Goal: Task Accomplishment & Management: Complete application form

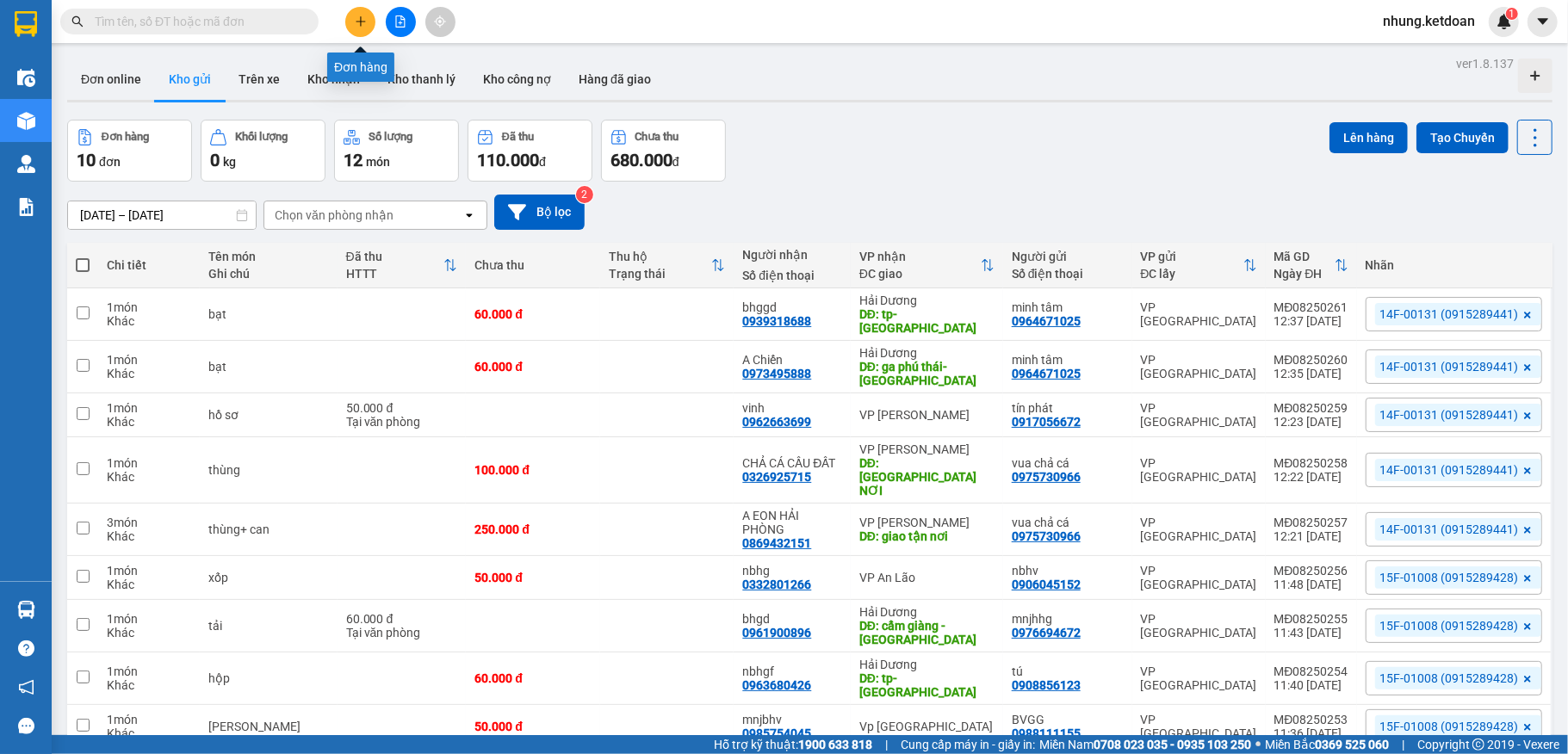
click at [355, 24] on icon "plus" at bounding box center [361, 22] width 12 height 12
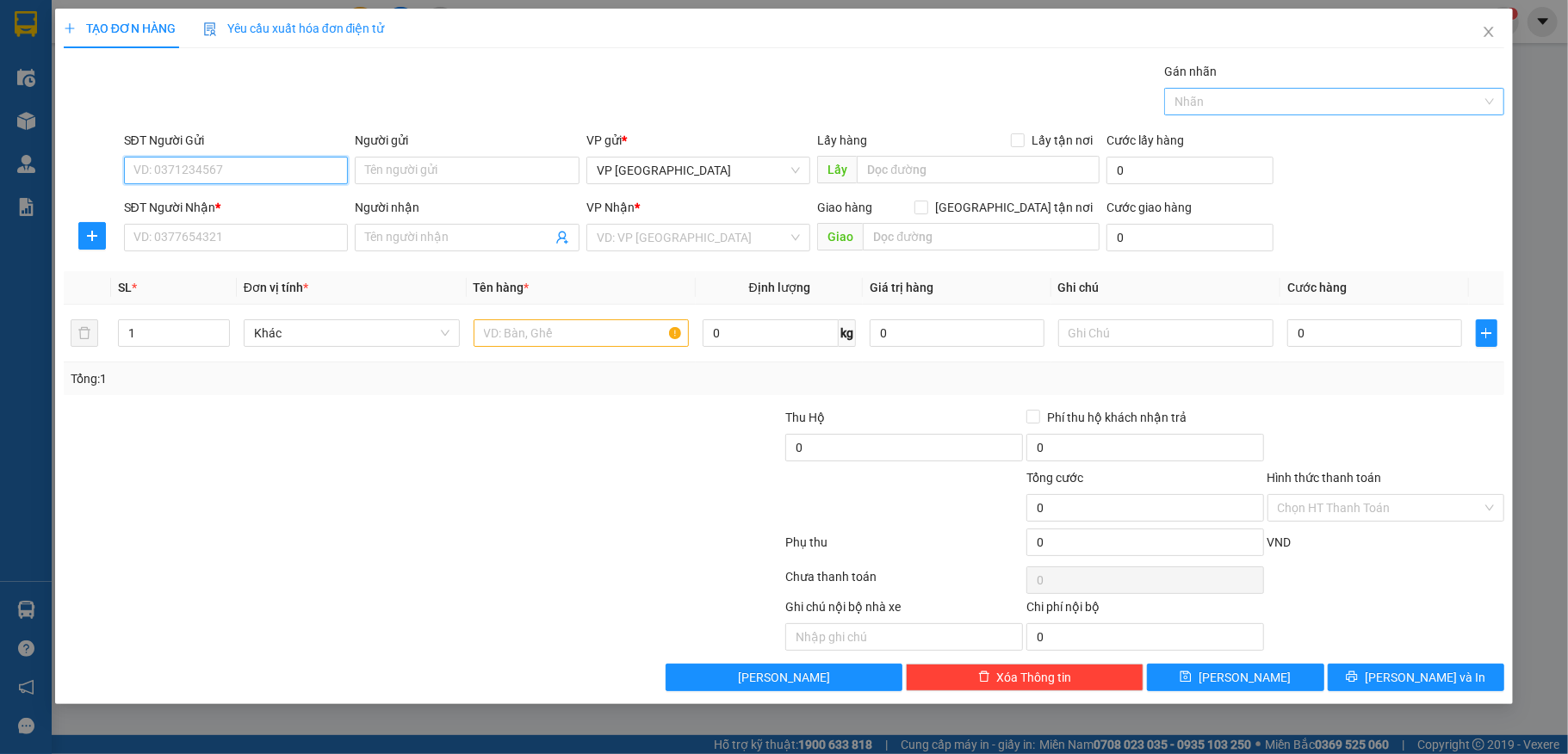
click at [1351, 100] on div at bounding box center [1326, 102] width 314 height 21
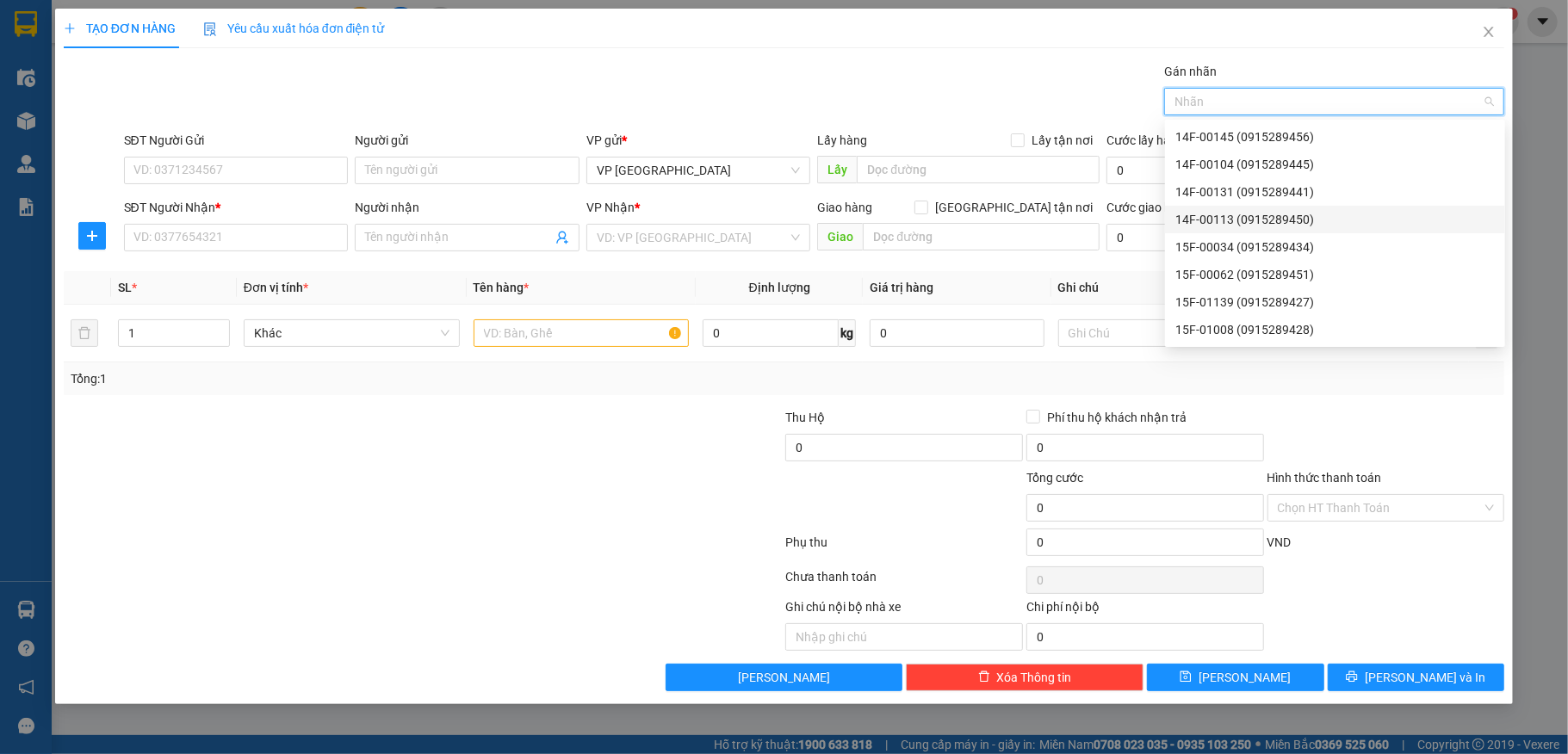
drag, startPoint x: 1227, startPoint y: 211, endPoint x: 449, endPoint y: 205, distance: 778.0
click at [1227, 211] on div "14F-00113 (0915289450)" at bounding box center [1335, 220] width 320 height 19
click at [231, 173] on input "SĐT Người Gửi" at bounding box center [236, 170] width 225 height 28
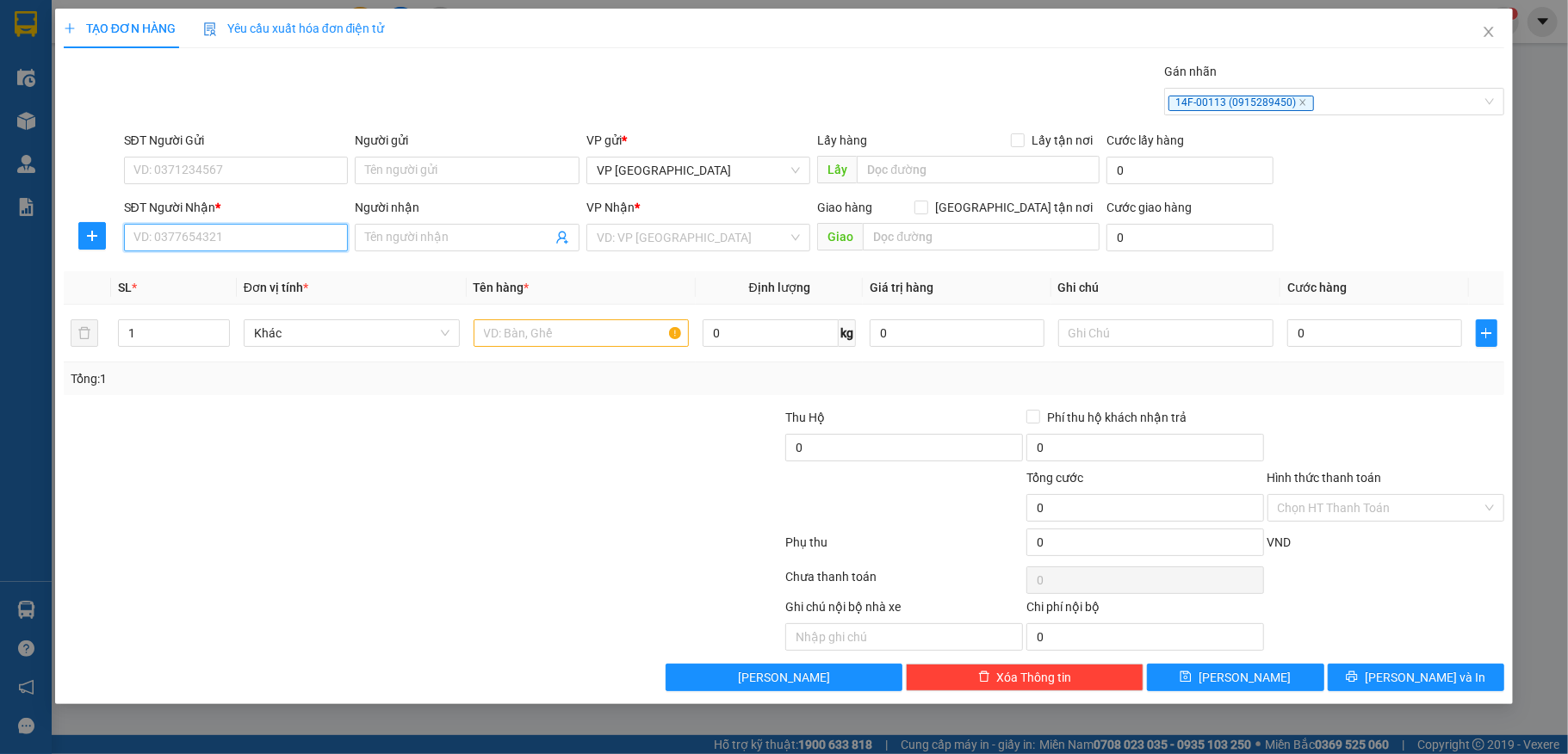
click at [189, 239] on input "SĐT Người Nhận *" at bounding box center [236, 238] width 225 height 28
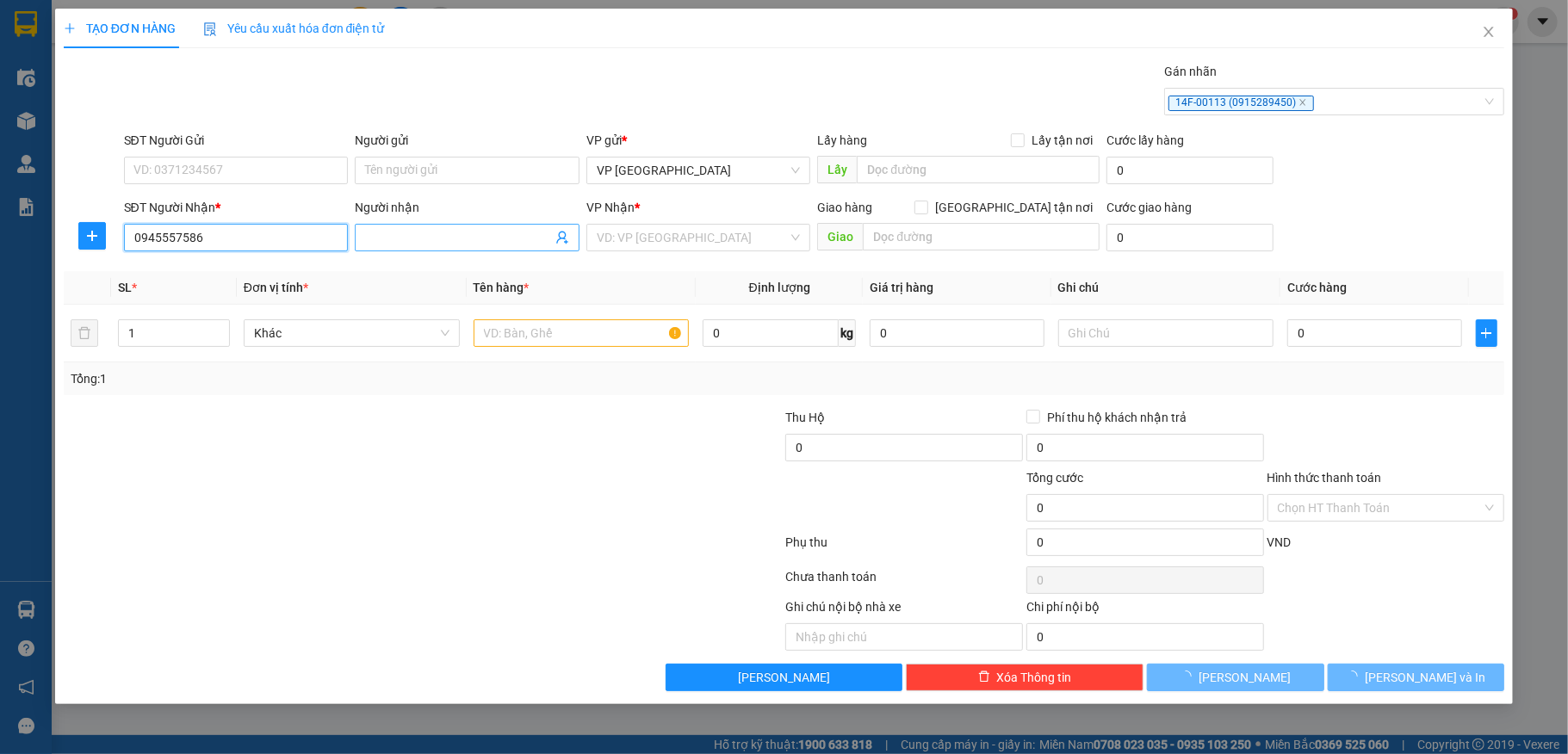
type input "0945557586"
click at [447, 236] on input "Người nhận" at bounding box center [458, 238] width 187 height 19
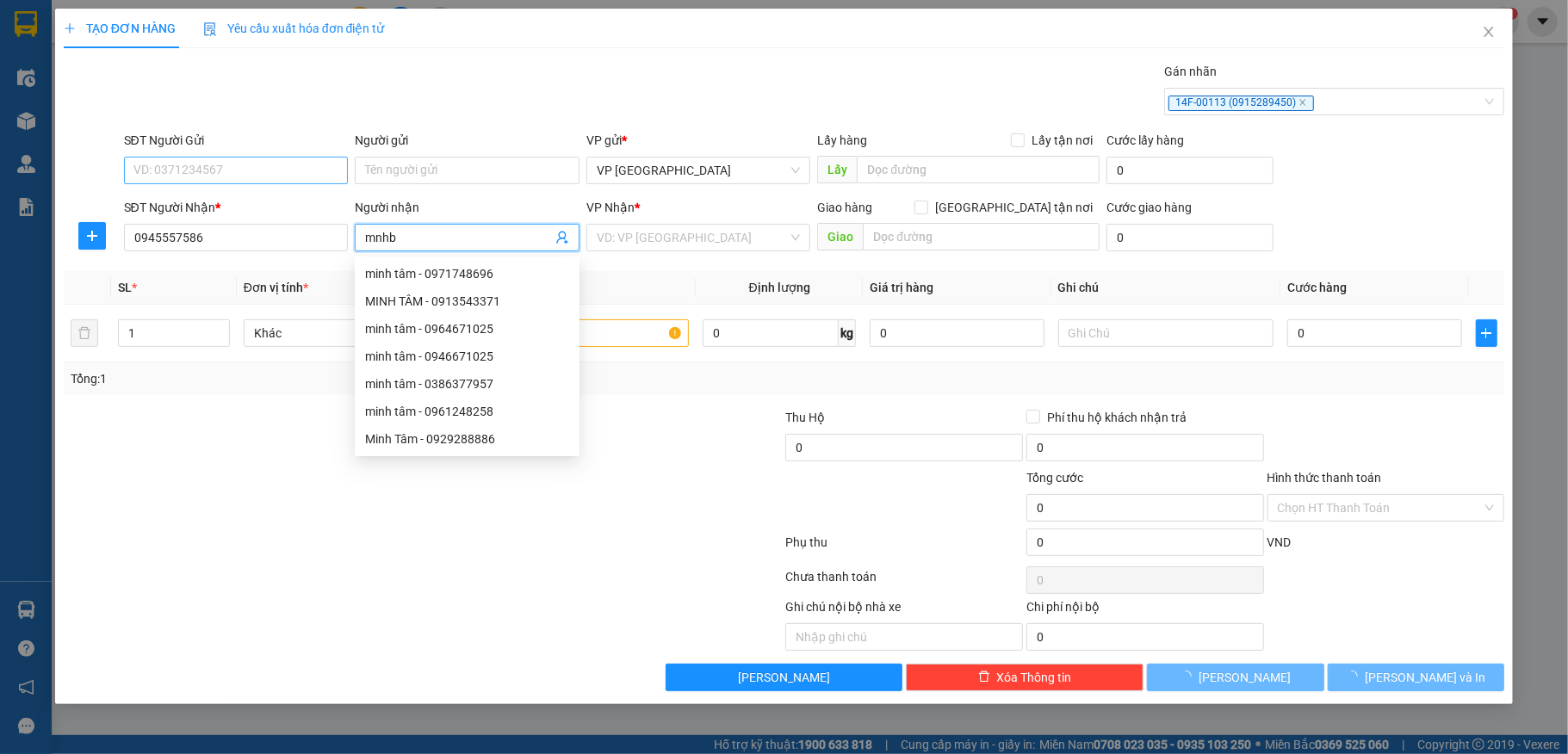
type input "mnhb"
click at [291, 165] on input "SĐT Người Gửi" at bounding box center [236, 170] width 225 height 28
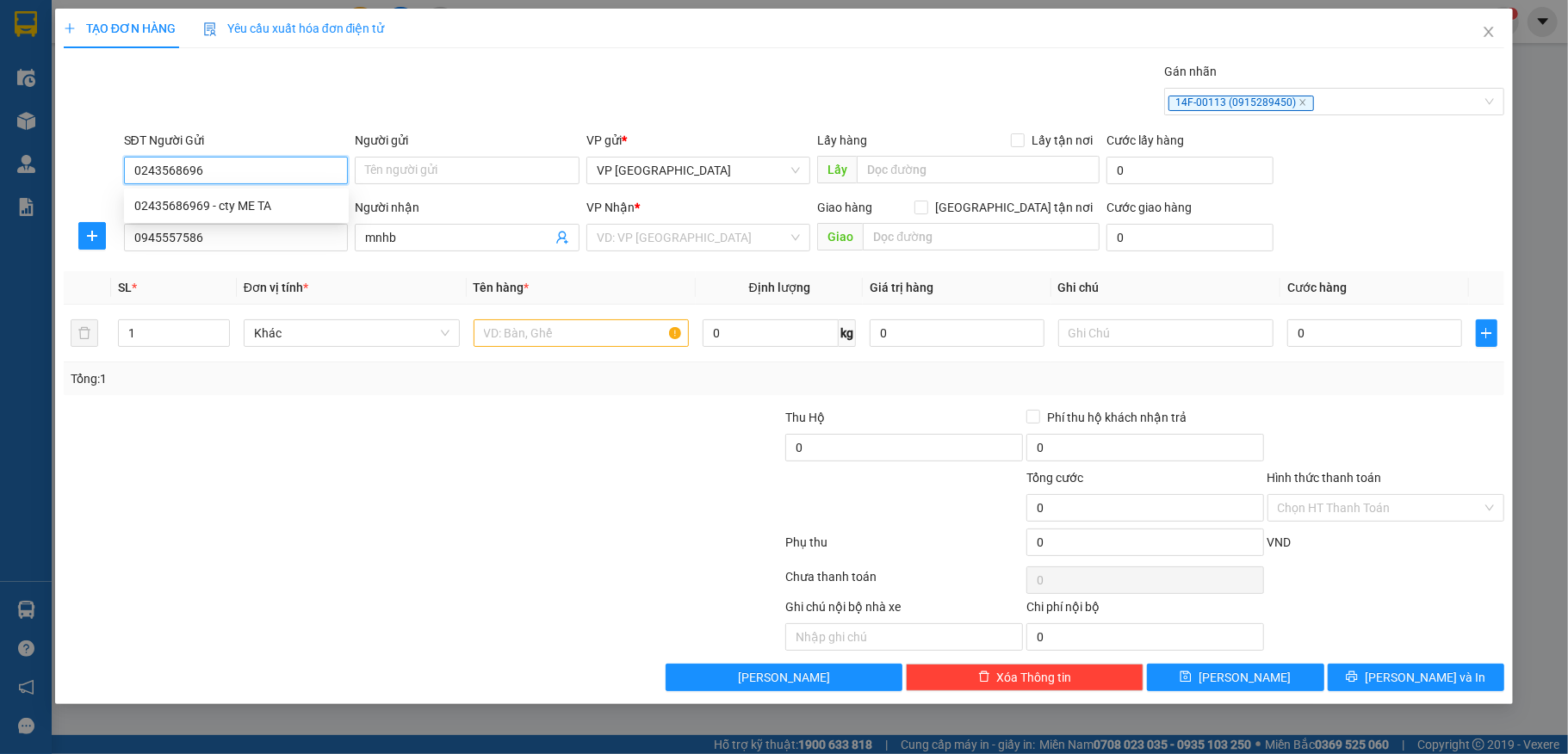
type input "02435686969"
click at [240, 202] on div "02435686969 - cty ME TA" at bounding box center [236, 206] width 204 height 19
type input "cty ME TA"
type input "02435686969"
click at [545, 339] on input "text" at bounding box center [581, 334] width 216 height 28
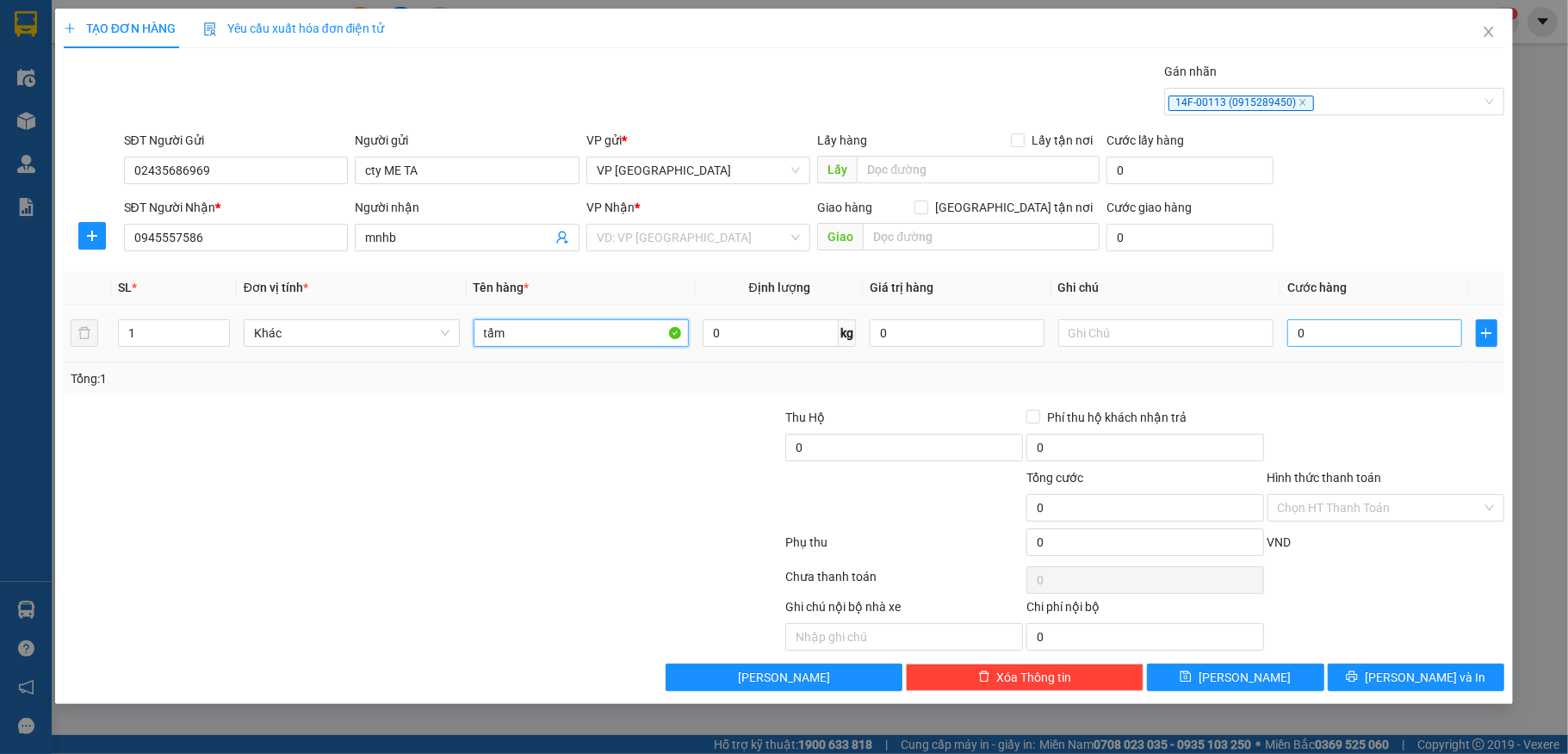
type input "tấm"
click at [1347, 334] on input "0" at bounding box center [1374, 334] width 174 height 28
type input "5"
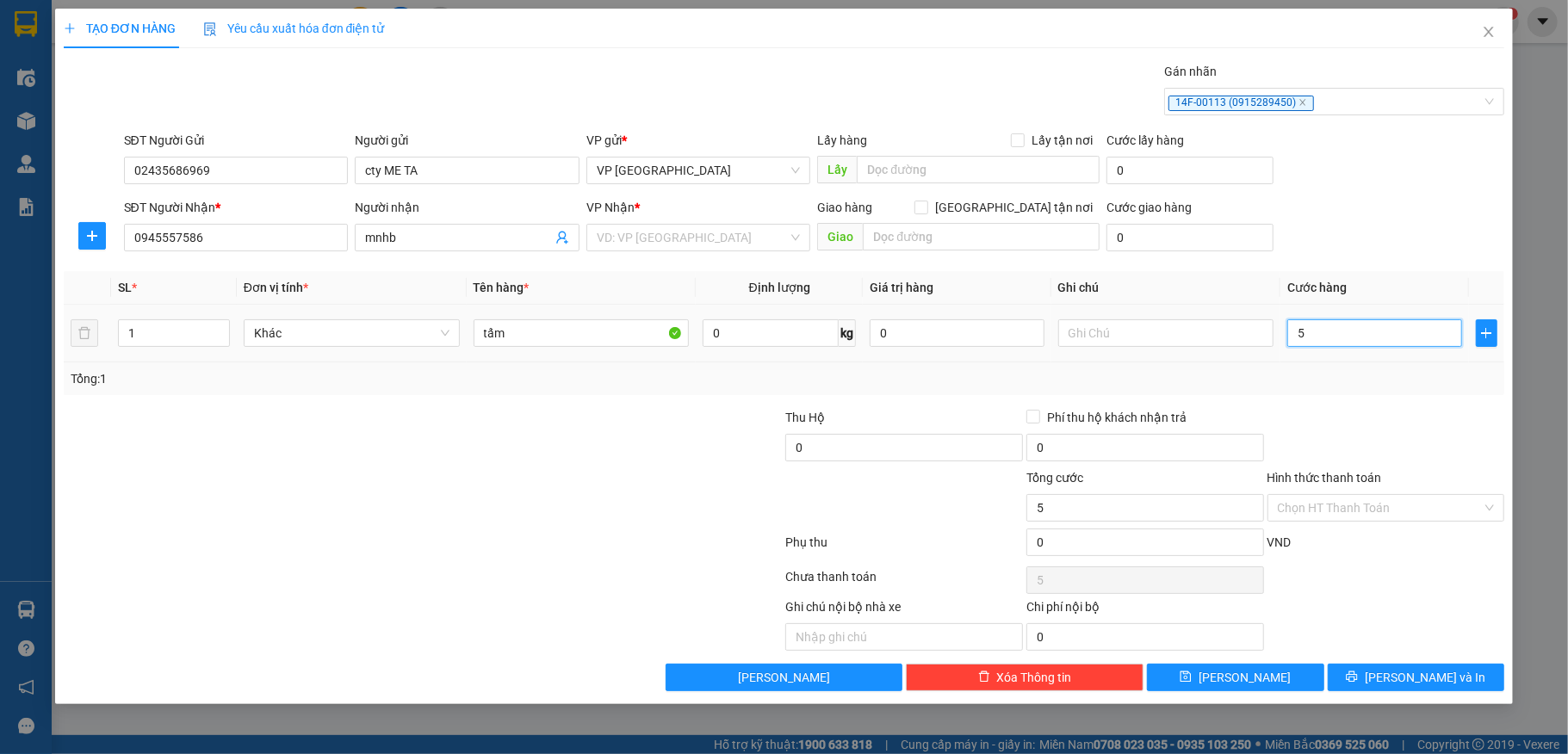
type input "50"
type input "50.000"
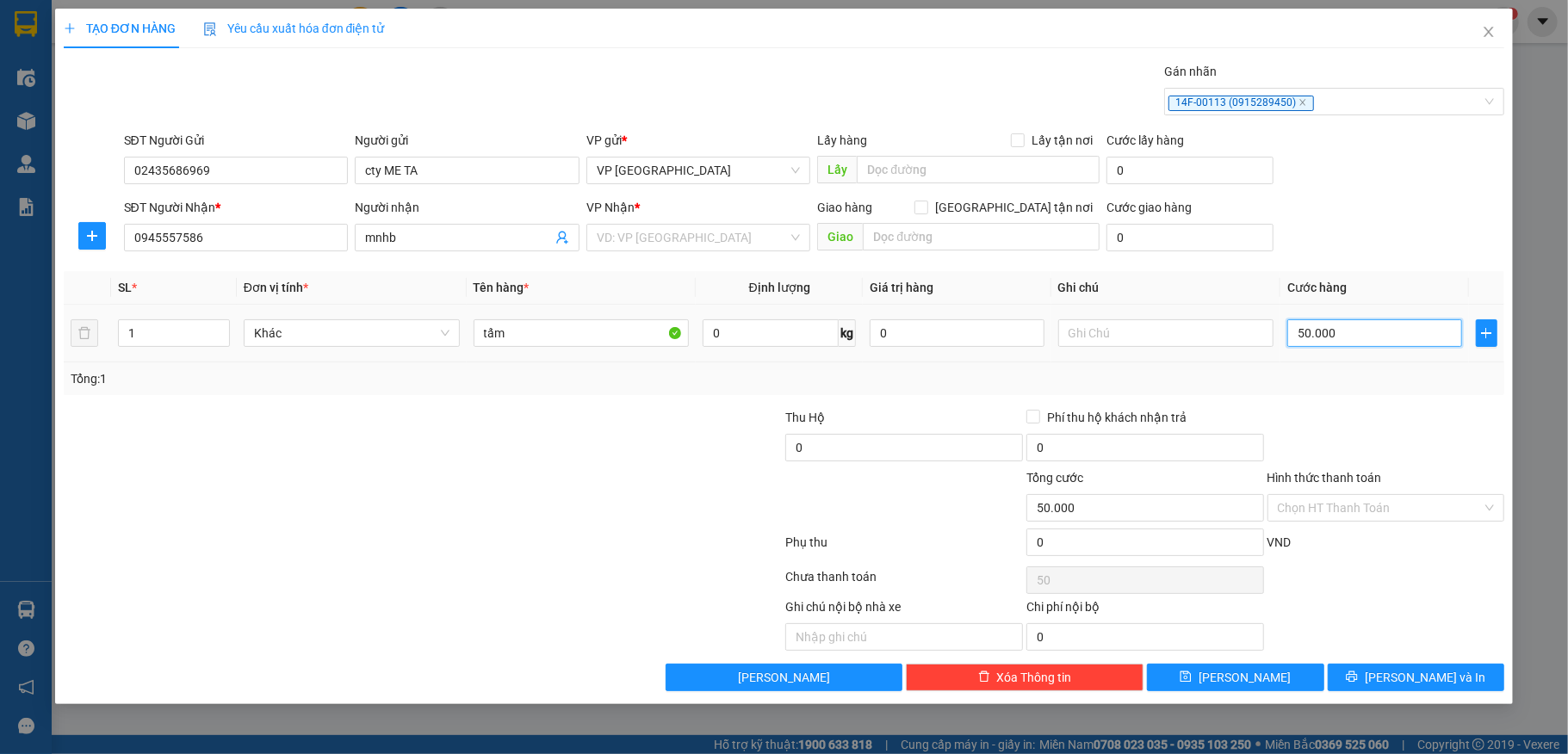
type input "50.000"
click at [1089, 549] on input "0" at bounding box center [1145, 543] width 238 height 28
type input "3"
type input "50.003"
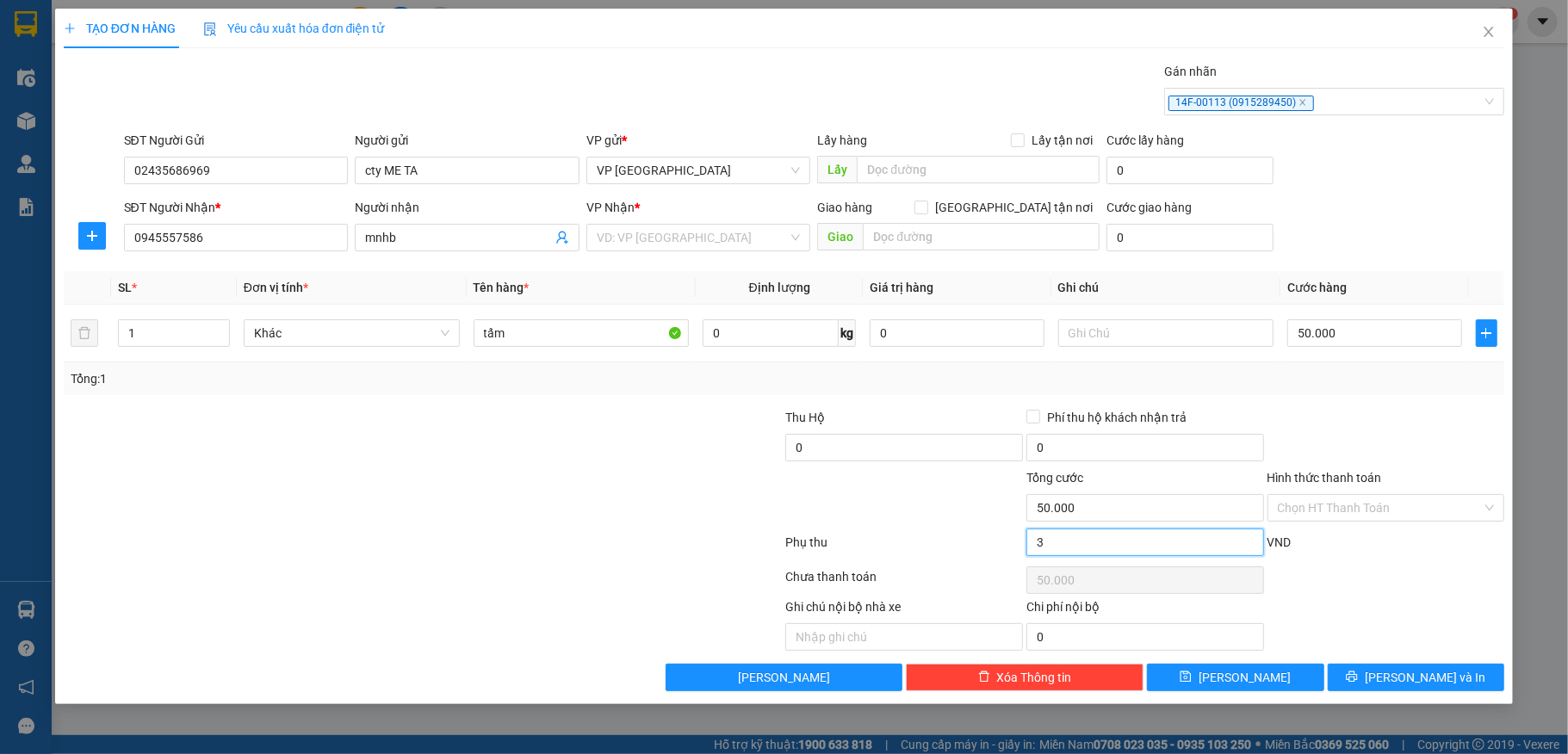
type input "50.003"
type input "30.000"
type input "80.000"
type input "30.000"
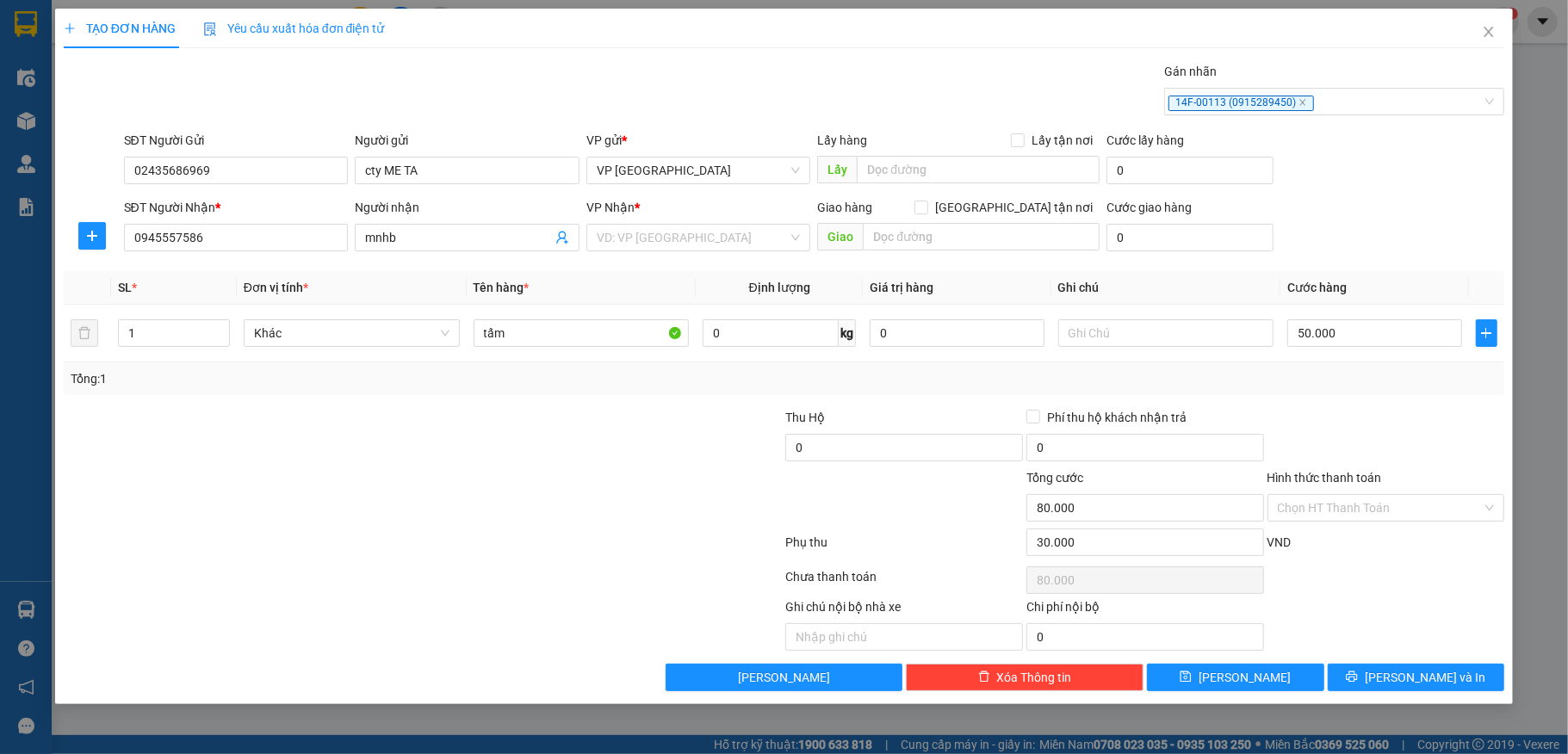
click at [1390, 665] on div "Transit Pickup Surcharge Ids Transit Deliver Surcharge Ids Transit Deliver Surc…" at bounding box center [784, 376] width 1441 height 630
click at [1388, 669] on button "[PERSON_NAME] và In" at bounding box center [1416, 678] width 177 height 28
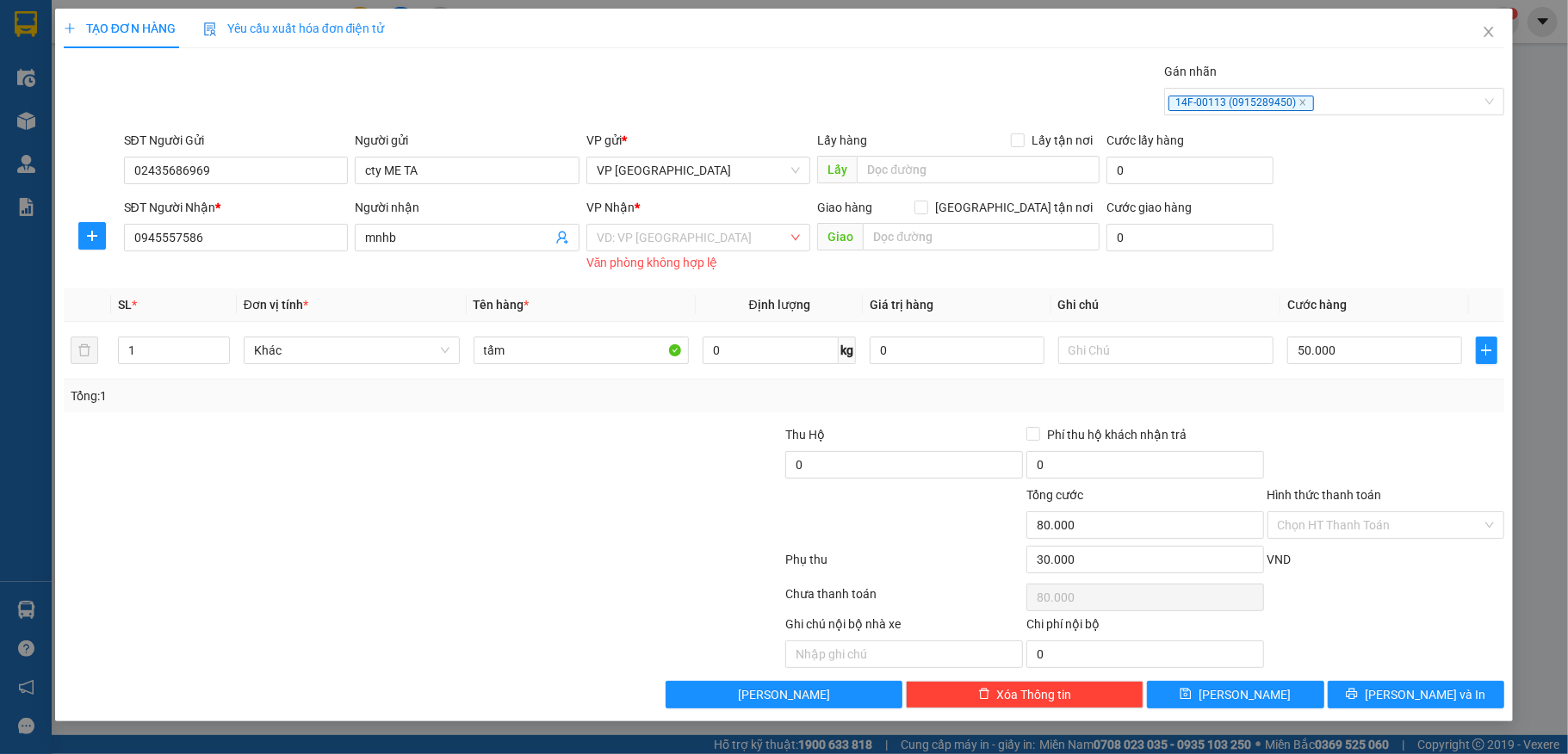
click at [703, 217] on div "VP Nhận *" at bounding box center [698, 208] width 225 height 19
click at [706, 231] on input "search" at bounding box center [692, 238] width 192 height 26
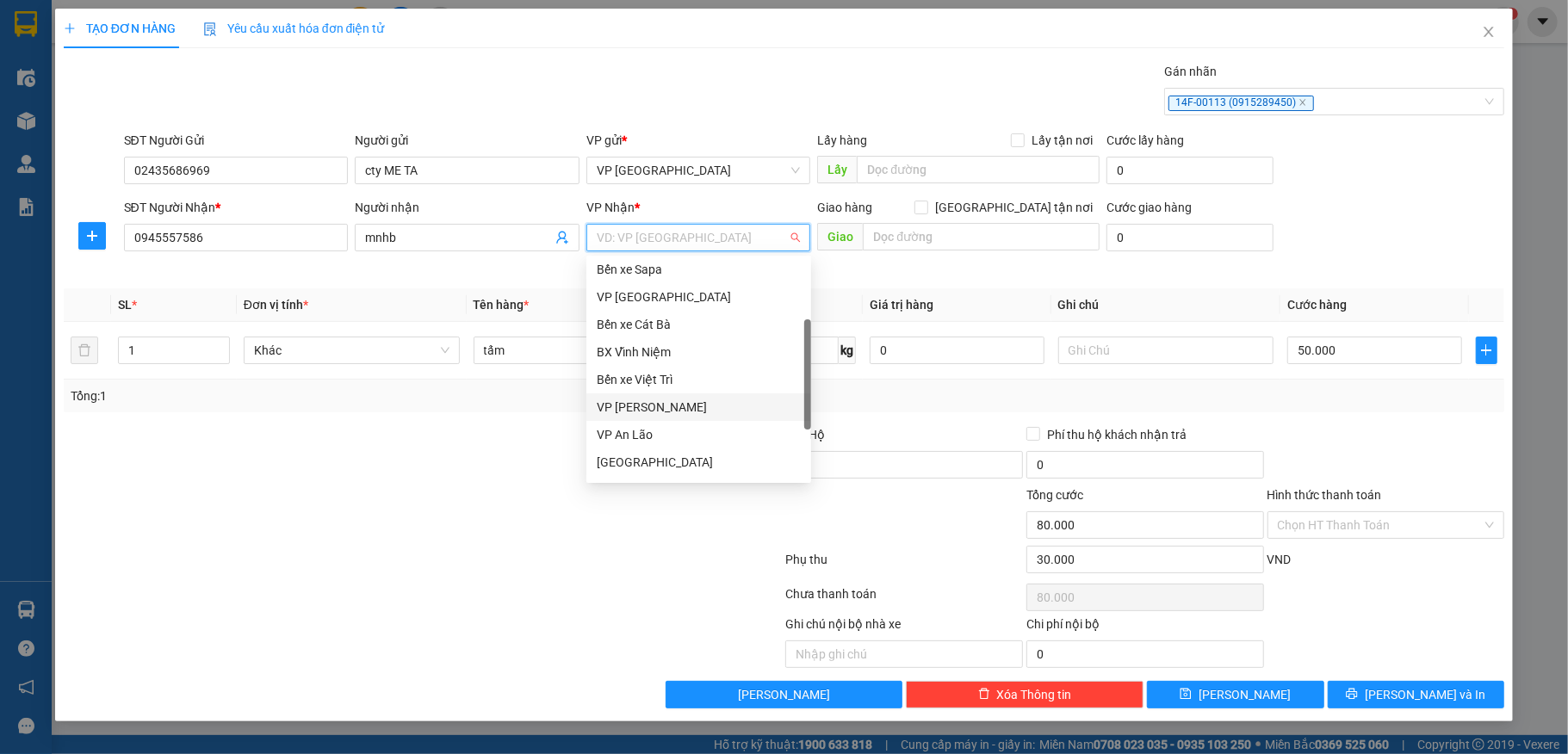
scroll to position [158, 0]
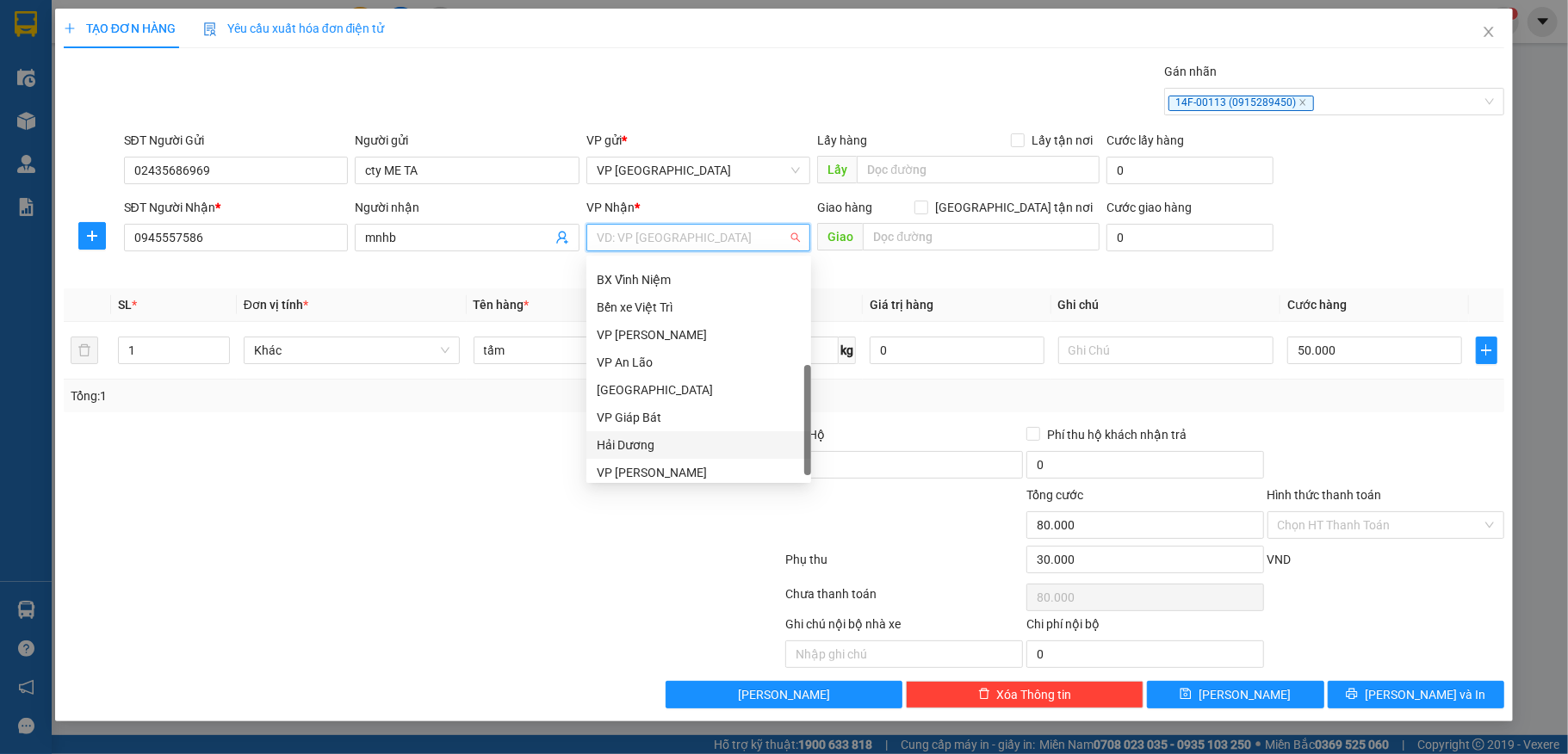
click at [641, 439] on div "Hải Dương" at bounding box center [698, 446] width 204 height 19
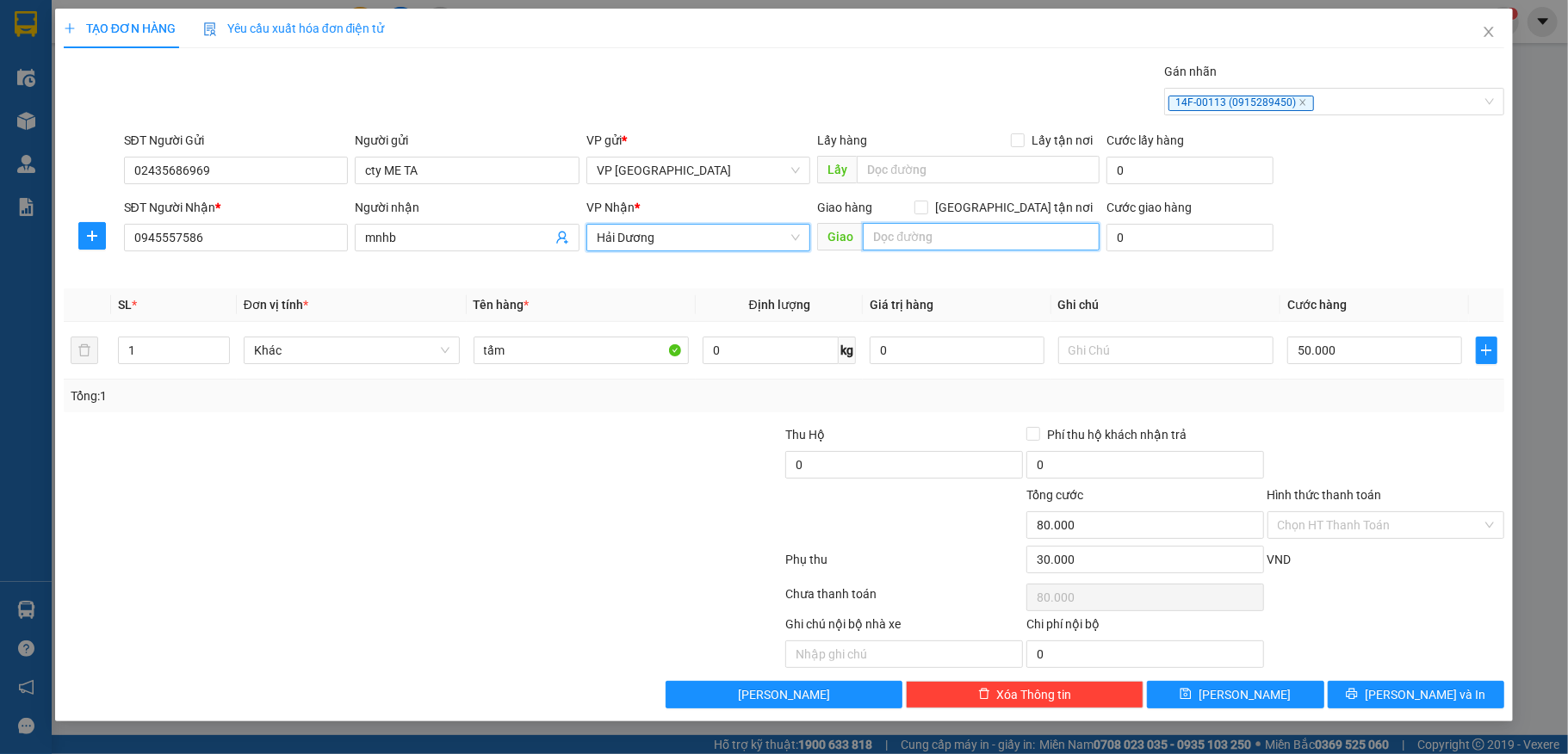
click at [920, 239] on input "text" at bounding box center [981, 237] width 237 height 28
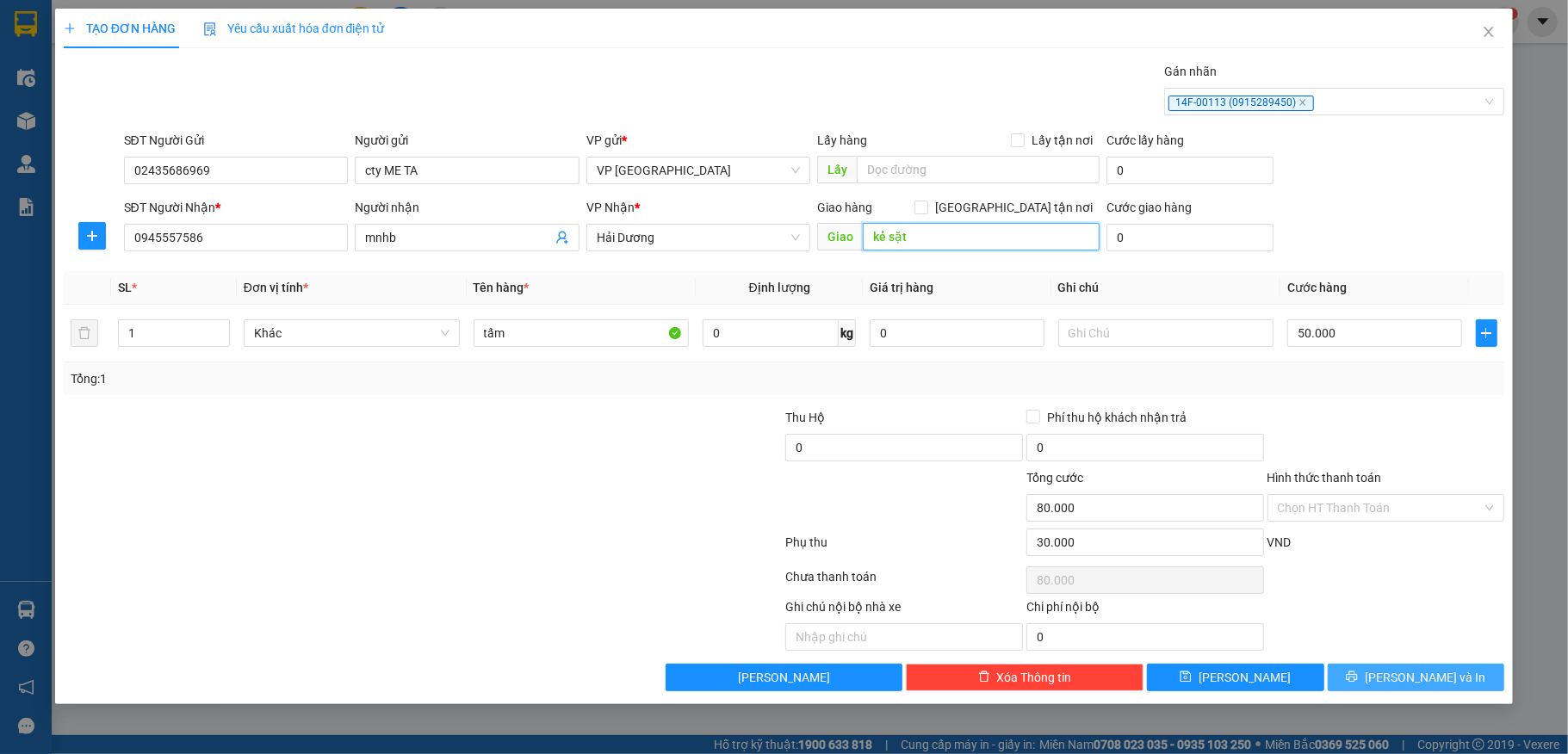
type input "kẻ sặt"
click at [1364, 675] on button "[PERSON_NAME] và In" at bounding box center [1416, 678] width 177 height 28
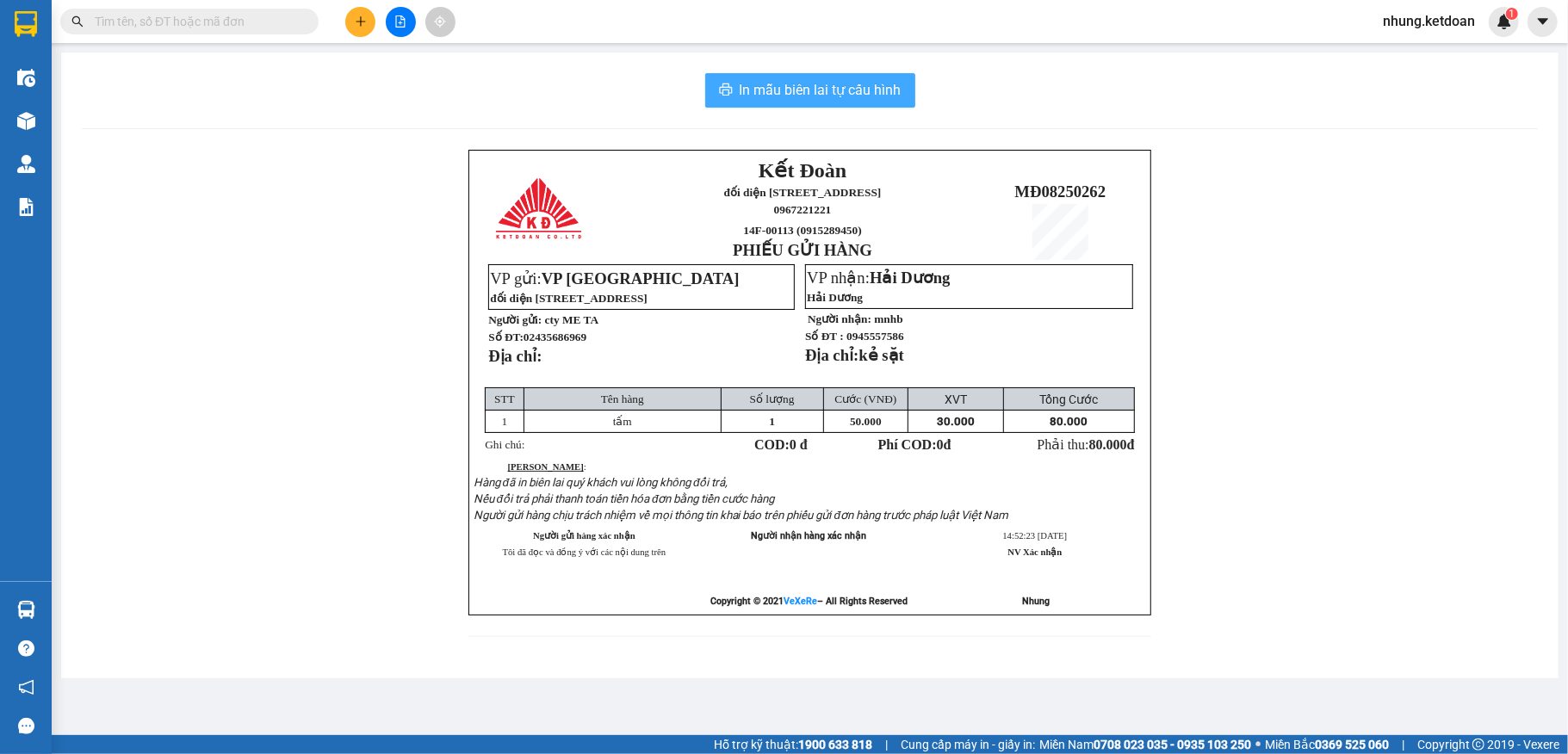
click at [824, 90] on span "In mẫu biên lai tự cấu hình" at bounding box center [820, 89] width 162 height 22
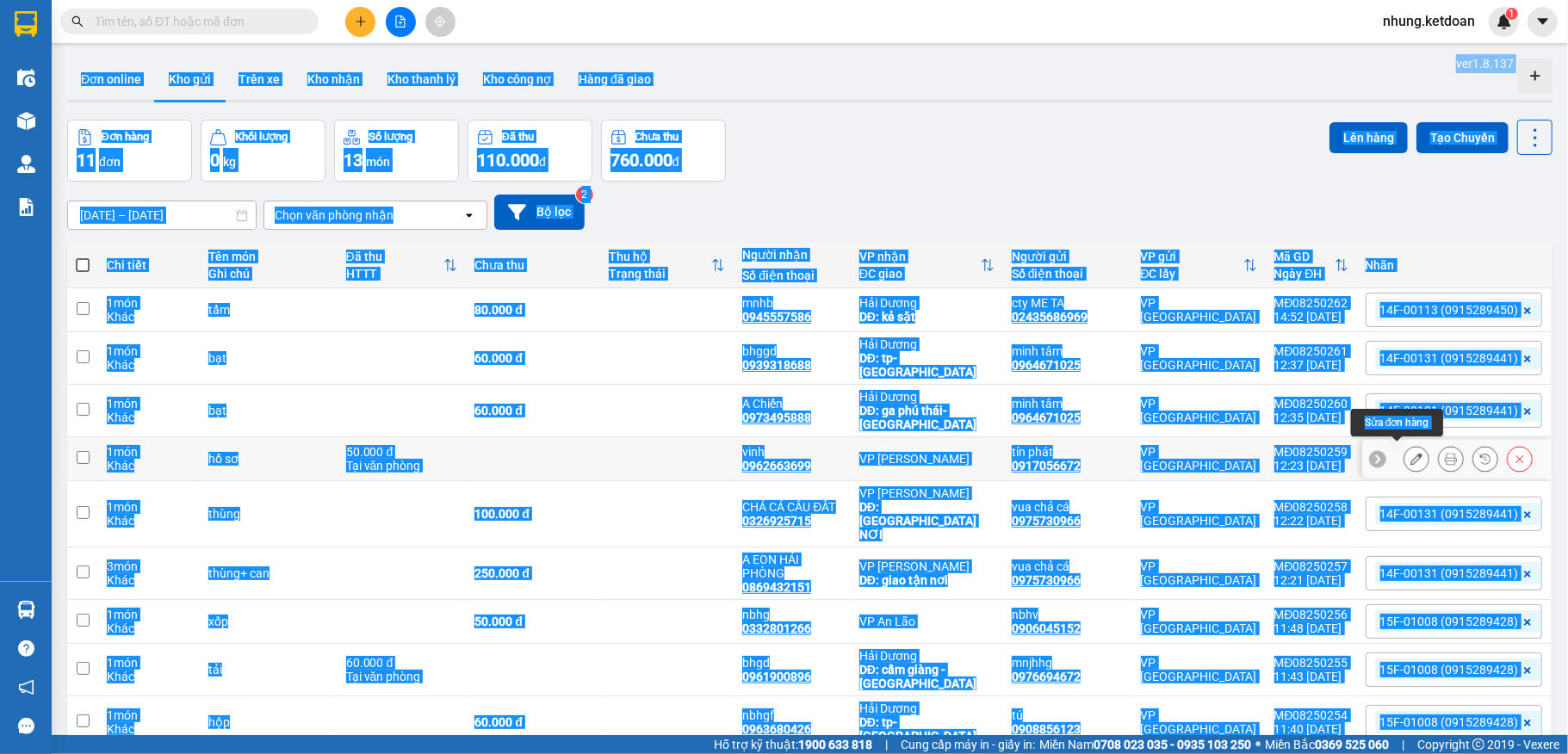
click at [1410, 456] on icon at bounding box center [1416, 459] width 12 height 12
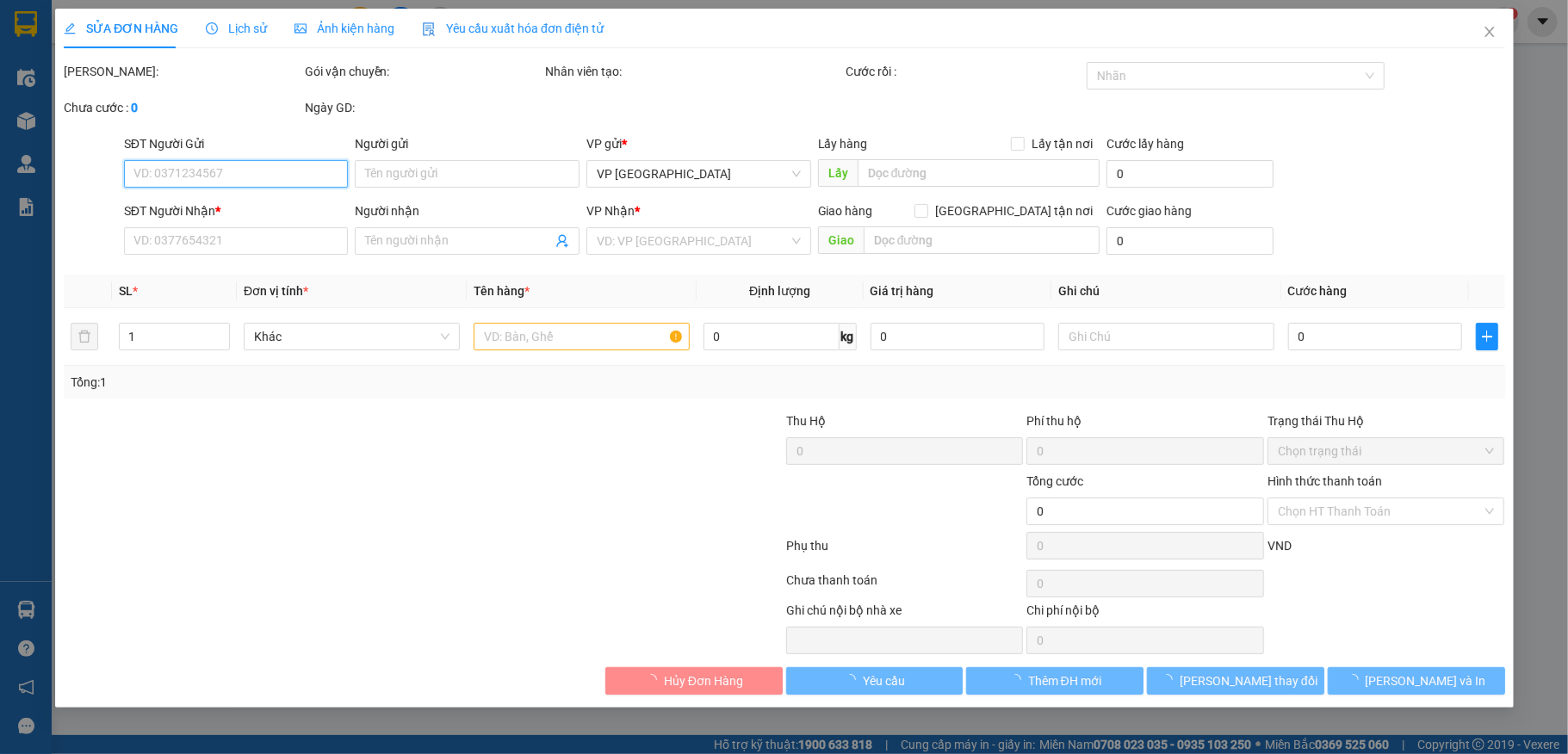
type input "0917056672"
type input "tín phát"
type input "0962663699"
type input "vinh"
type input "50.000"
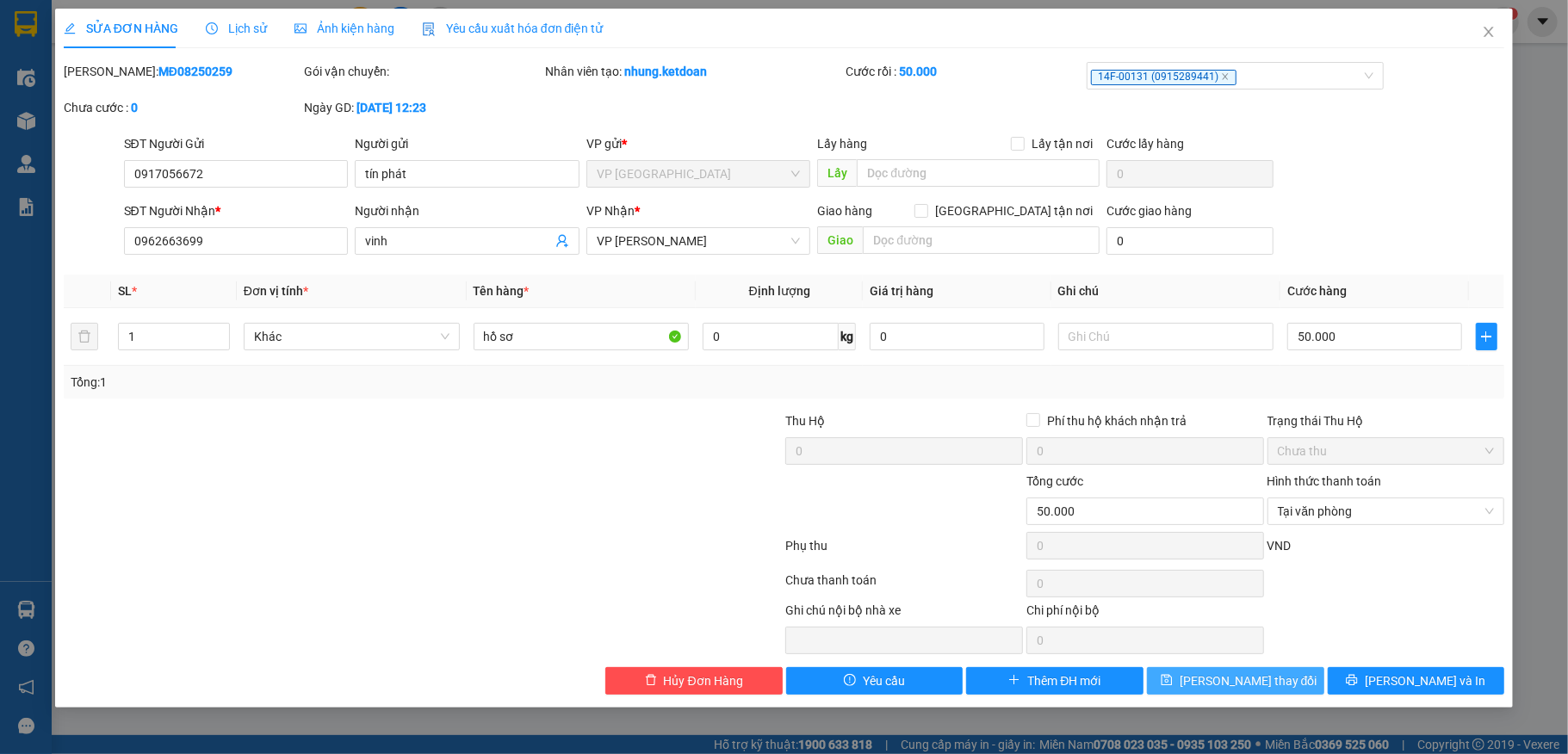
click at [1227, 680] on span "Lưu thay đổi" at bounding box center [1248, 681] width 138 height 19
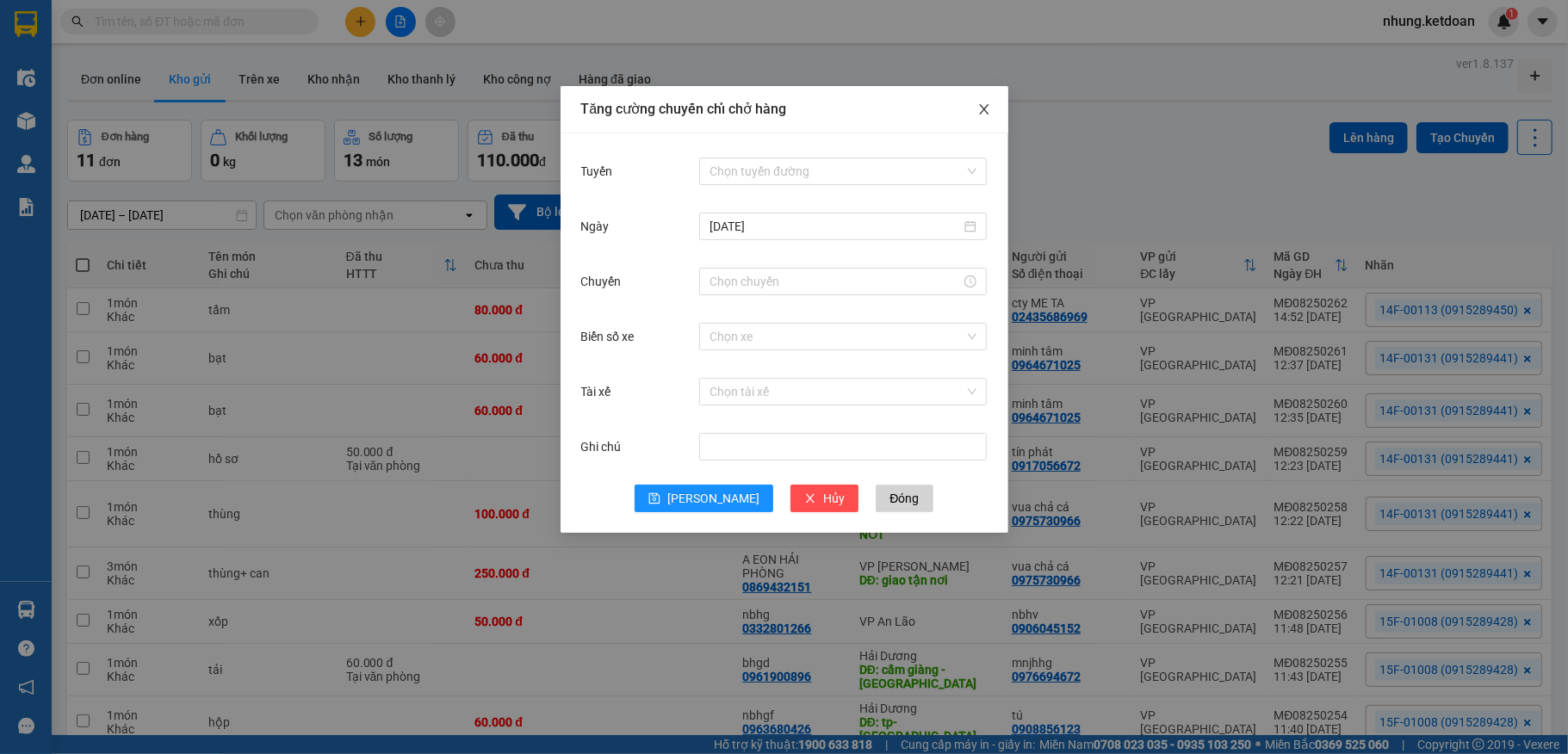
click at [986, 109] on icon "close" at bounding box center [984, 109] width 14 height 14
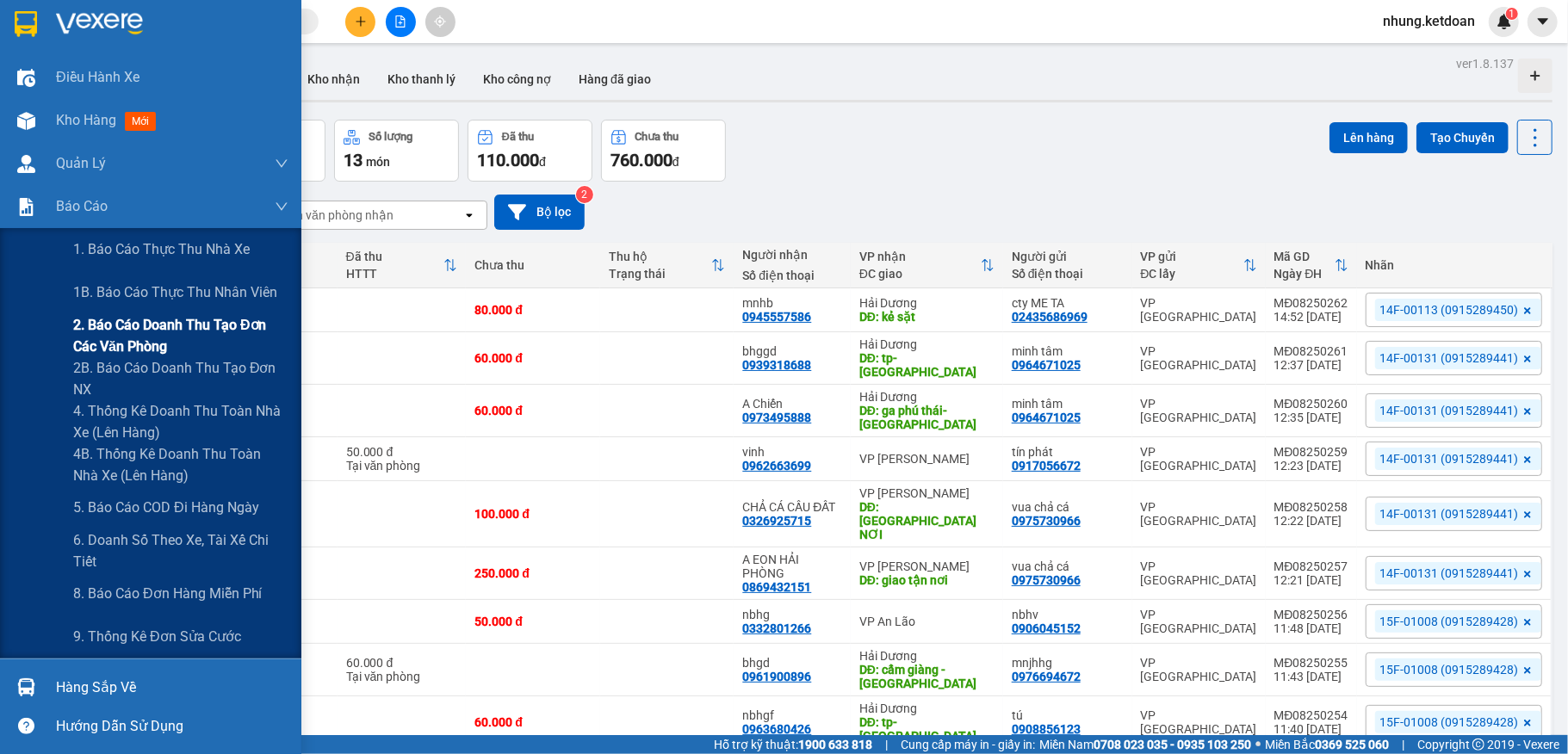
click at [180, 321] on span "2. Báo cáo doanh thu tạo đơn các văn phòng" at bounding box center [181, 336] width 215 height 43
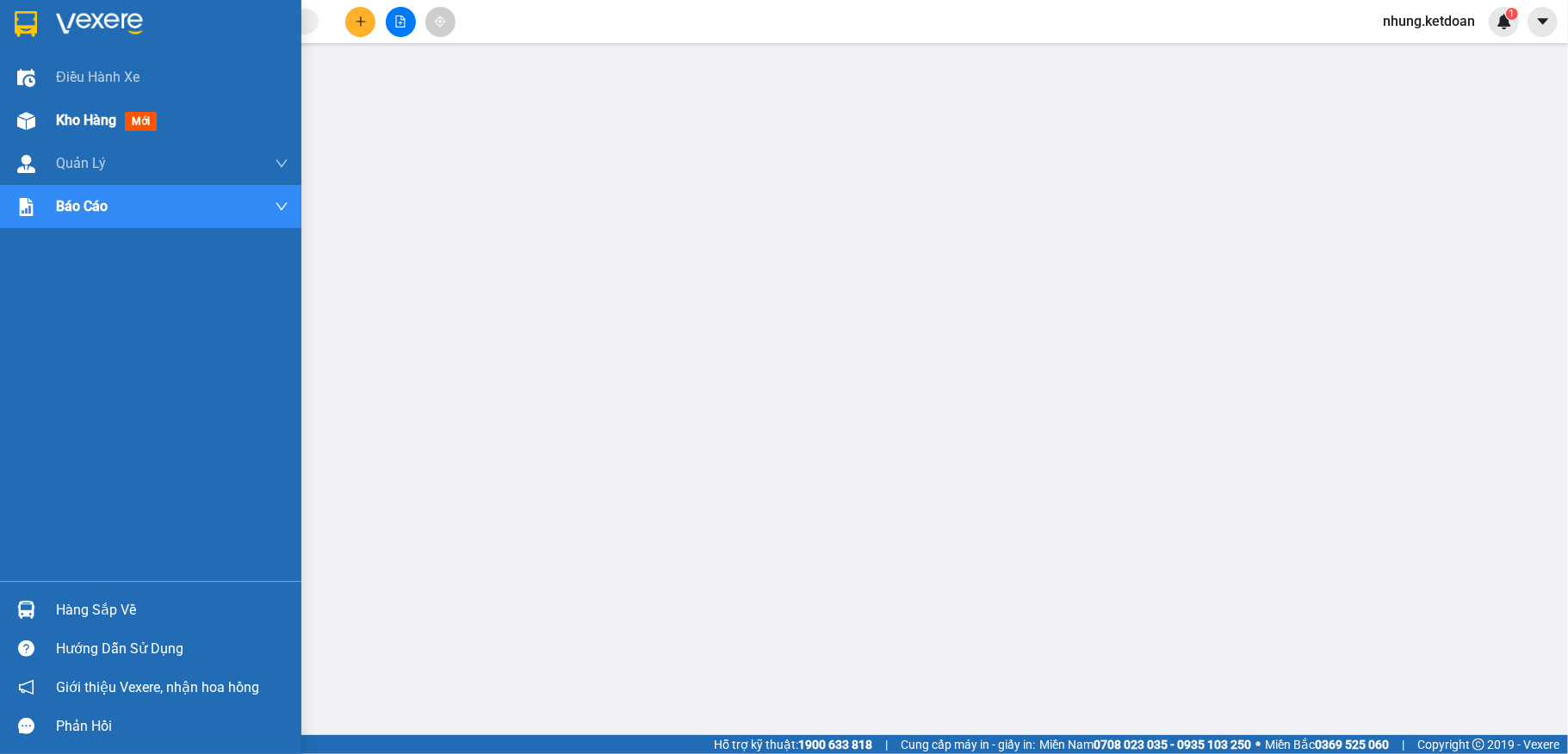
click at [36, 122] on div at bounding box center [26, 121] width 30 height 30
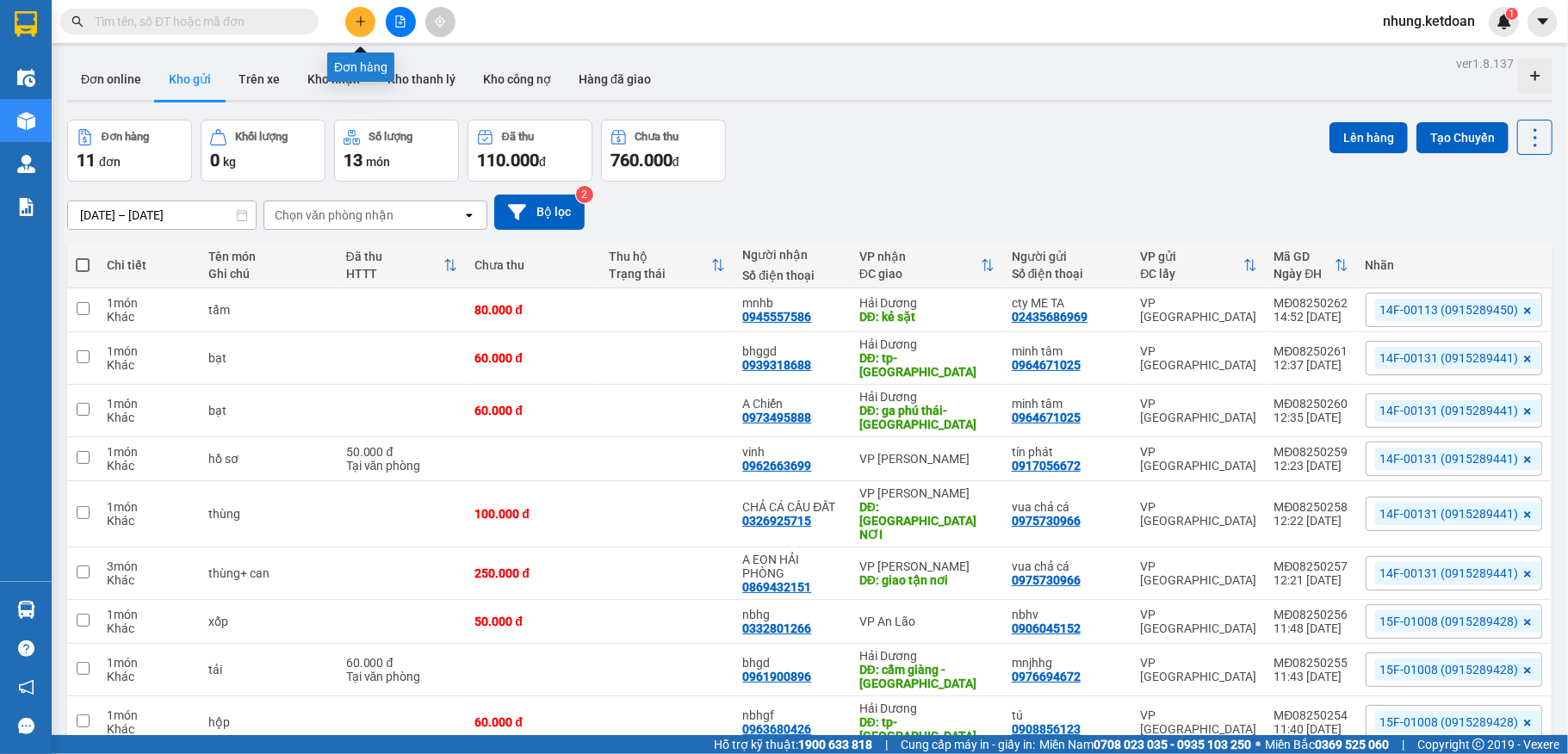
click at [365, 10] on button at bounding box center [360, 22] width 30 height 30
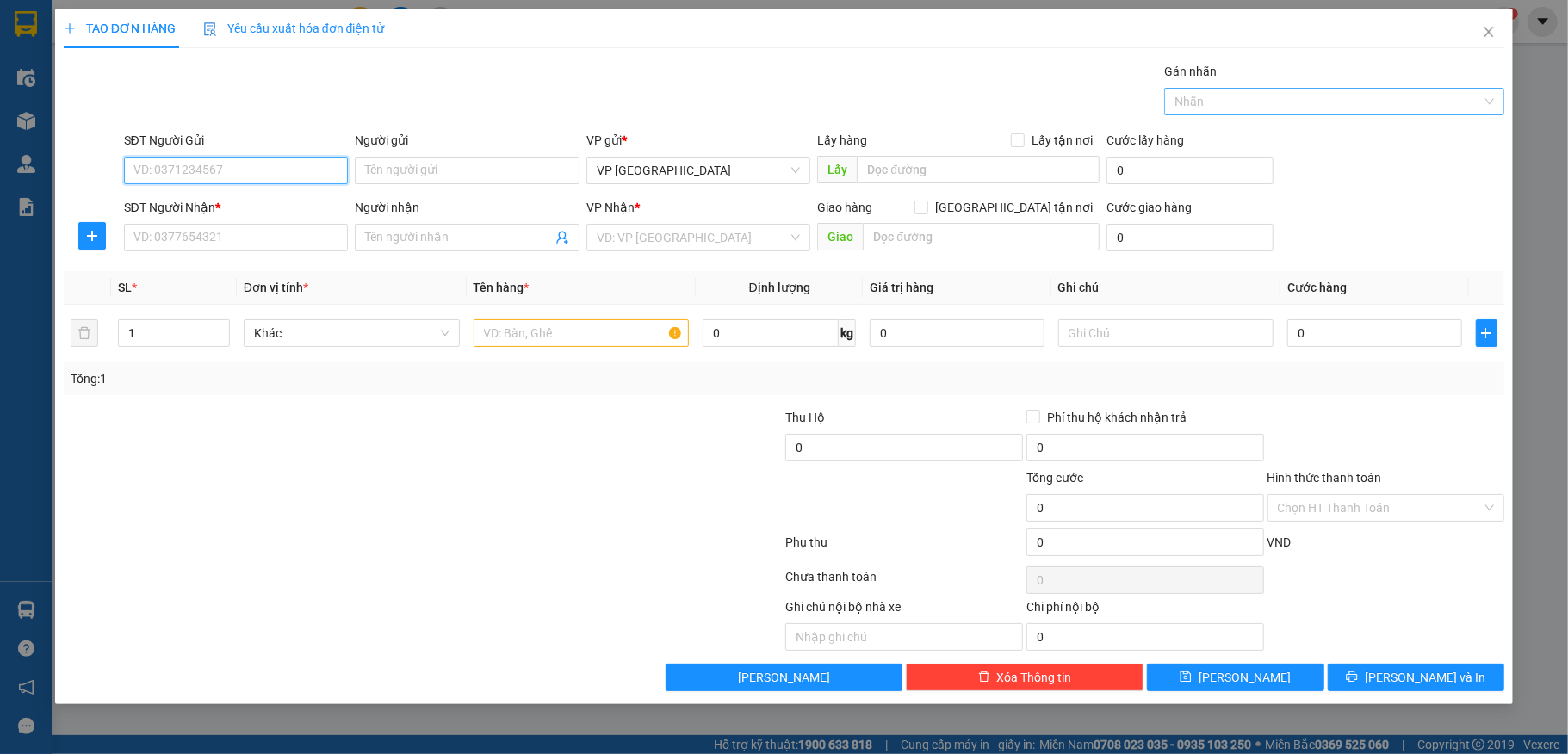
click at [1271, 105] on div at bounding box center [1326, 102] width 314 height 21
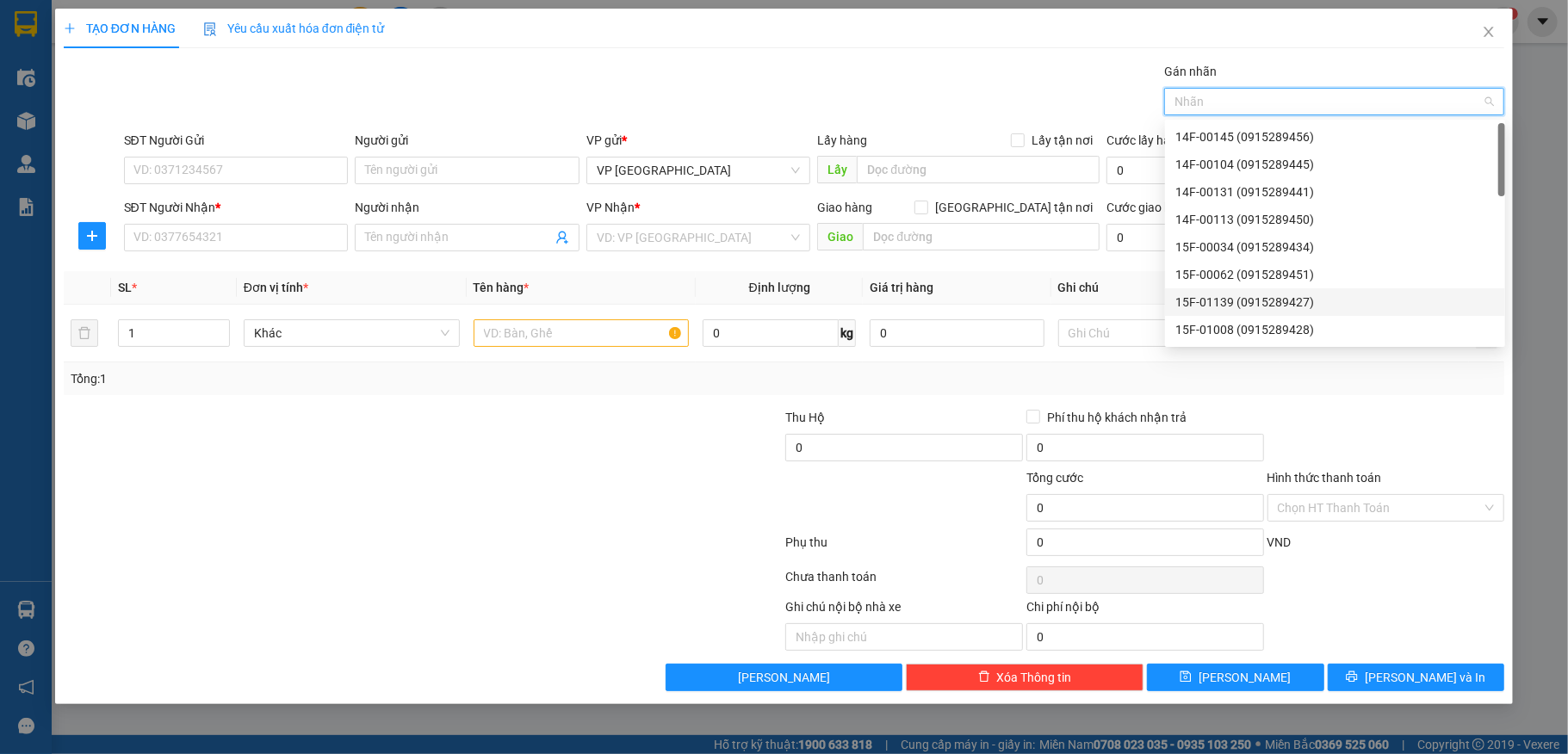
click at [1243, 303] on div "15F-01139 (0915289427)" at bounding box center [1335, 302] width 320 height 19
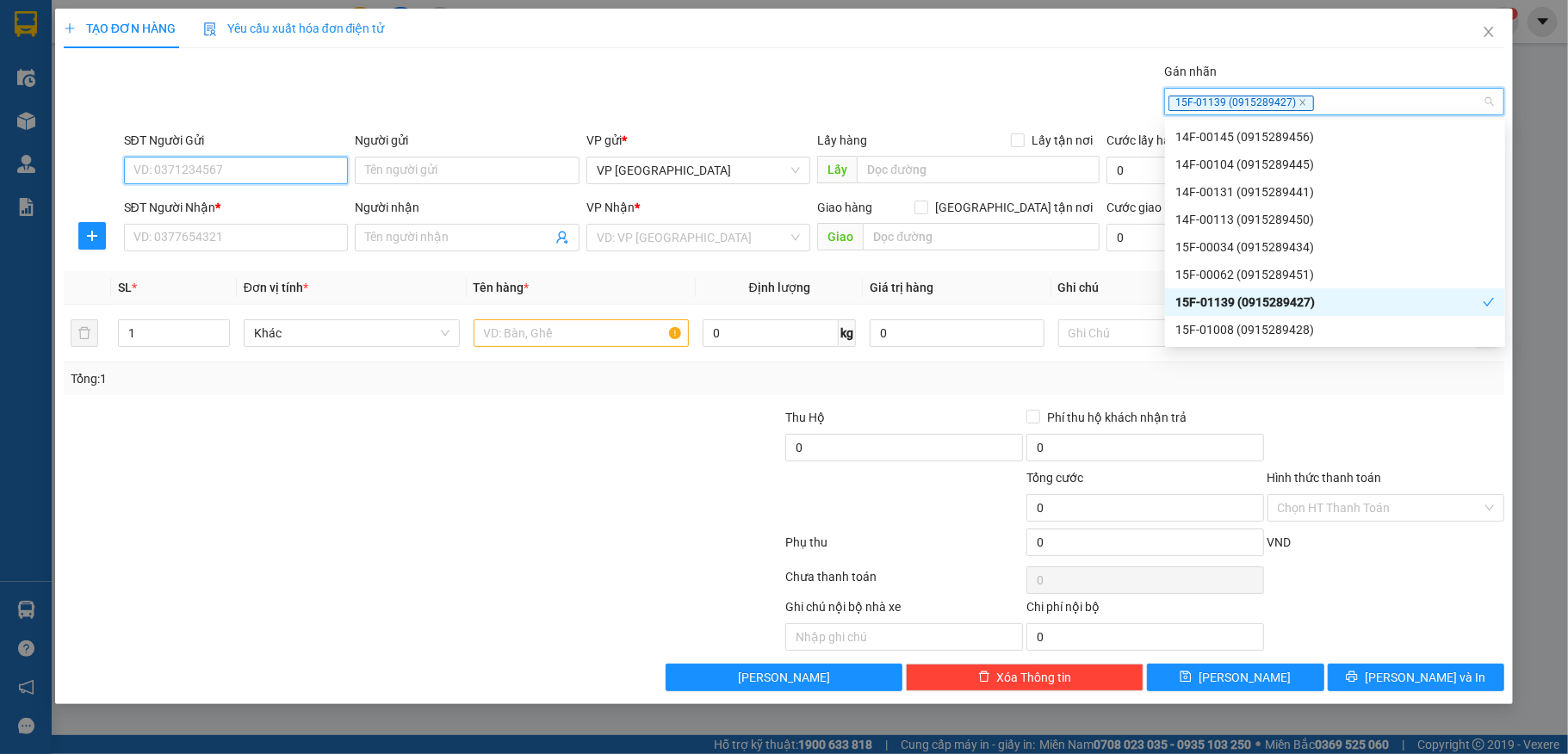
click at [151, 173] on input "SĐT Người Gửi" at bounding box center [236, 170] width 225 height 28
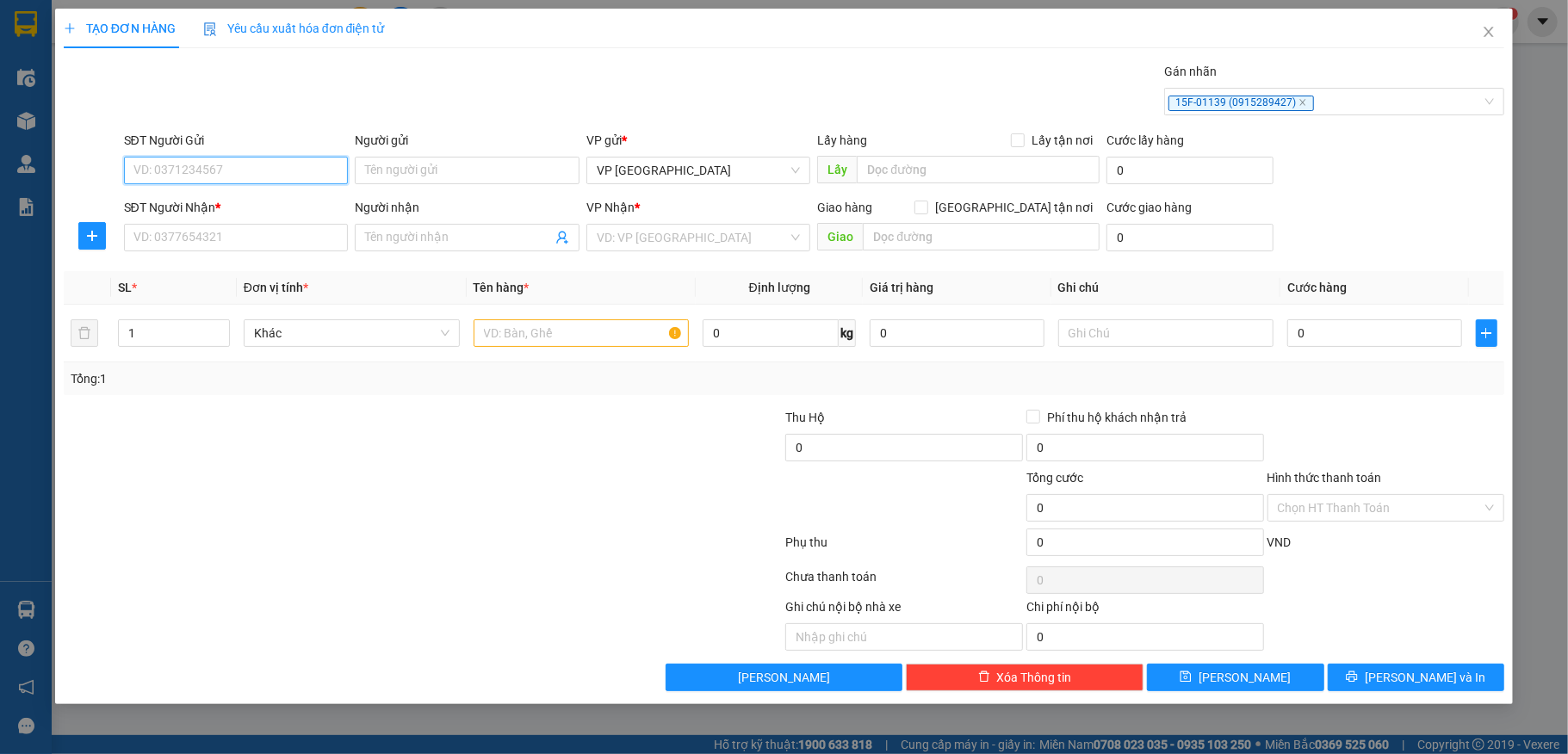
type input "0"
click at [1486, 30] on icon "close" at bounding box center [1489, 32] width 10 height 10
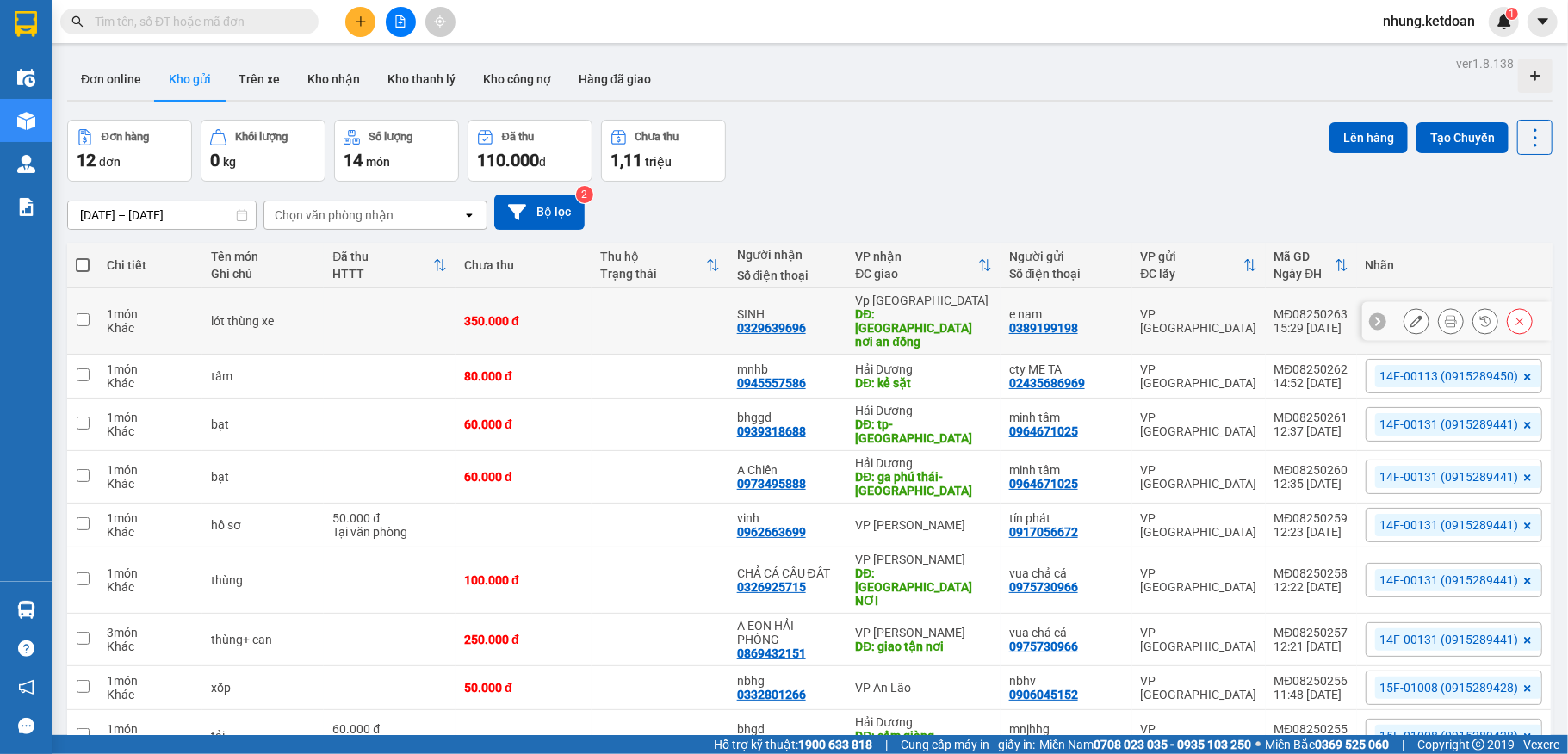
click at [1445, 315] on icon at bounding box center [1451, 321] width 12 height 12
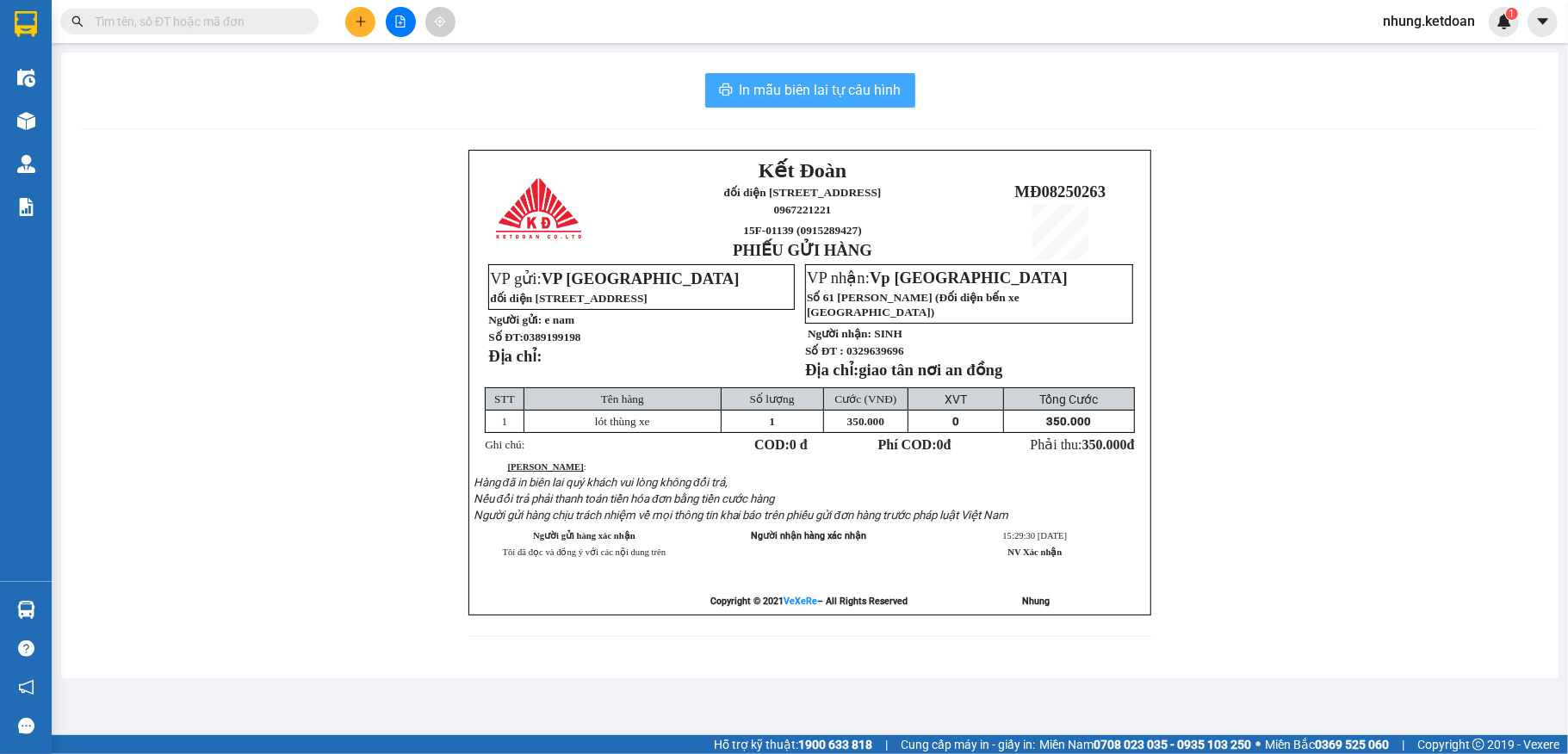
click at [828, 98] on span "In mẫu biên lai tự cấu hình" at bounding box center [820, 89] width 162 height 22
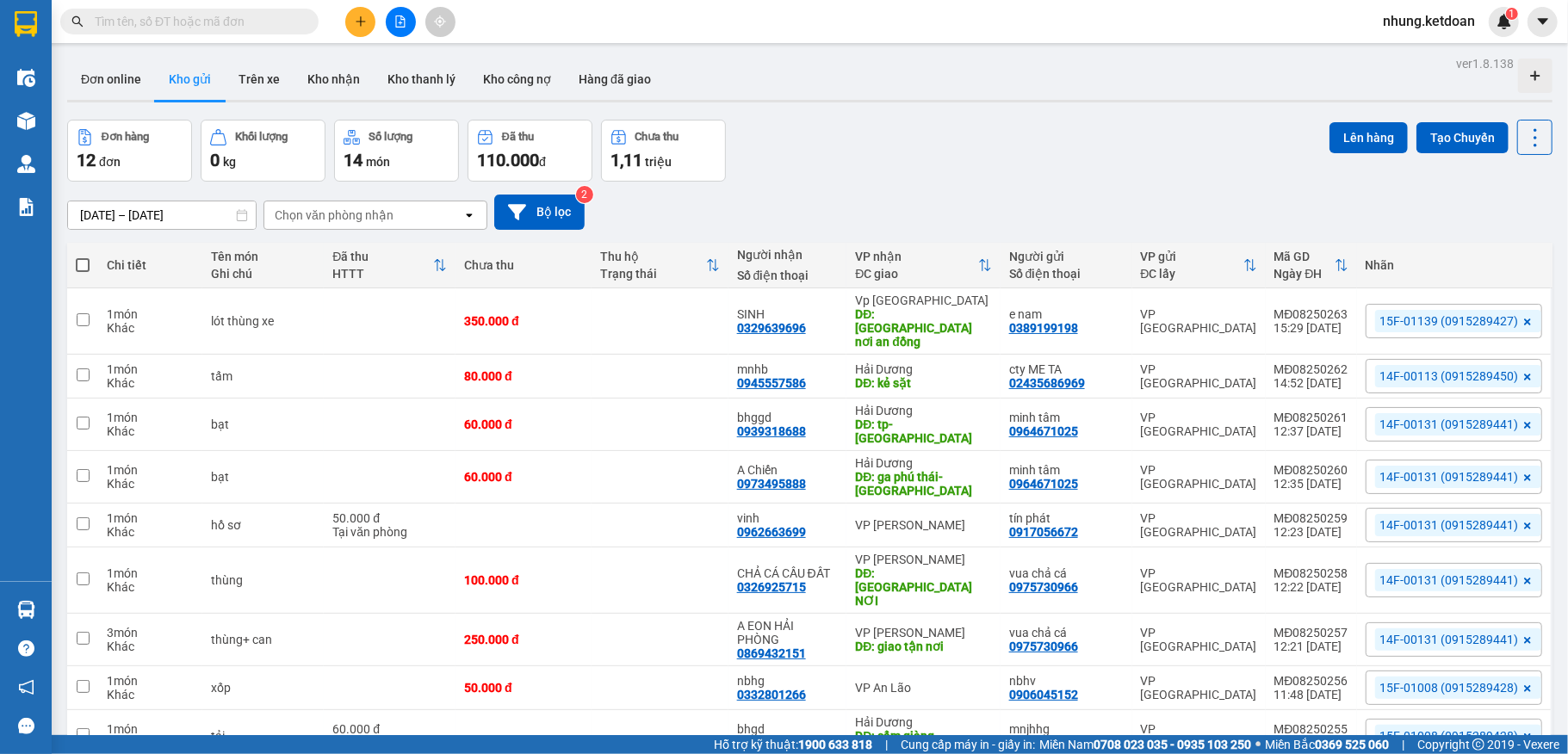
drag, startPoint x: 1174, startPoint y: 152, endPoint x: 1199, endPoint y: 156, distance: 25.3
click at [1174, 152] on div "Đơn hàng 12 đơn [PERSON_NAME] 0 kg Số [PERSON_NAME] 14 món Đã thu 110.000 [PERS…" at bounding box center [810, 150] width 1485 height 62
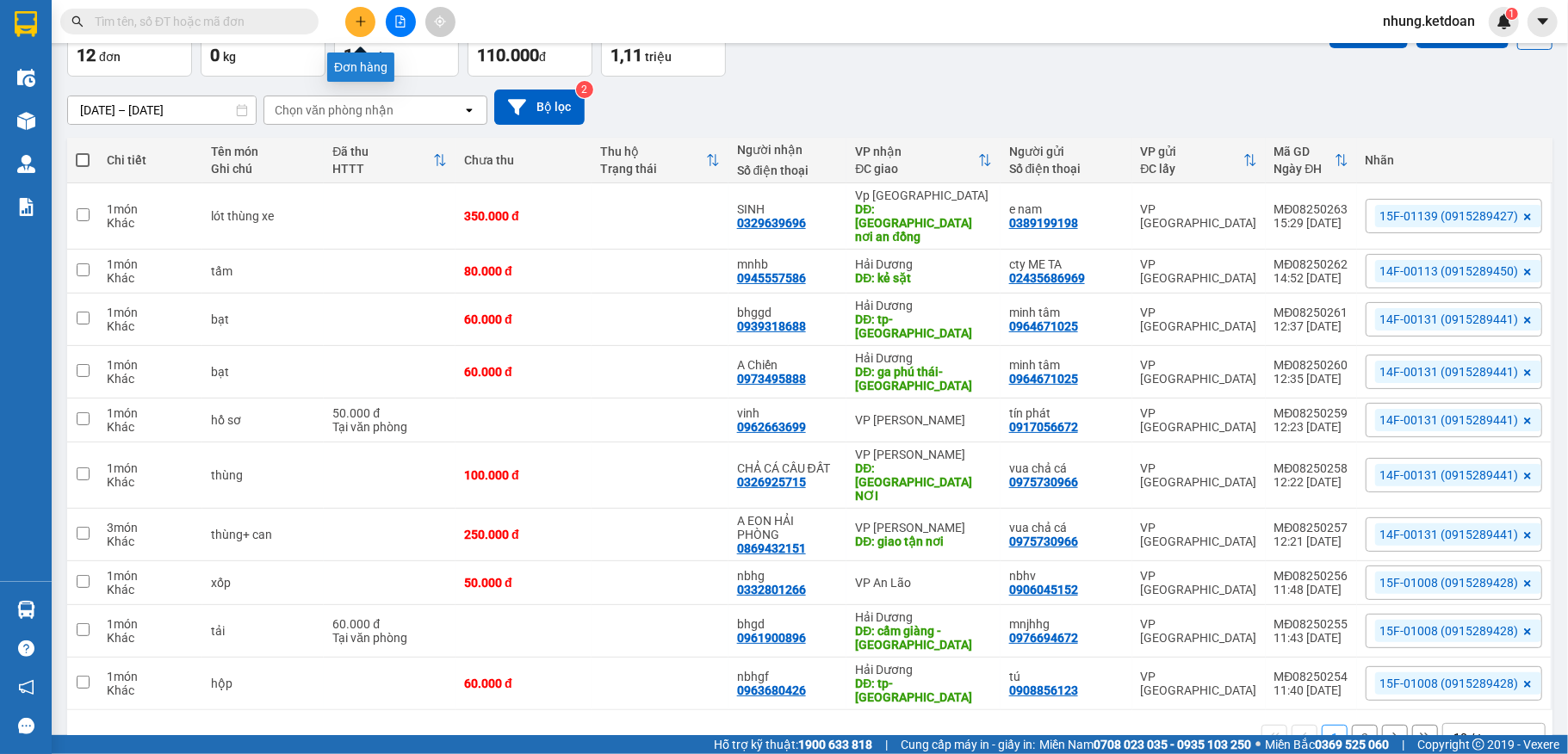
click at [354, 21] on icon "plus" at bounding box center [361, 22] width 12 height 12
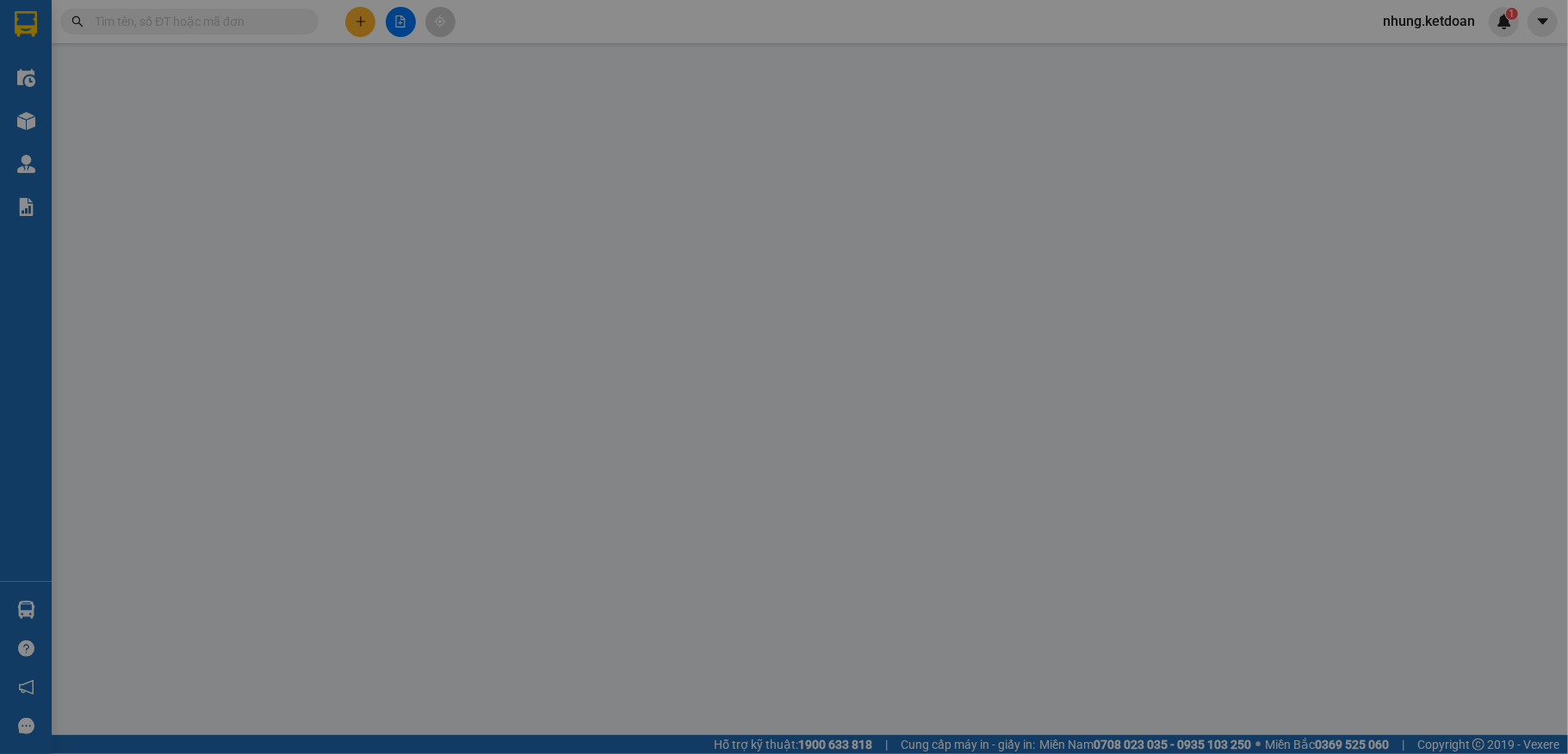
click at [1320, 107] on div "TẠO ĐƠN HÀNG Yêu cầu xuất hóa đơn điện tử Transit Pickup Surcharge Ids Transit …" at bounding box center [784, 377] width 1568 height 754
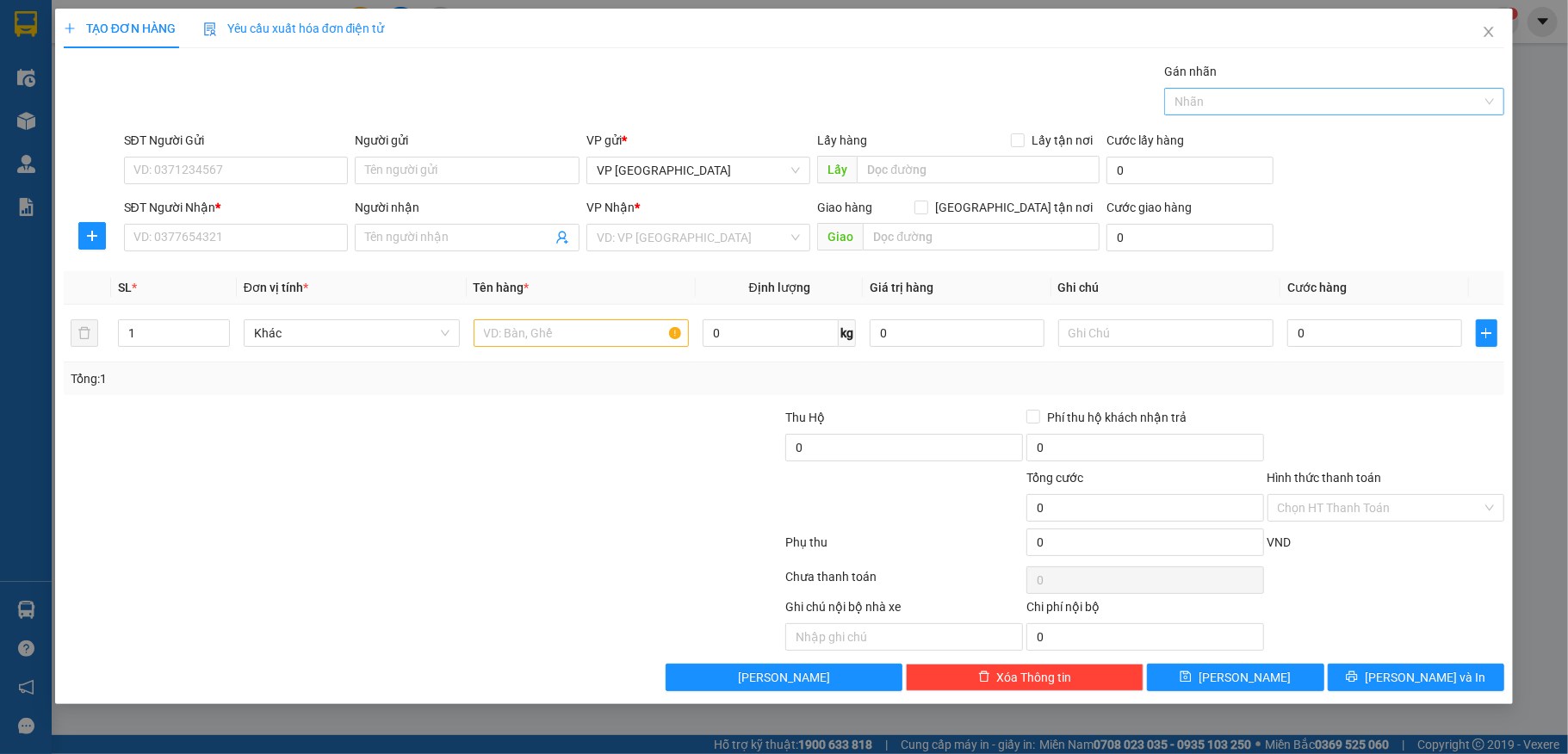
click at [1312, 103] on div at bounding box center [1326, 102] width 314 height 21
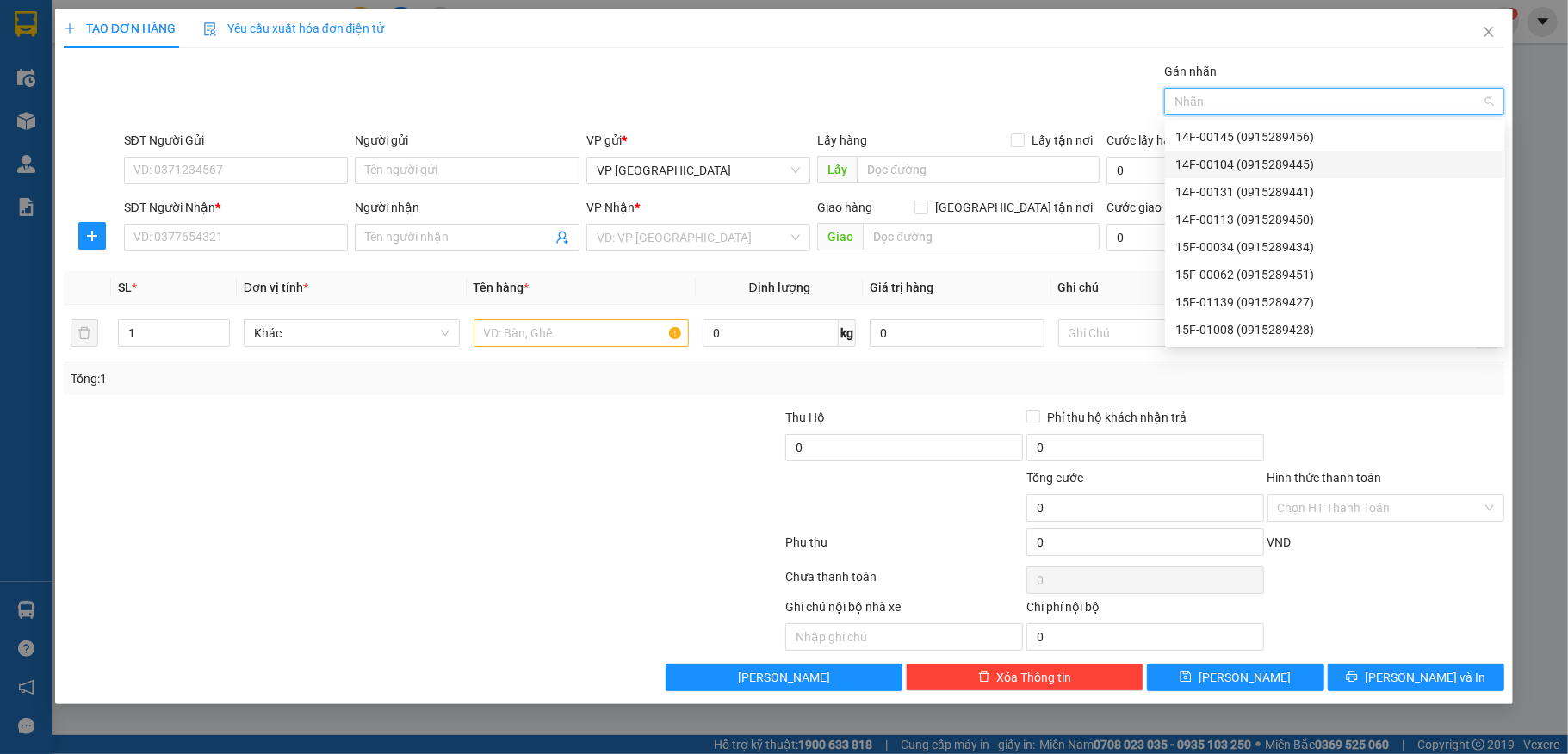
click at [1011, 95] on div "Gán nhãn Nhãn" at bounding box center [815, 91] width 1388 height 60
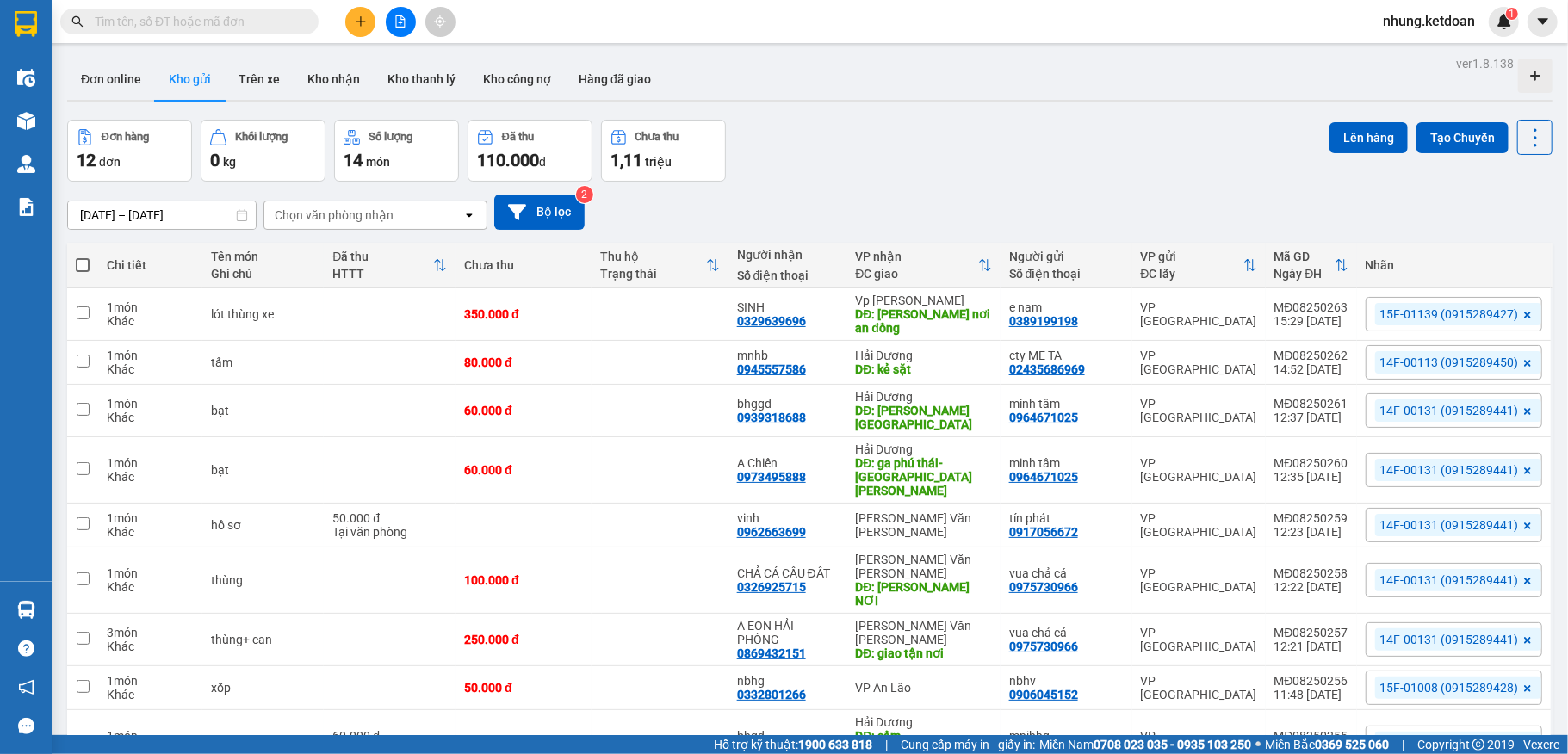
click at [962, 167] on div "Đơn hàng 12 đơn [PERSON_NAME] 0 kg Số [PERSON_NAME] 14 món Đã thu 110.000 [PERS…" at bounding box center [810, 150] width 1485 height 62
click at [360, 23] on icon "plus" at bounding box center [360, 21] width 1 height 10
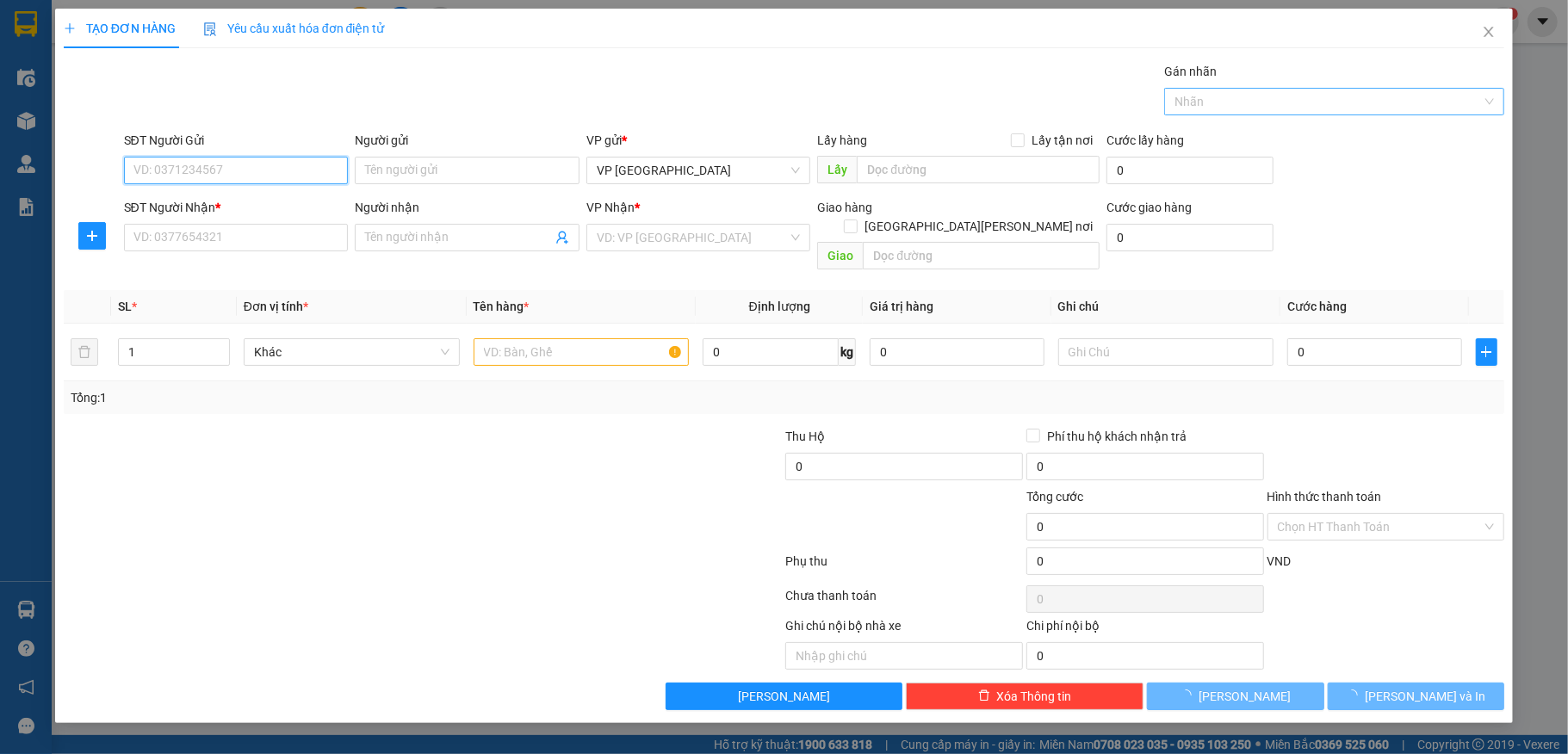
click at [1340, 101] on div at bounding box center [1326, 102] width 314 height 21
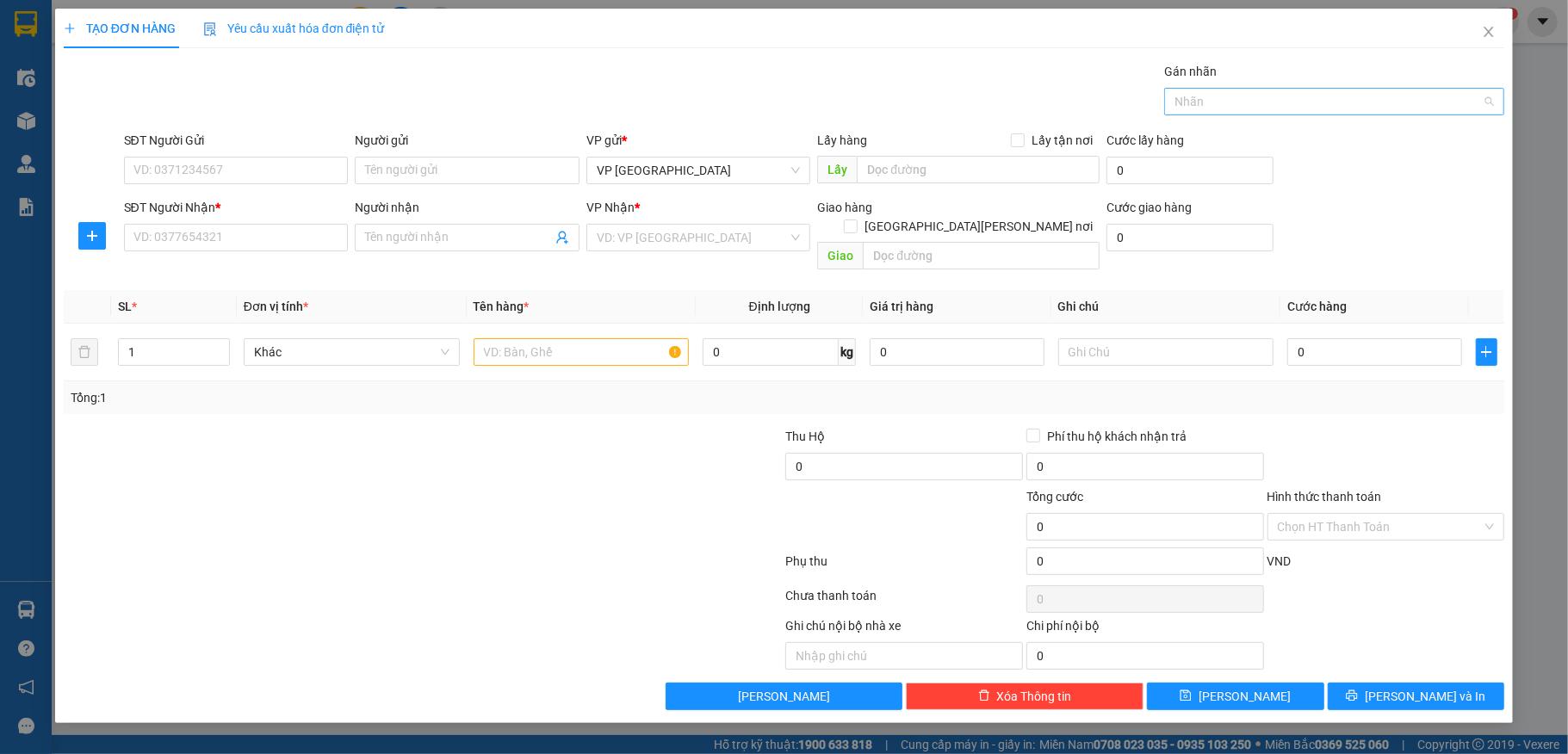
click at [1269, 94] on div at bounding box center [1326, 102] width 314 height 21
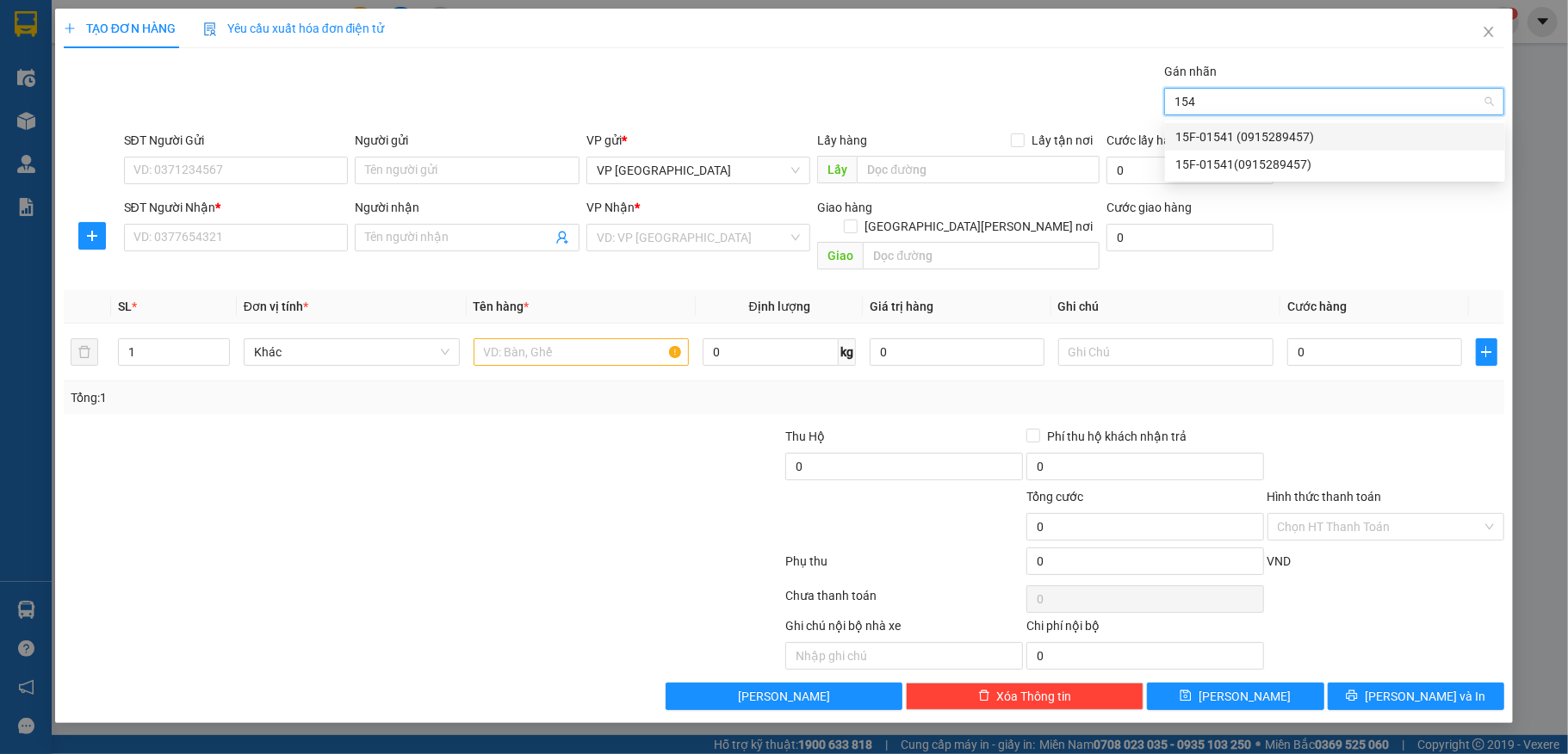
type input "1541"
drag, startPoint x: 1221, startPoint y: 142, endPoint x: 201, endPoint y: 149, distance: 1020.0
click at [1215, 142] on div "15F-01541 (0915289457)" at bounding box center [1335, 137] width 320 height 19
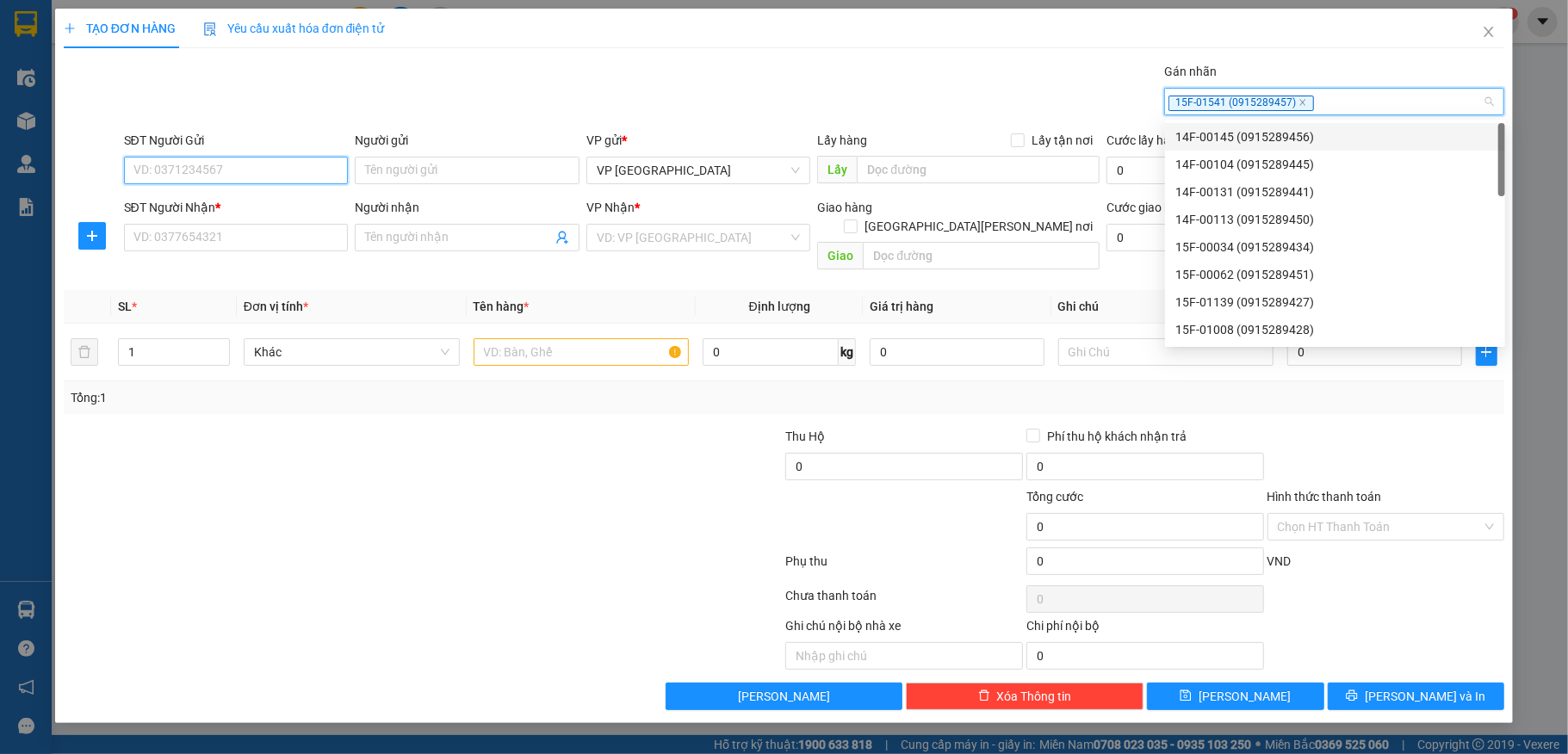
click at [215, 169] on input "SĐT Người Gửi" at bounding box center [236, 170] width 225 height 28
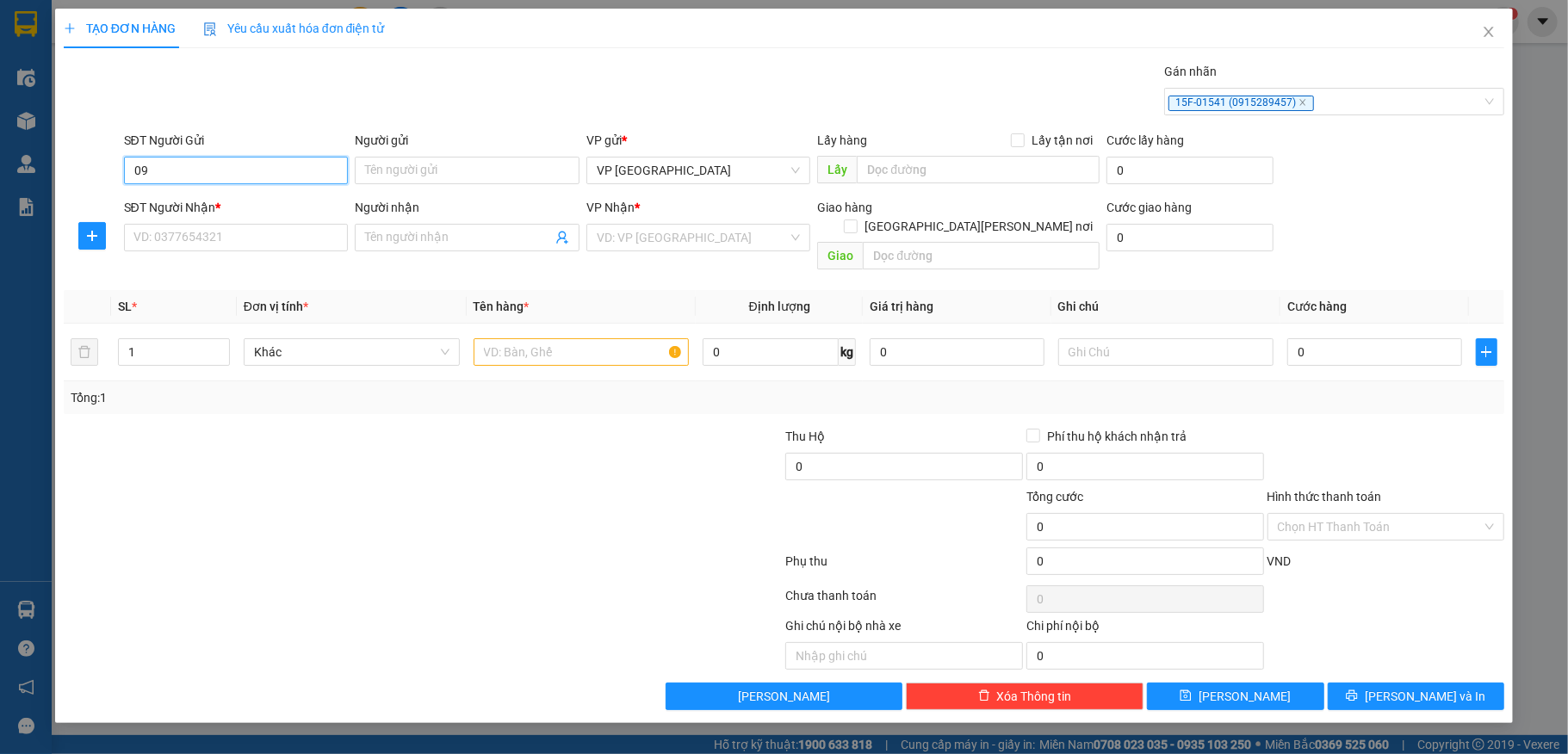
type input "0"
click at [187, 236] on input "SĐT Người Nhận *" at bounding box center [236, 238] width 225 height 28
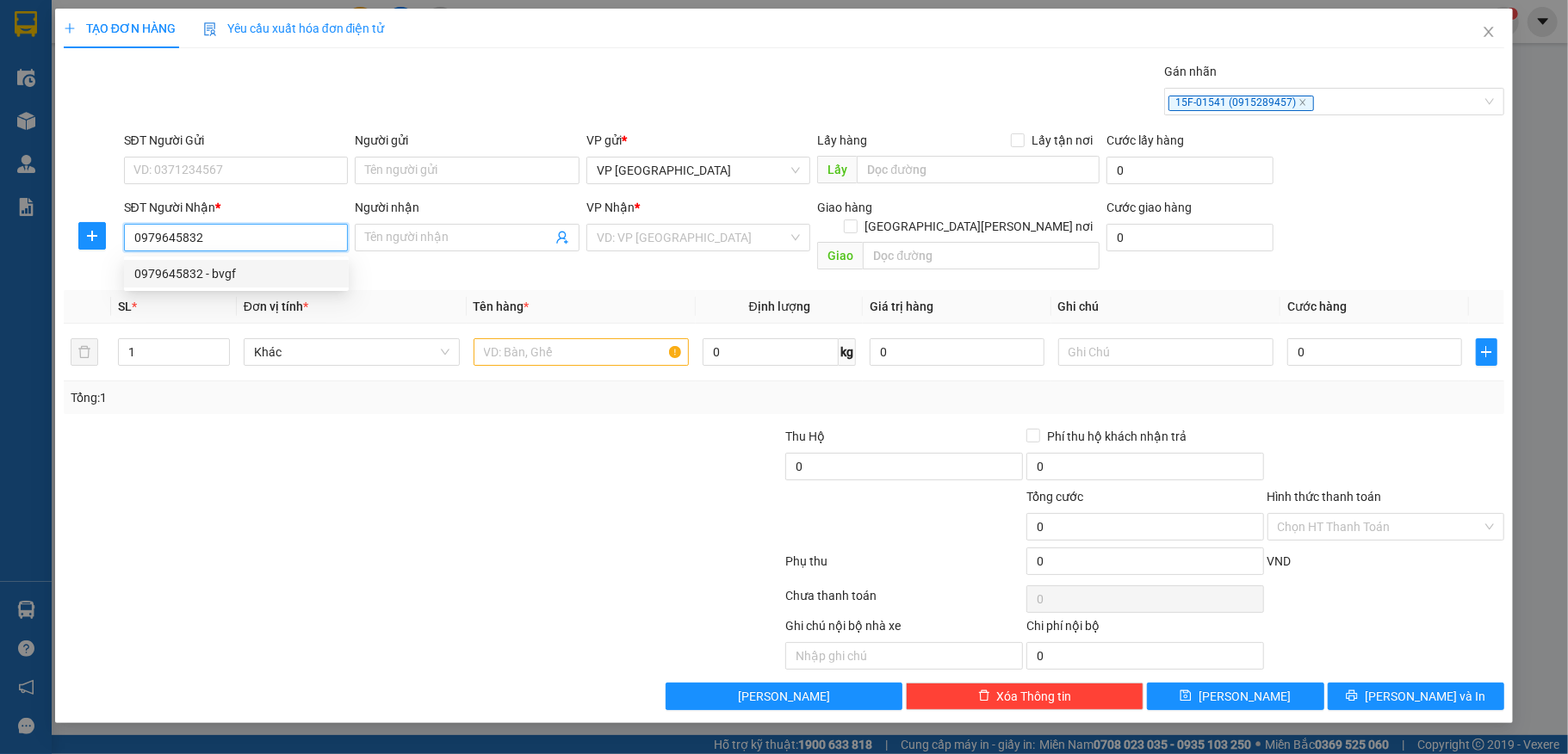
click at [219, 275] on div "0979645832 - bvgf" at bounding box center [236, 274] width 204 height 19
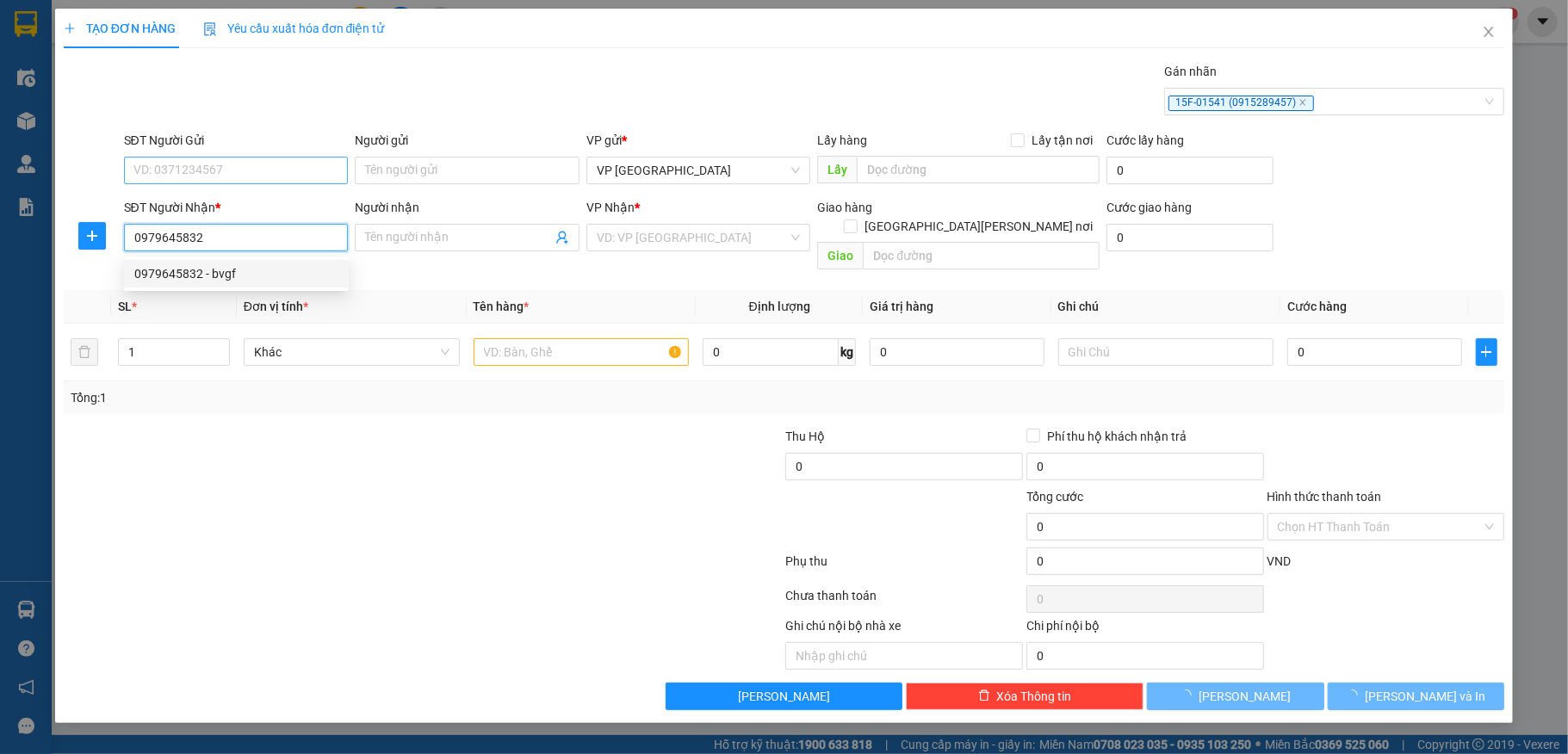
type input "0979645832"
click at [224, 170] on input "SĐT Người Gửi" at bounding box center [236, 170] width 225 height 28
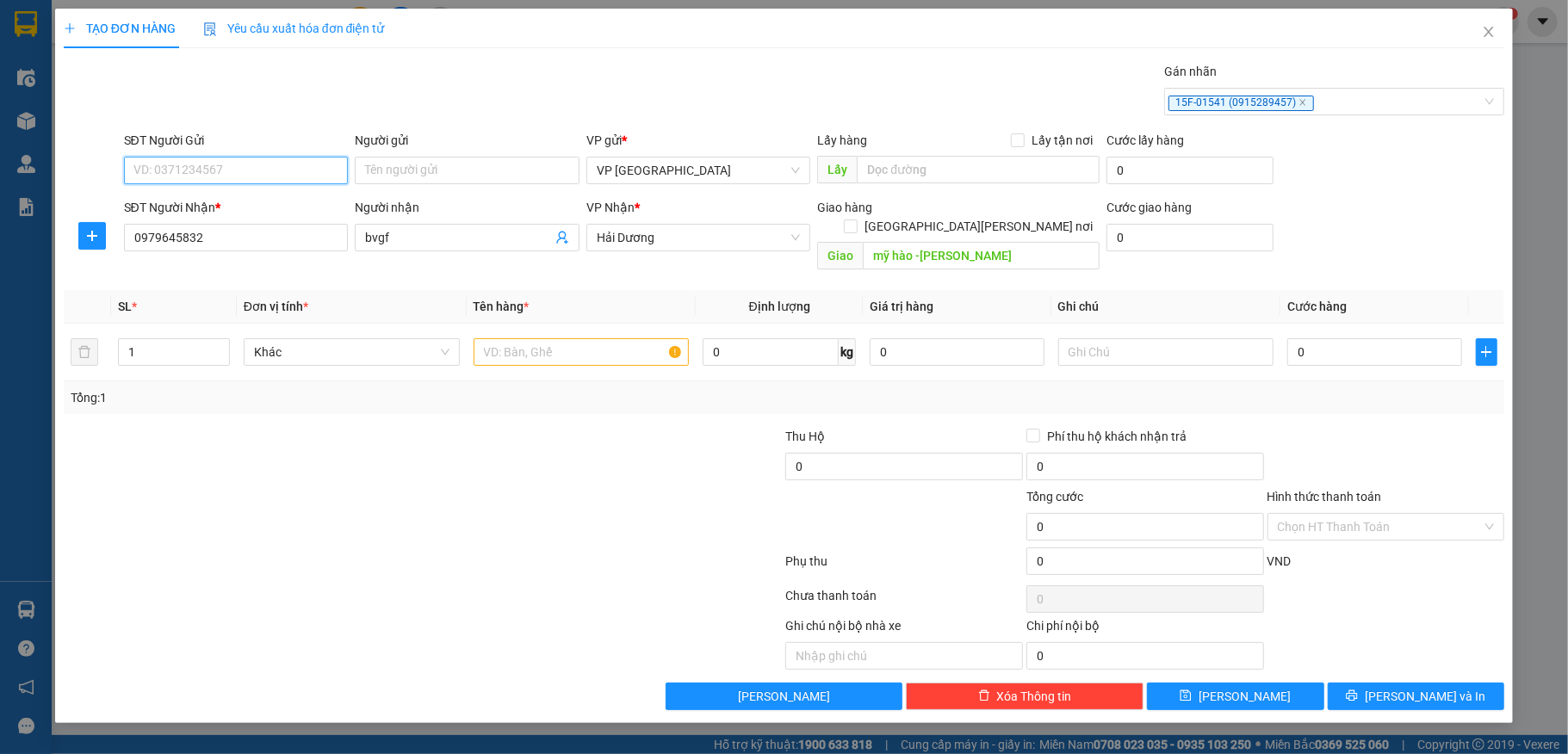
type input "bvgf"
type input "mỹ hào -[PERSON_NAME]"
click at [255, 172] on input "SĐT Người Gửi" at bounding box center [236, 170] width 225 height 28
drag, startPoint x: 208, startPoint y: 208, endPoint x: 556, endPoint y: 272, distance: 353.8
click at [208, 208] on div "0886008123 - [PERSON_NAME]" at bounding box center [236, 206] width 204 height 19
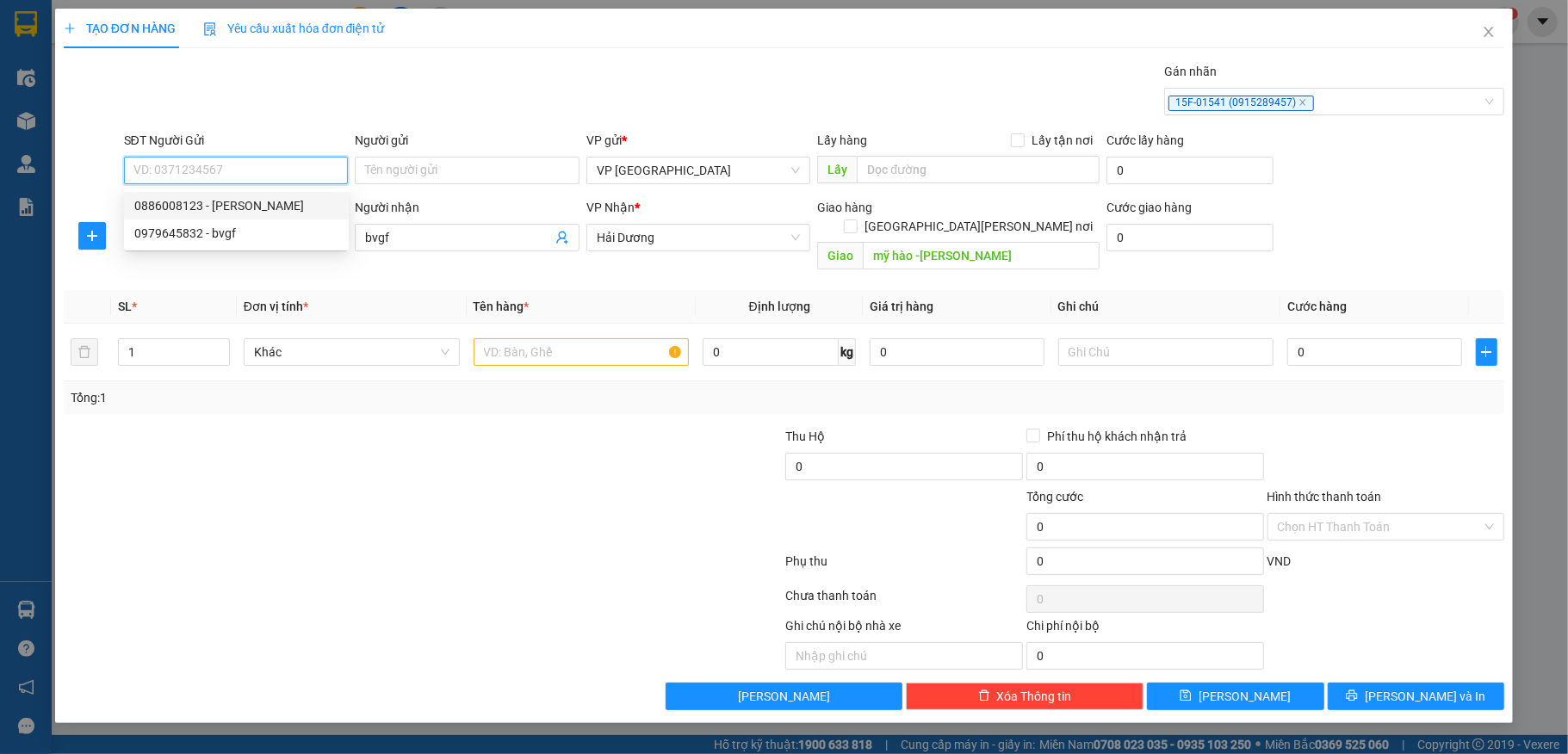
type input "0886008123"
type input "hạnh"
click at [544, 339] on input "text" at bounding box center [581, 353] width 216 height 28
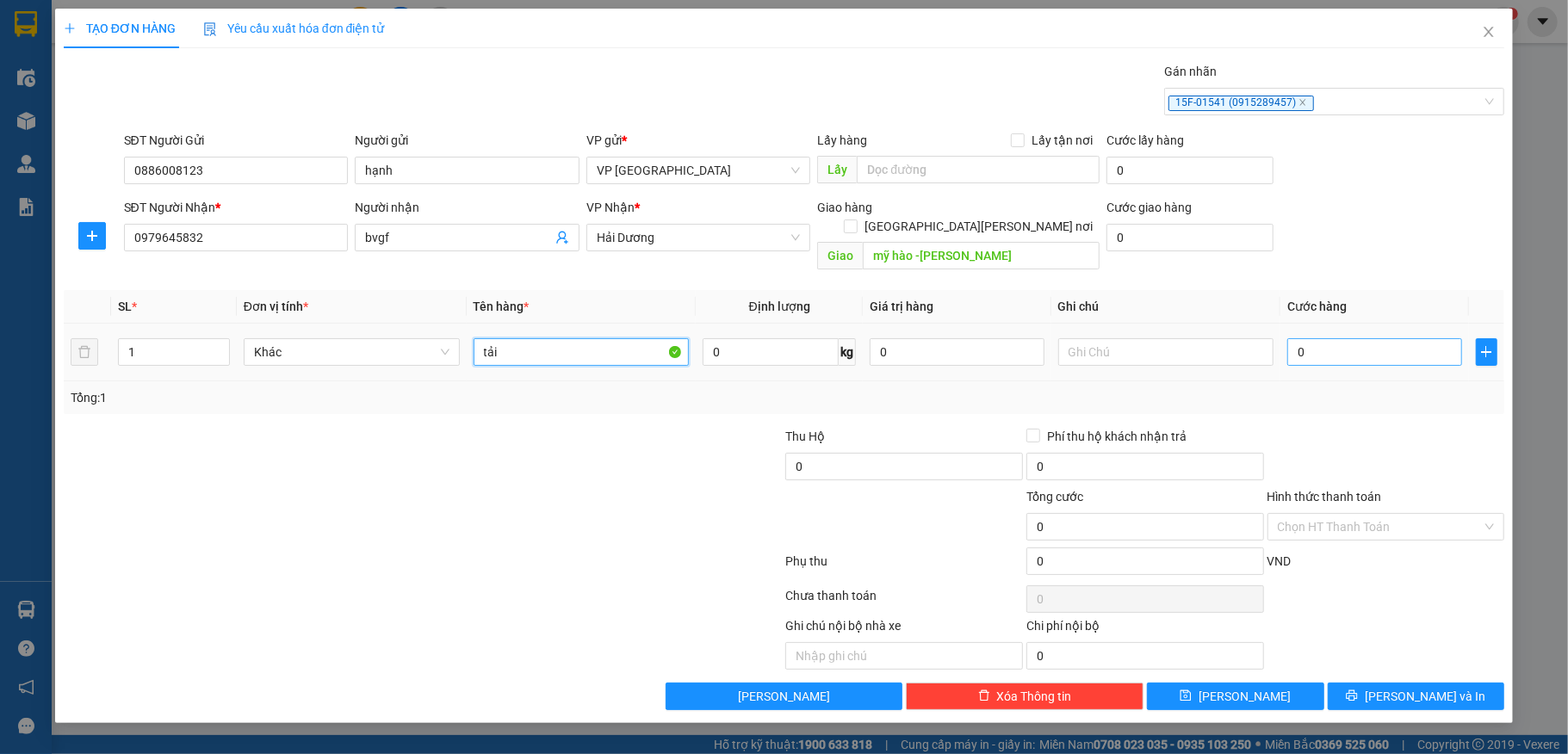
type input "tải"
click at [1313, 339] on input "0" at bounding box center [1374, 353] width 174 height 28
type input "4"
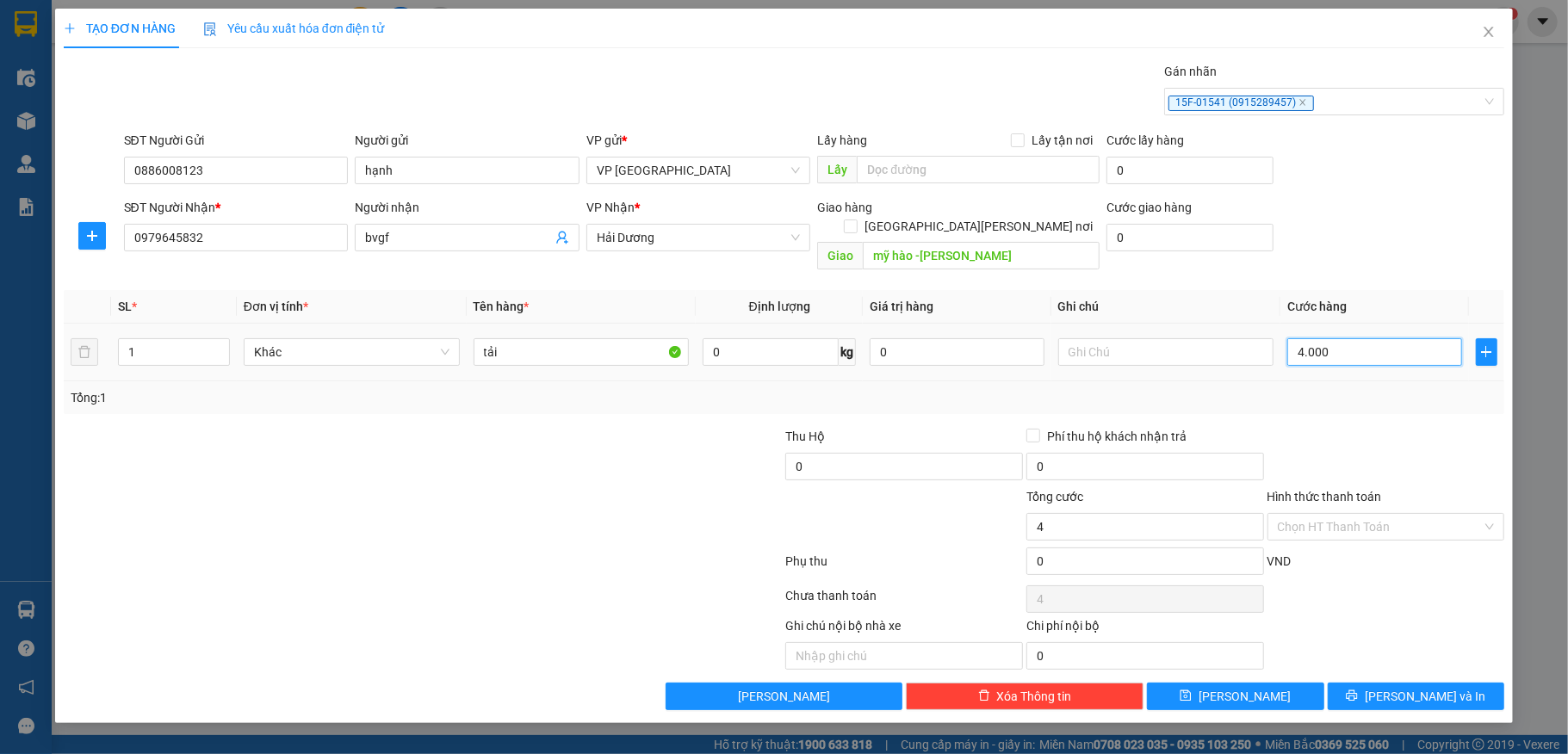
type input "40.000"
click at [1082, 555] on input "0" at bounding box center [1145, 561] width 238 height 28
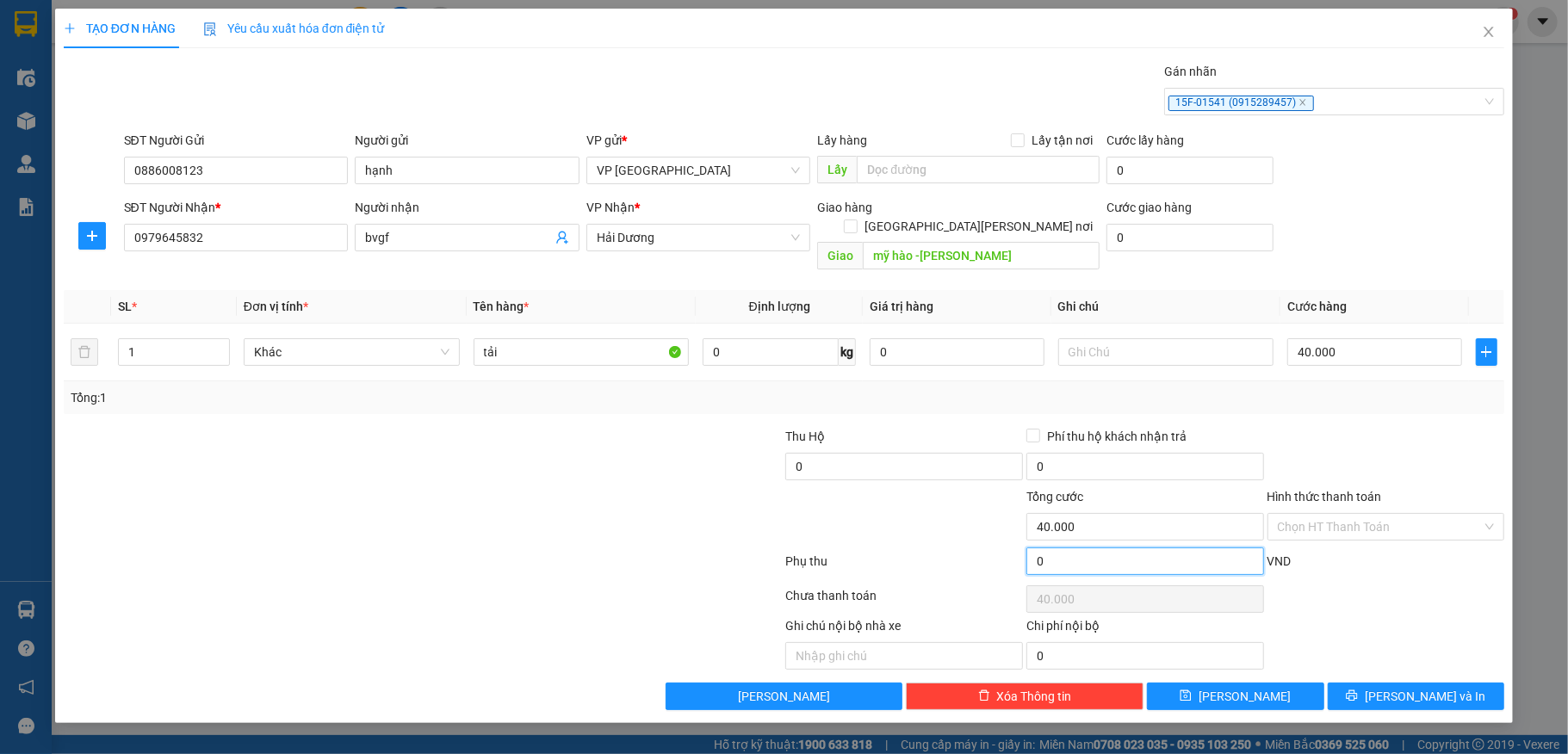
type input "3"
type input "40.003"
type input "0"
type input "40.000"
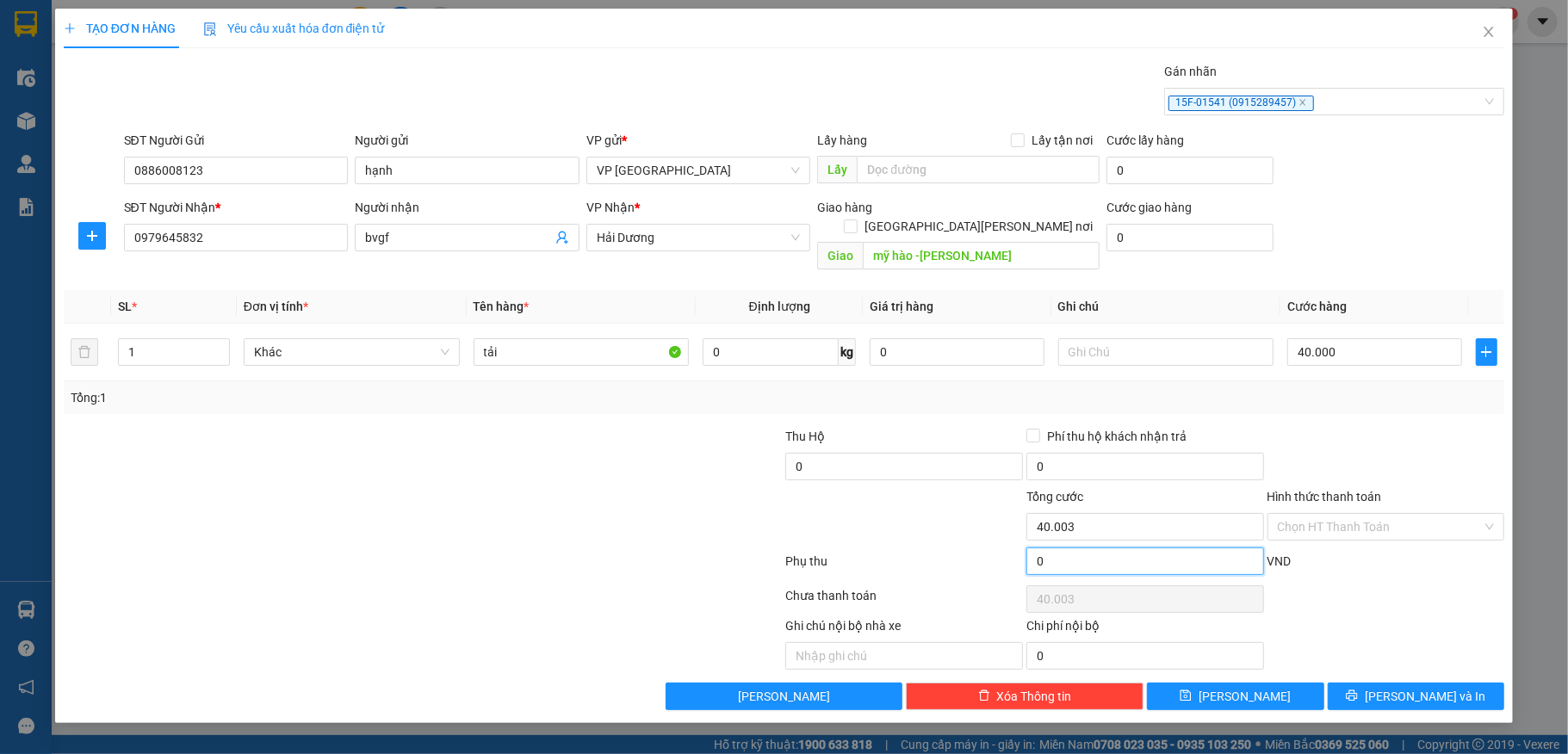
type input "40.000"
type input "2"
type input "40.002"
type input "2.000"
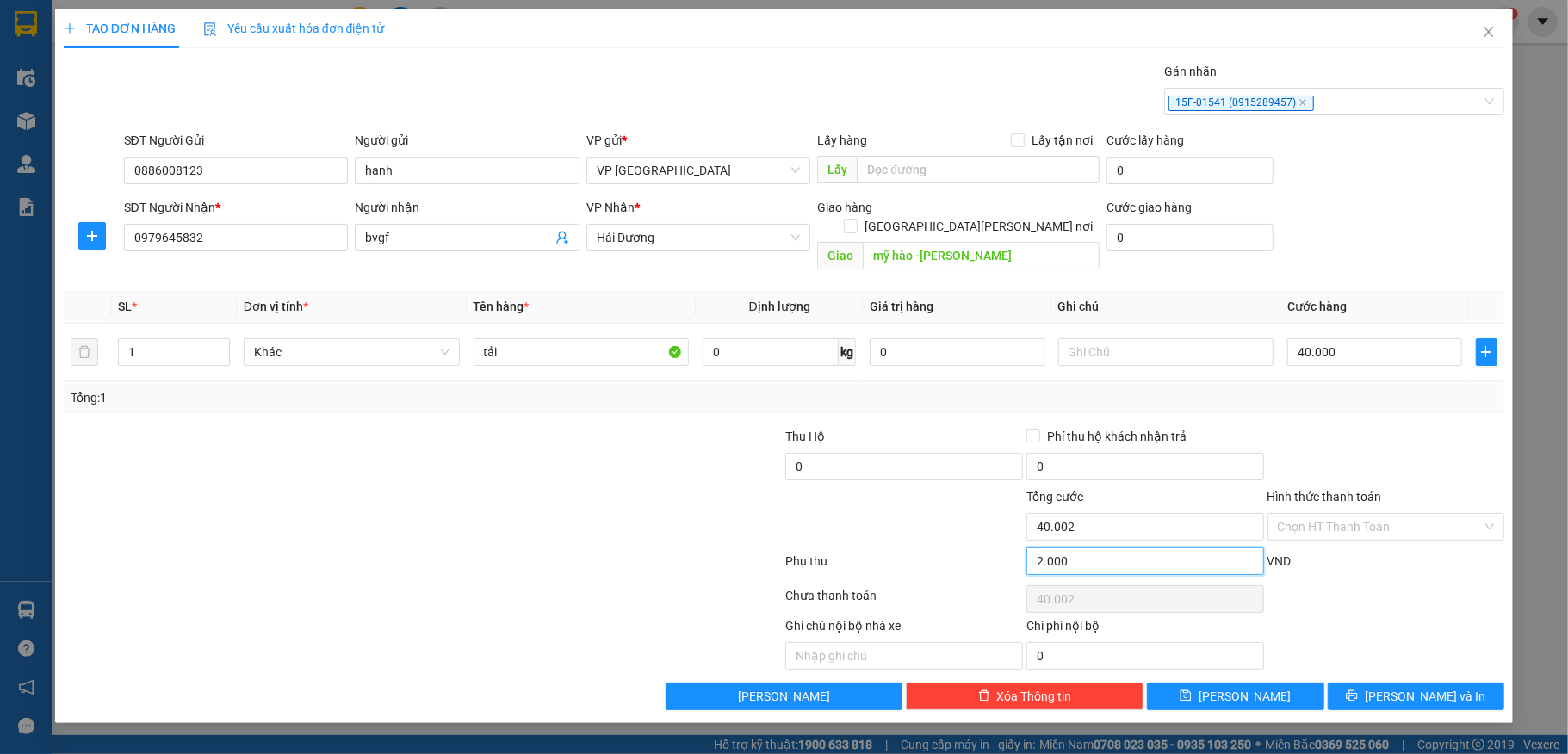
type input "60.000"
type input "20.000"
type input "60.000"
type input "20.000"
click at [1389, 683] on button "[PERSON_NAME] và In" at bounding box center [1416, 697] width 177 height 28
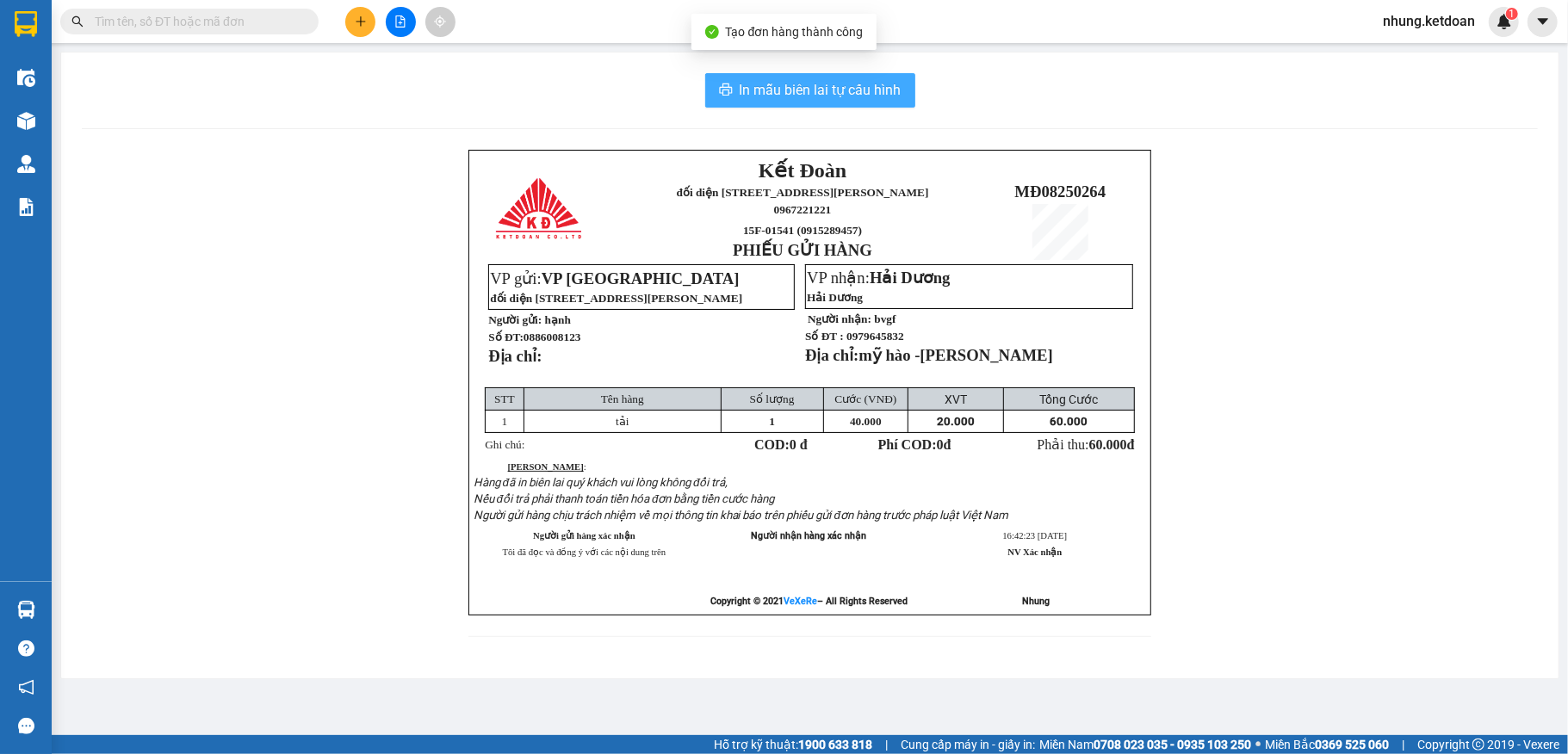
click at [868, 96] on span "In mẫu biên lai tự cấu hình" at bounding box center [820, 89] width 162 height 22
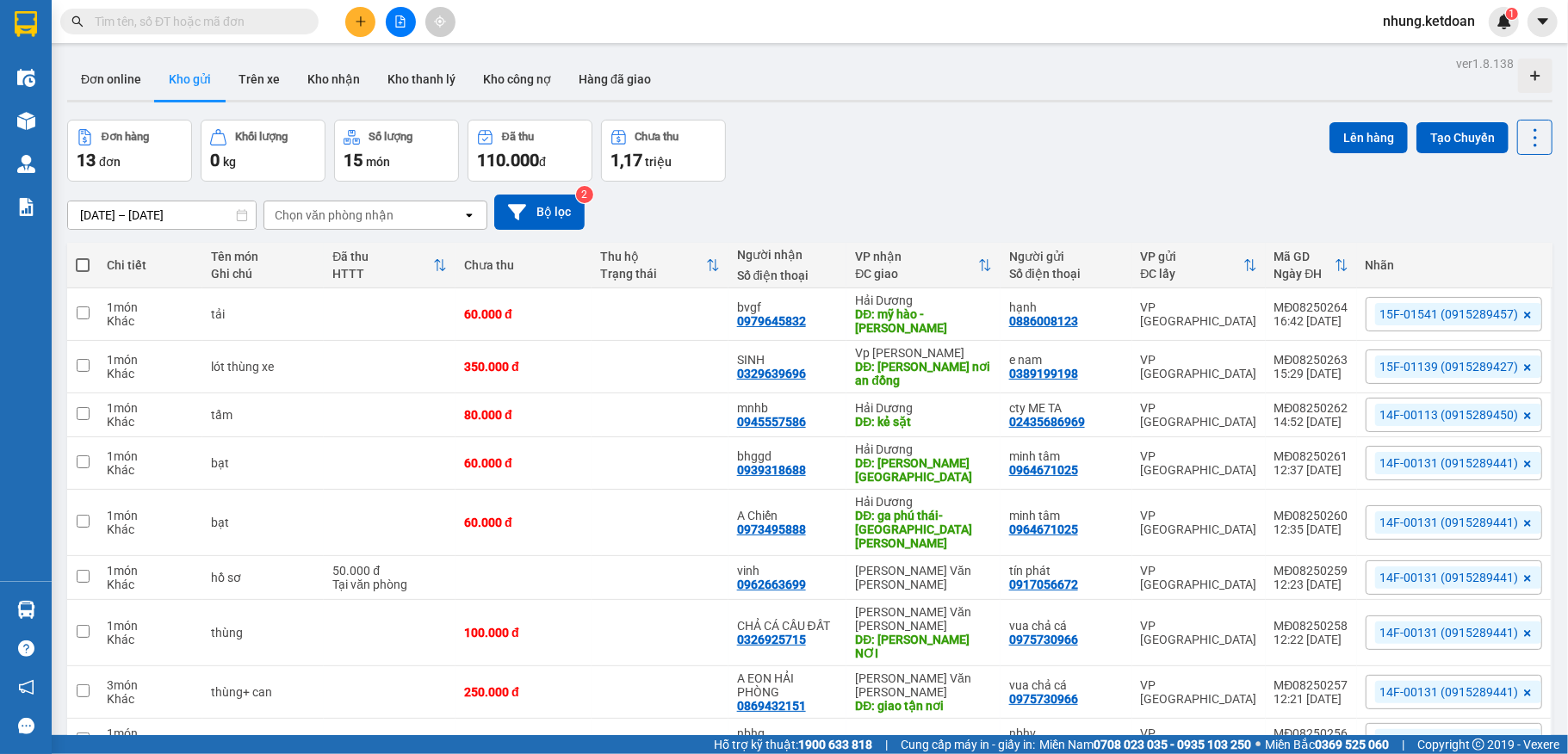
click at [360, 24] on icon "plus" at bounding box center [360, 21] width 1 height 10
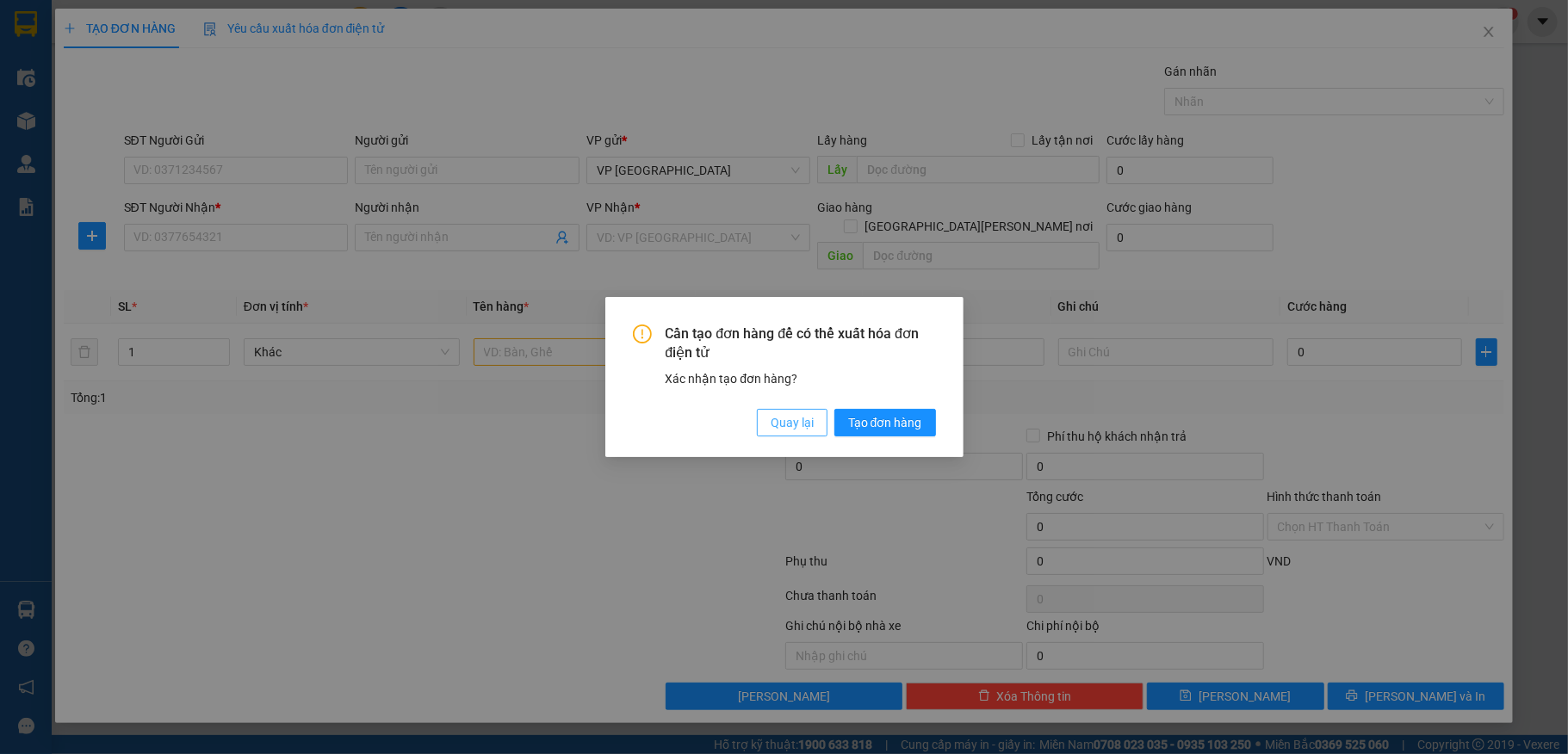
click at [777, 422] on span "Quay lại" at bounding box center [792, 423] width 43 height 19
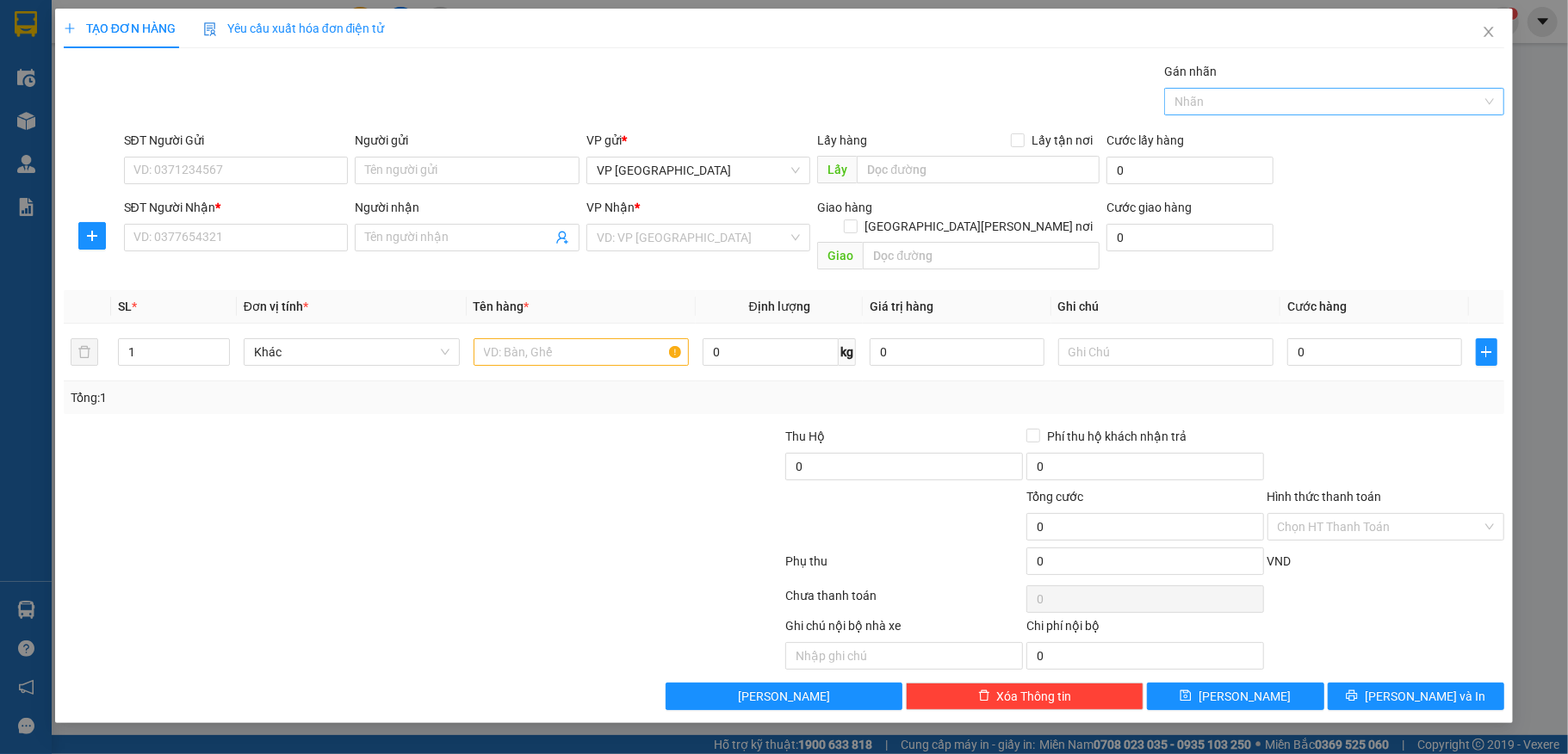
click at [1286, 107] on div at bounding box center [1326, 102] width 314 height 21
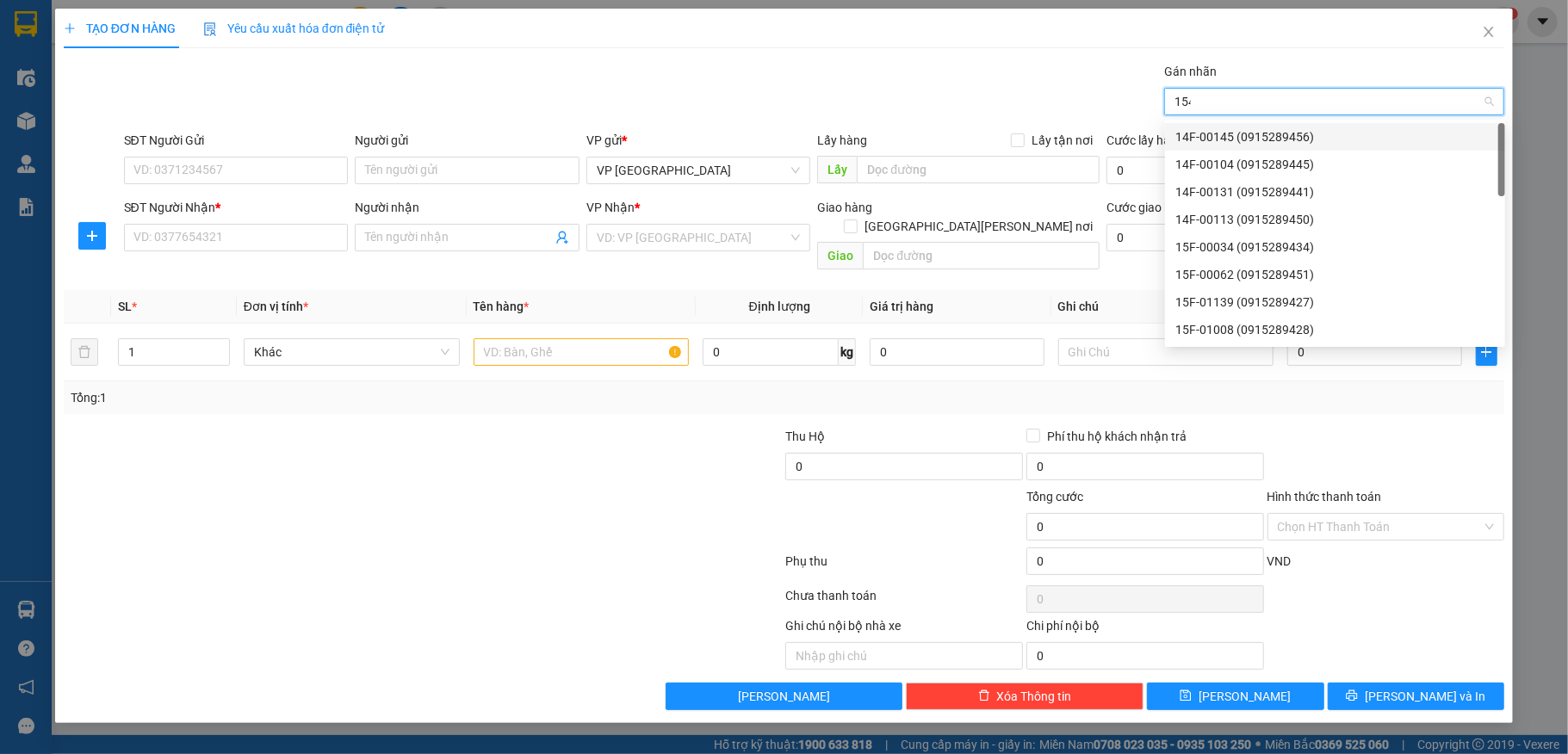
type input "1541"
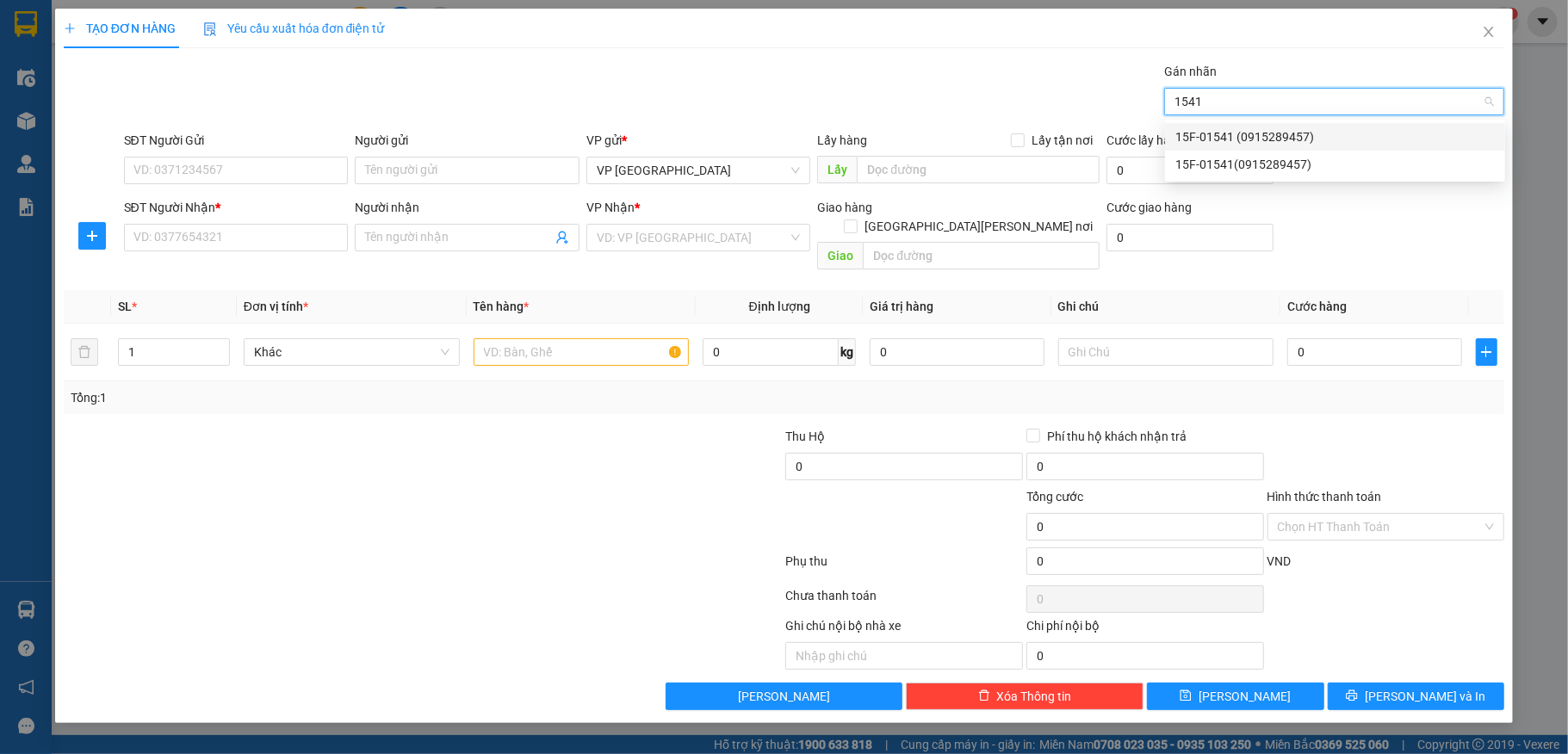
click at [1227, 132] on div "15F-01541 (0915289457)" at bounding box center [1335, 137] width 320 height 19
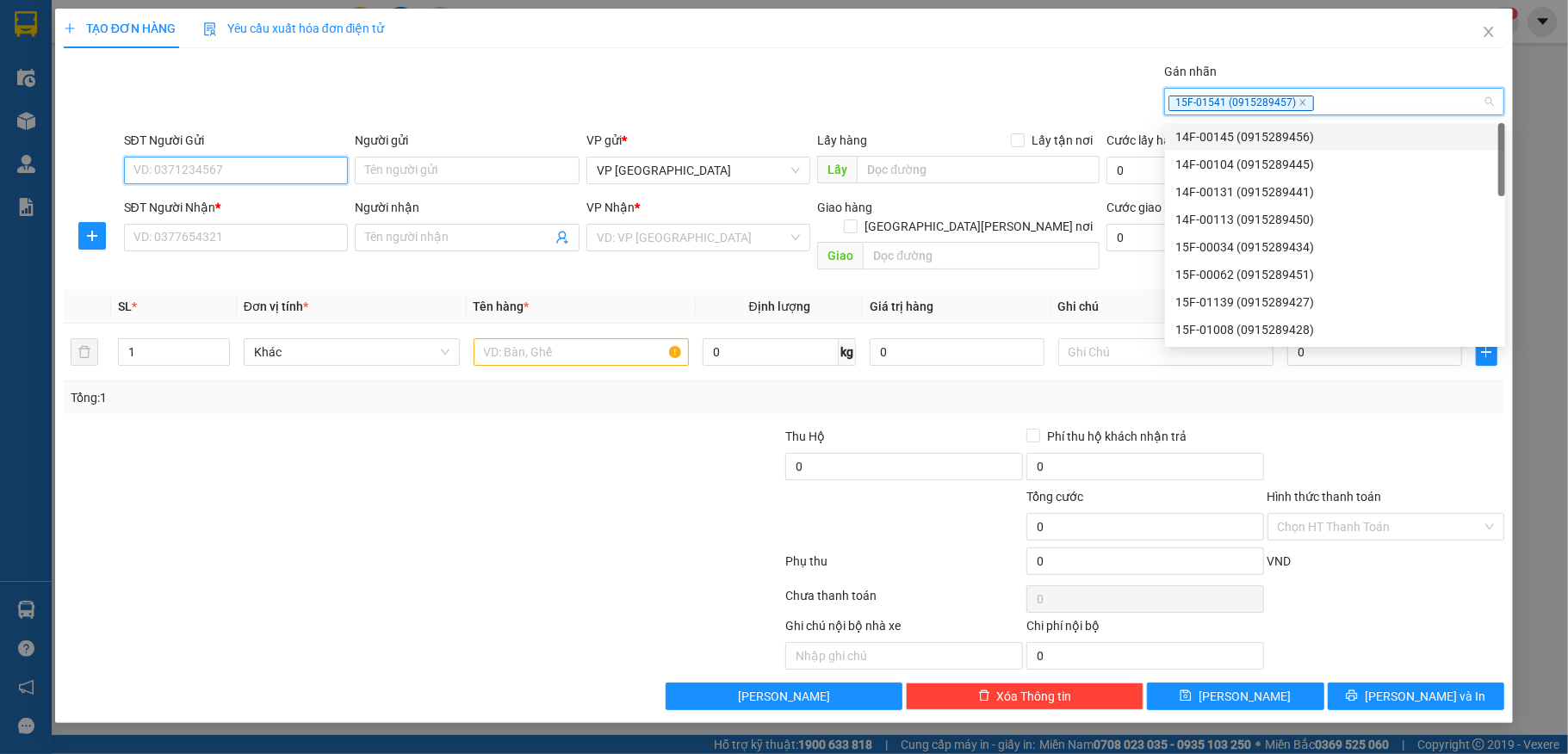
click at [182, 172] on input "SĐT Người Gửi" at bounding box center [236, 170] width 225 height 28
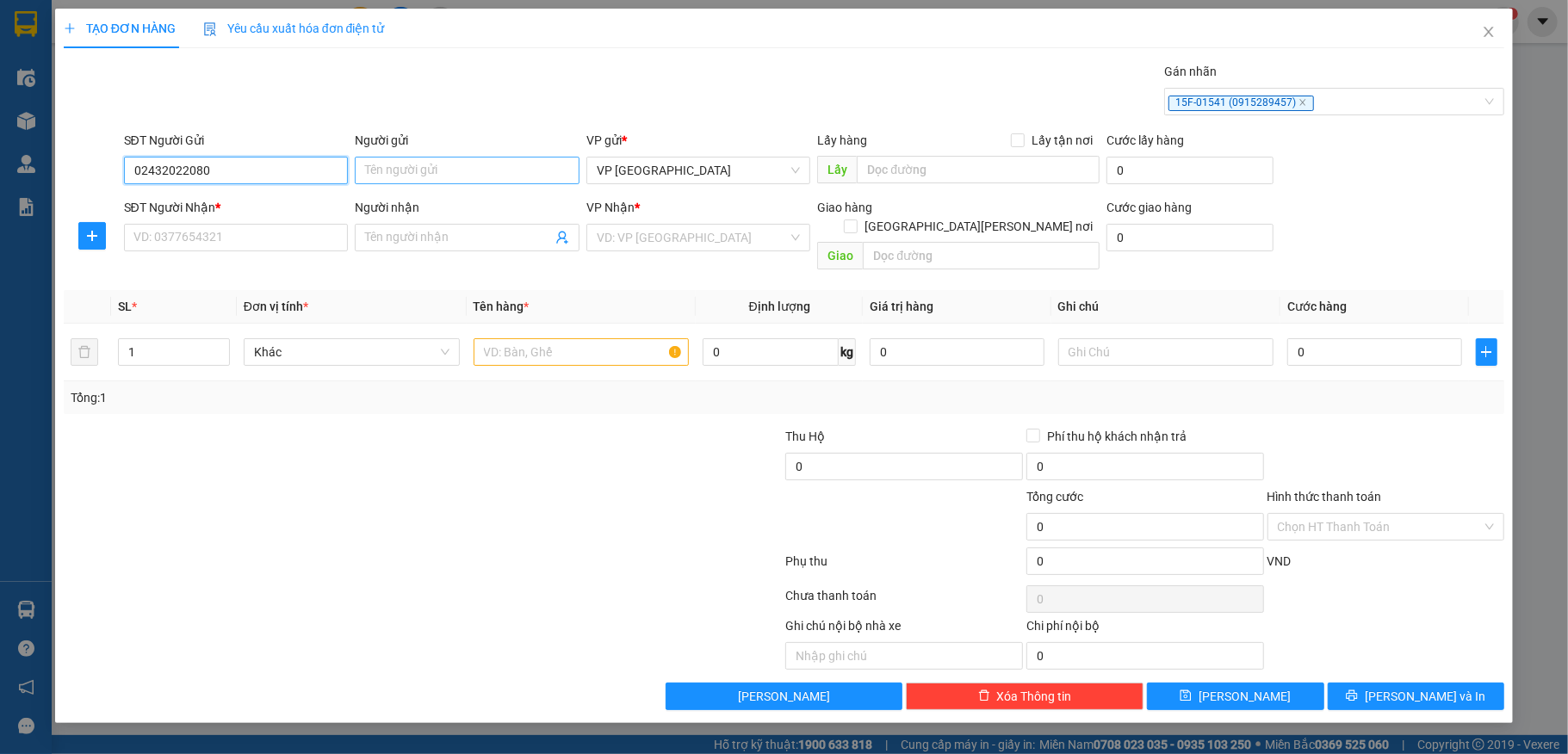
type input "02432022080"
click at [449, 182] on input "Người gửi" at bounding box center [466, 170] width 225 height 28
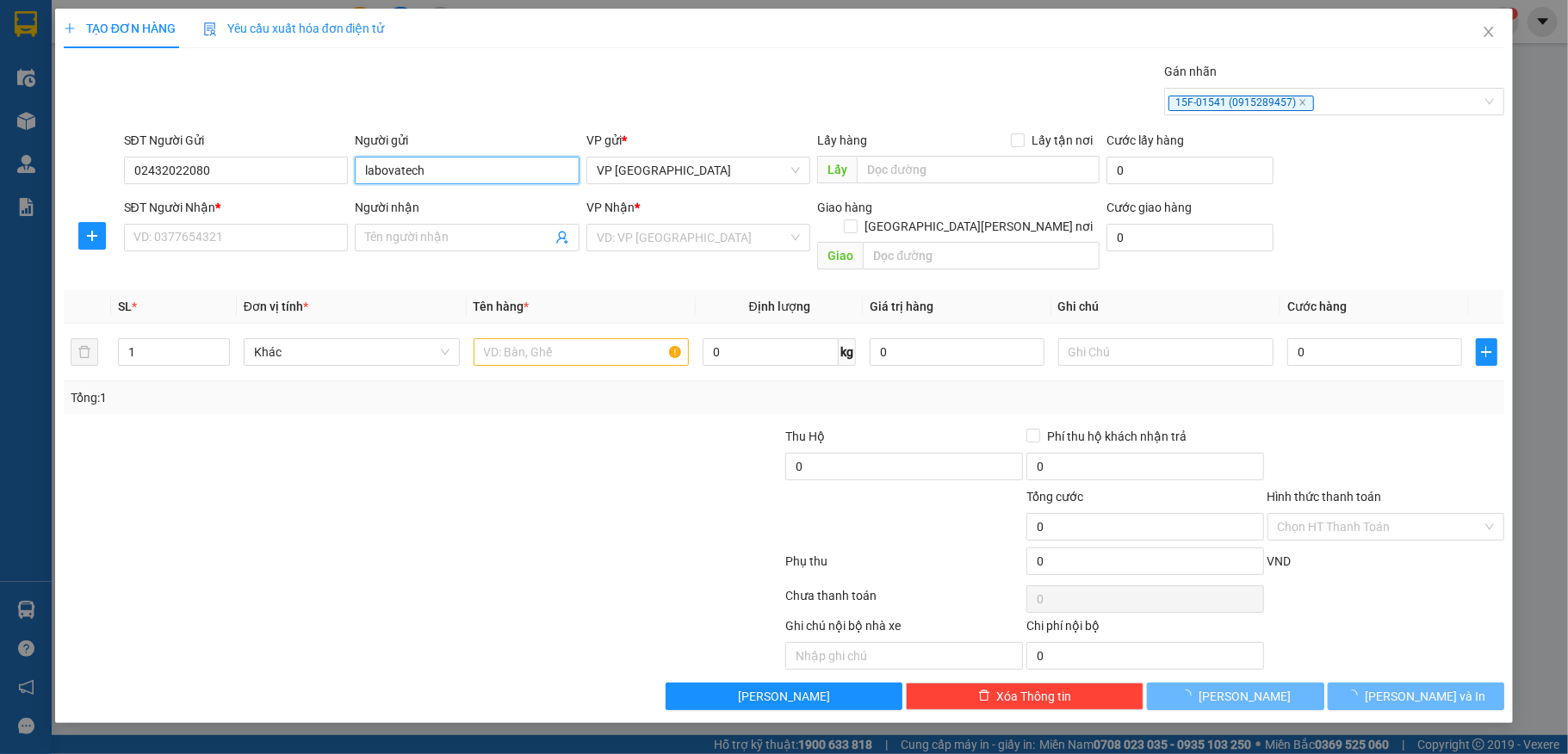
type input "labovatech"
click at [224, 229] on input "SĐT Người Nhận *" at bounding box center [236, 238] width 225 height 28
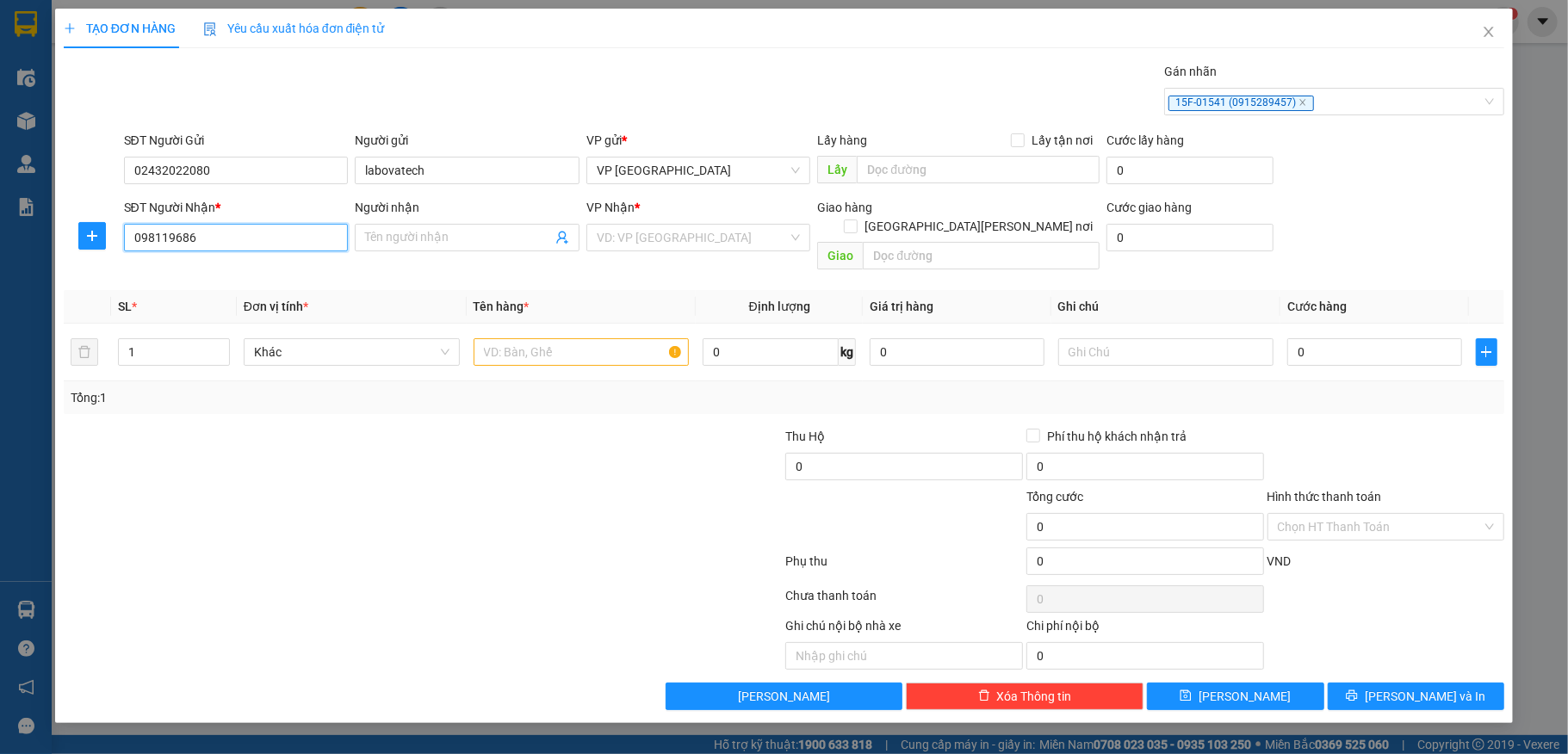
type input "0981196869"
click at [214, 270] on div "0981196869 - Thảo" at bounding box center [236, 274] width 204 height 19
type input "Thảo"
type input "232 Tổ 4, TT An Dương"
type input "0981196869"
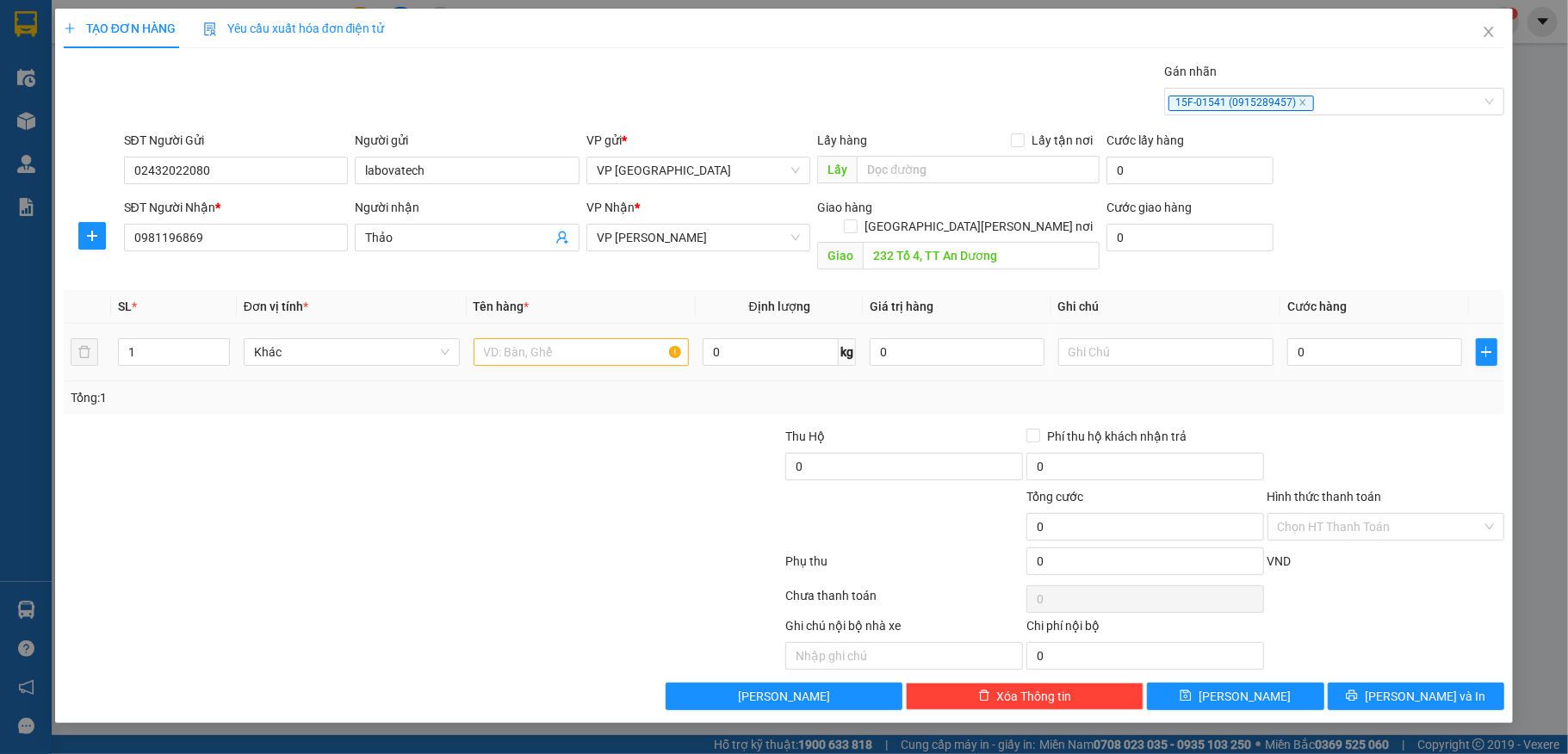
click at [584, 324] on td at bounding box center [581, 353] width 230 height 57
click at [545, 339] on input "text" at bounding box center [581, 353] width 216 height 28
type input "hộp"
click at [1329, 342] on input "0" at bounding box center [1374, 353] width 174 height 28
type input "5"
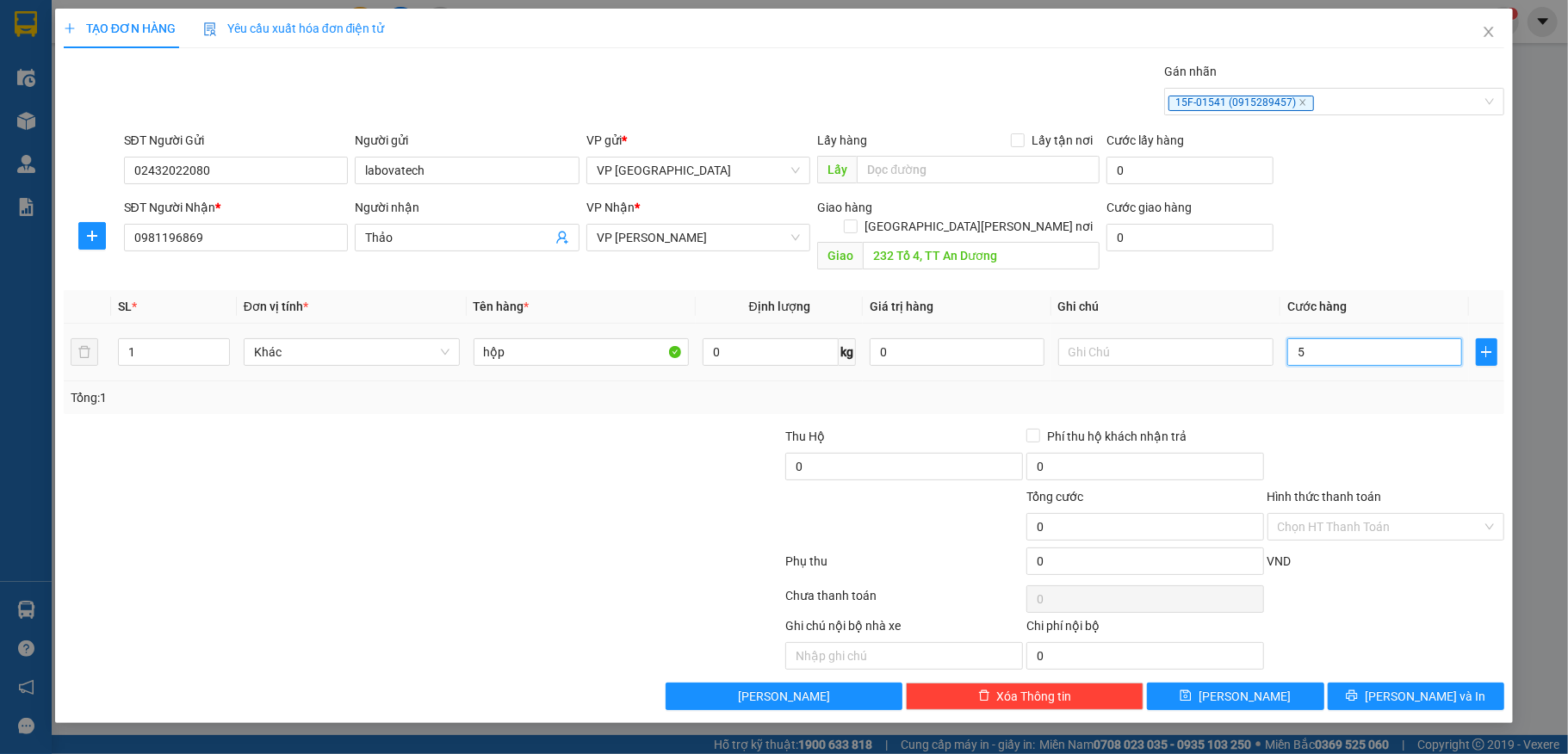
type input "5"
type input "50"
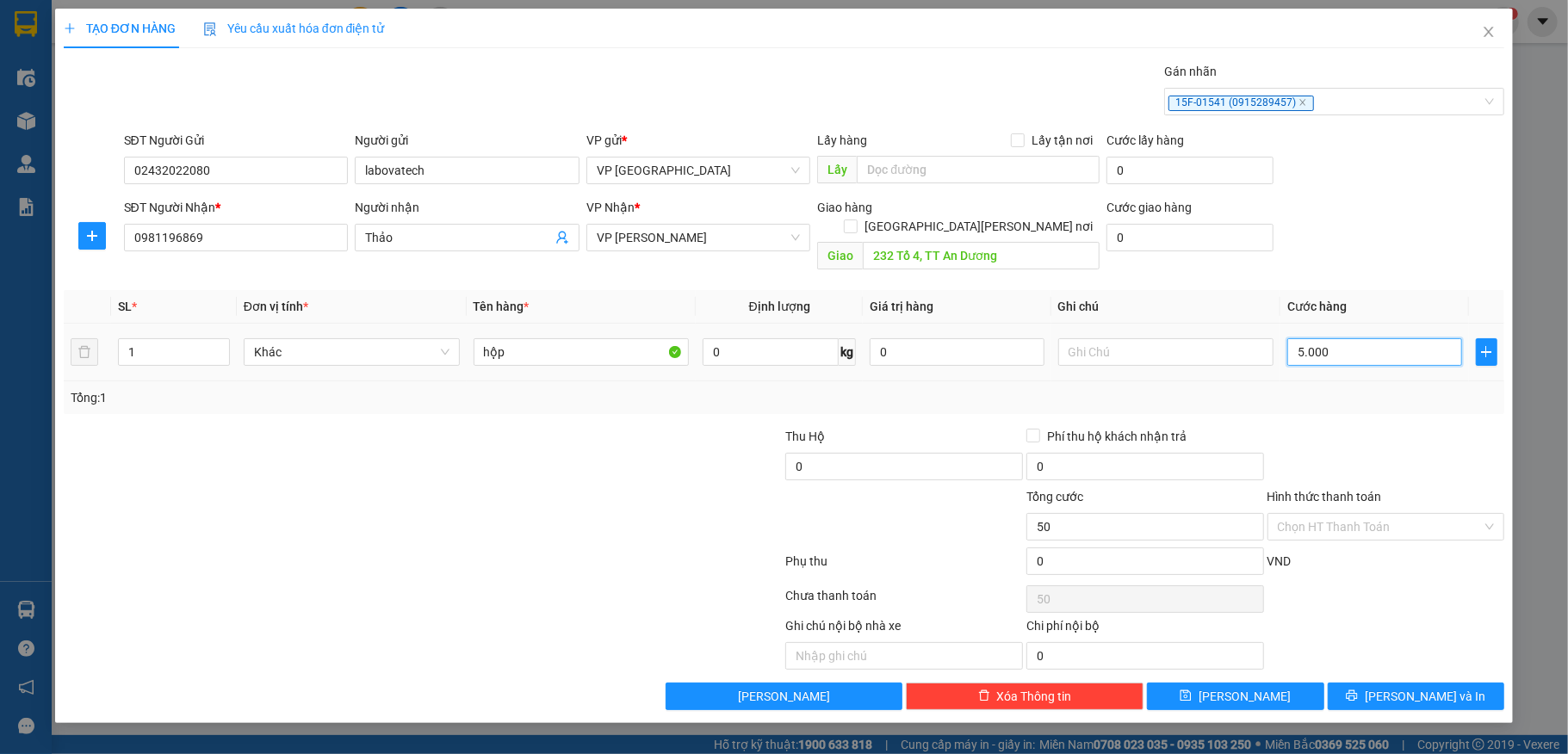
type input "50.000"
type input "500.000"
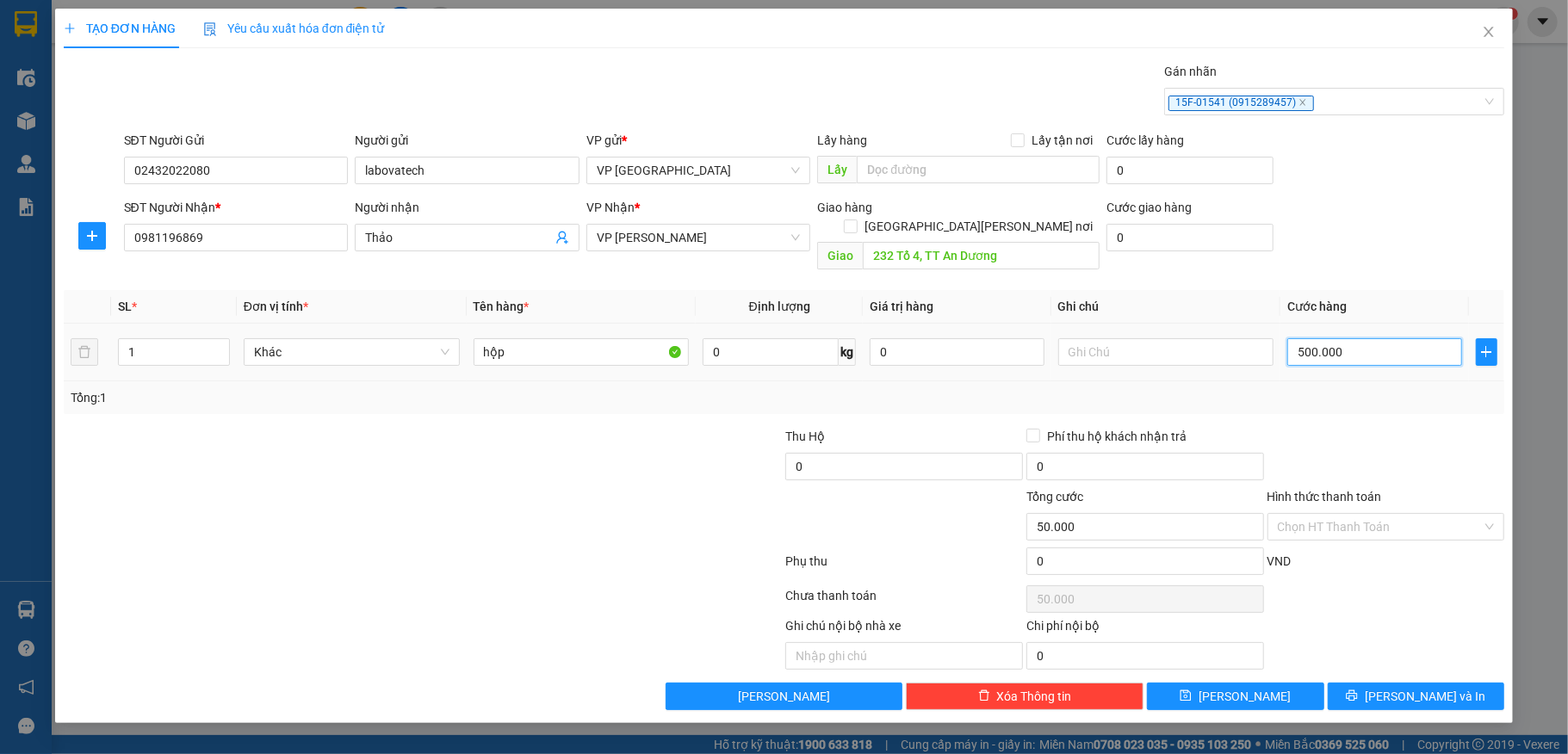
type input "500.000"
type input "50.000"
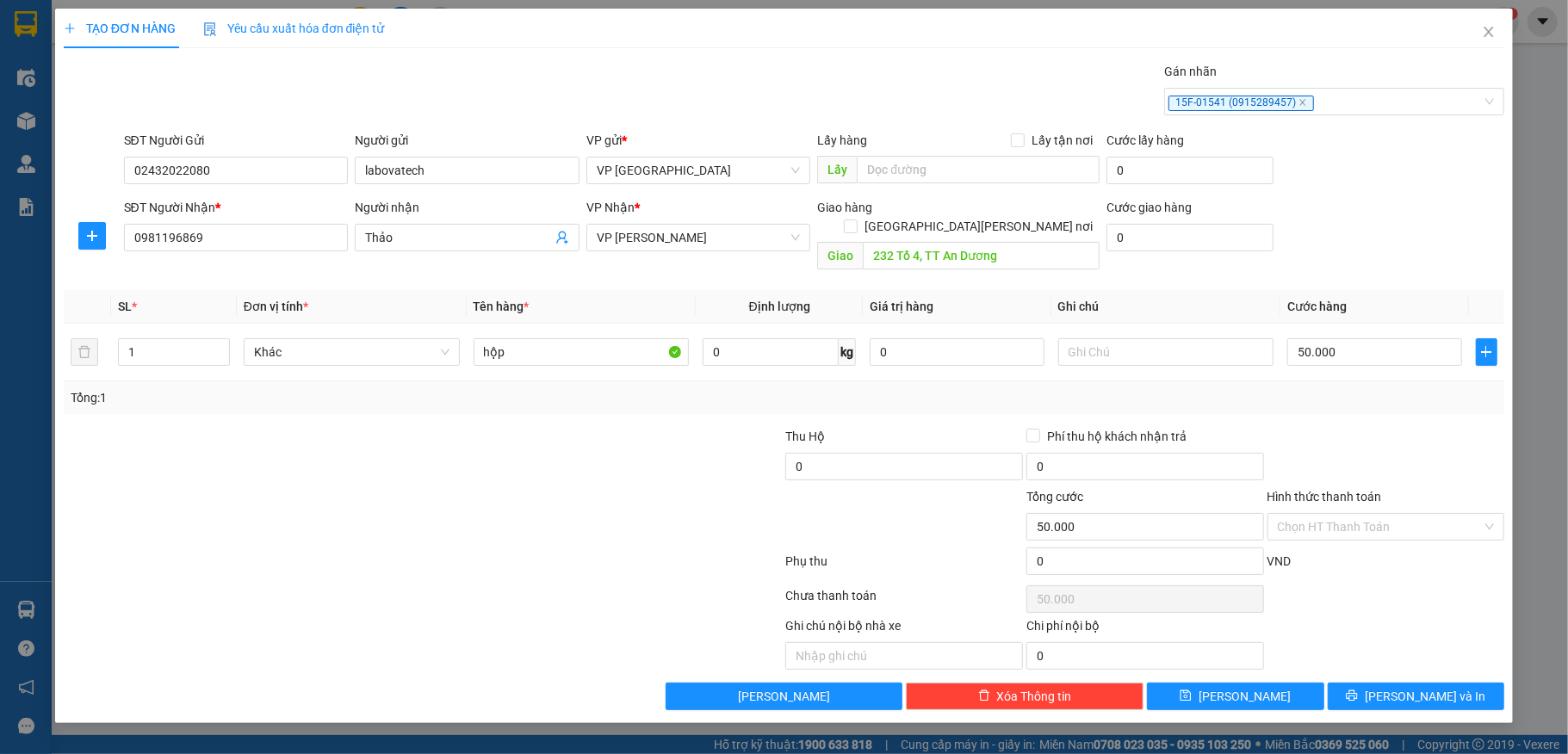
click at [1415, 665] on div "Transit Pickup Surcharge Ids Transit Deliver Surcharge Ids Transit Deliver Surc…" at bounding box center [784, 386] width 1441 height 648
click at [1375, 683] on button "[PERSON_NAME] và In" at bounding box center [1416, 697] width 177 height 28
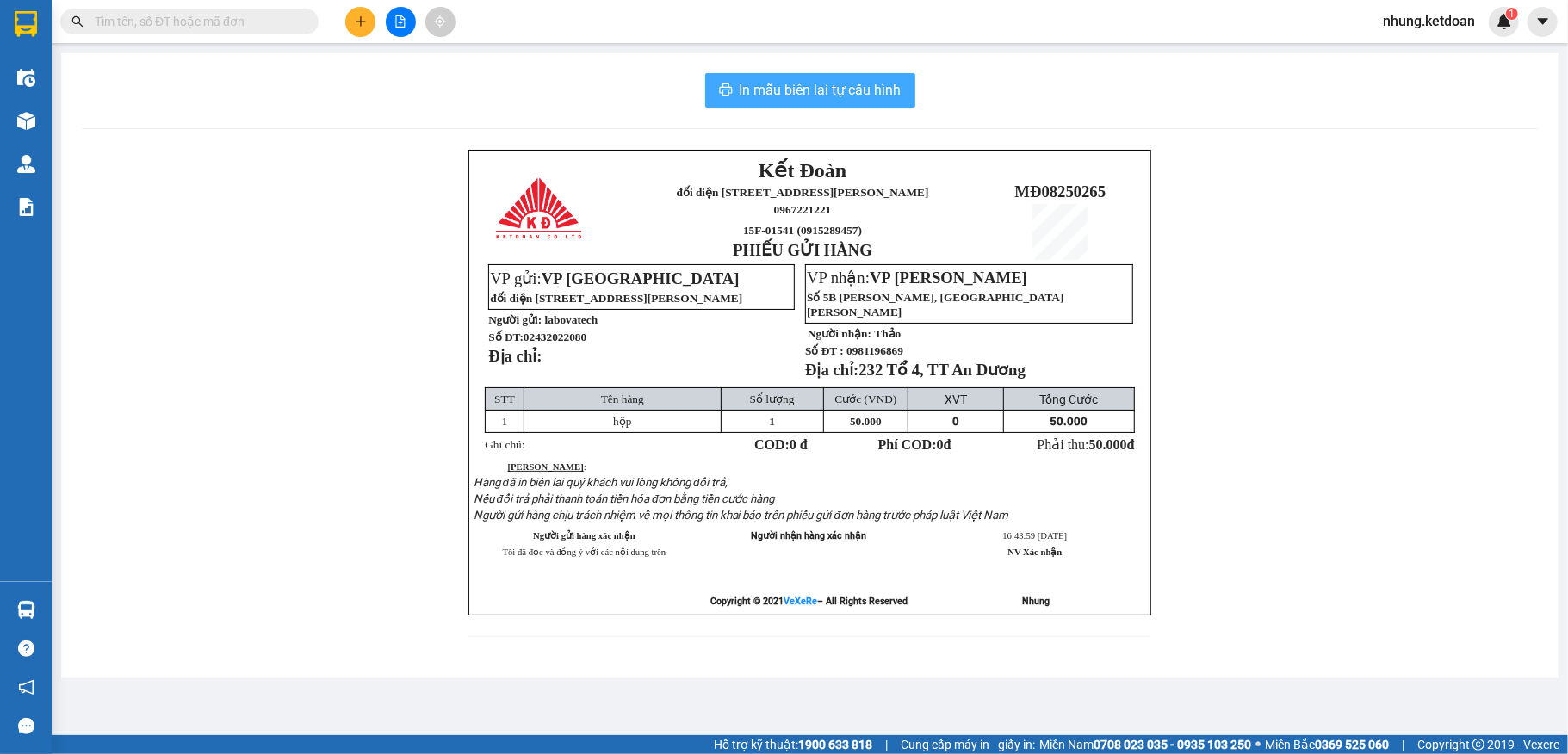
click at [848, 86] on span "In mẫu biên lai tự cấu hình" at bounding box center [820, 89] width 162 height 22
click at [851, 81] on span "In mẫu biên lai tự cấu hình" at bounding box center [820, 89] width 162 height 22
